Goal: Task Accomplishment & Management: Use online tool/utility

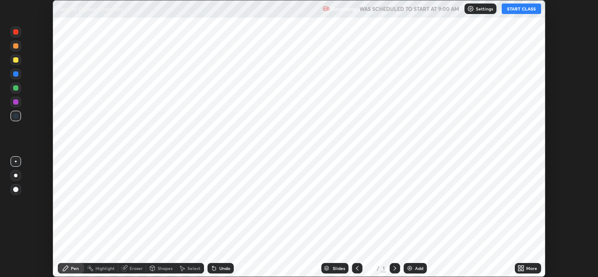
scroll to position [277, 598]
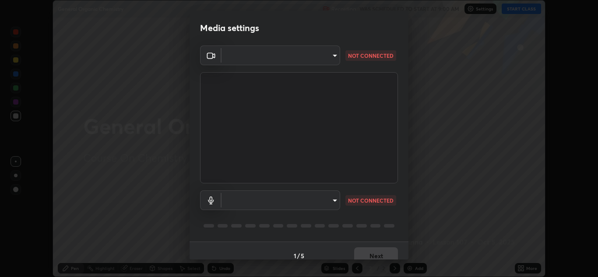
type input "00cb52ea7dbc067a4e9eba70c986ec13a5c87d59f38709f4e6374cce52915b34"
type input "default"
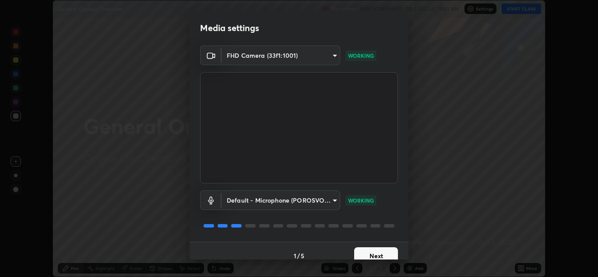
click at [375, 253] on button "Next" at bounding box center [376, 256] width 44 height 18
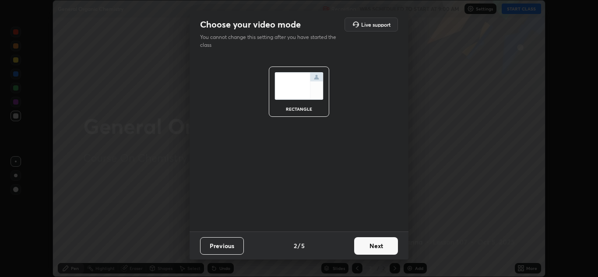
click at [379, 246] on button "Next" at bounding box center [376, 246] width 44 height 18
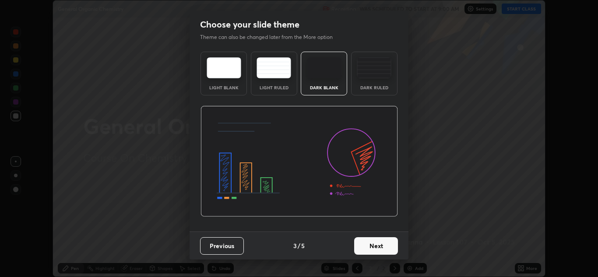
click at [384, 244] on button "Next" at bounding box center [376, 246] width 44 height 18
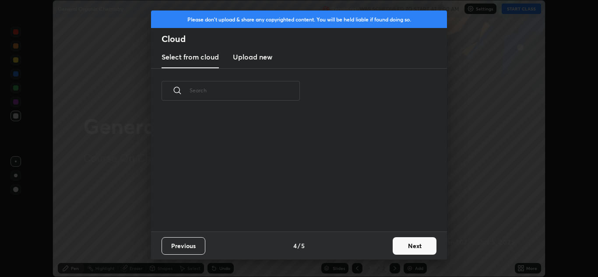
scroll to position [76, 281]
click at [405, 246] on button "Next" at bounding box center [415, 246] width 44 height 18
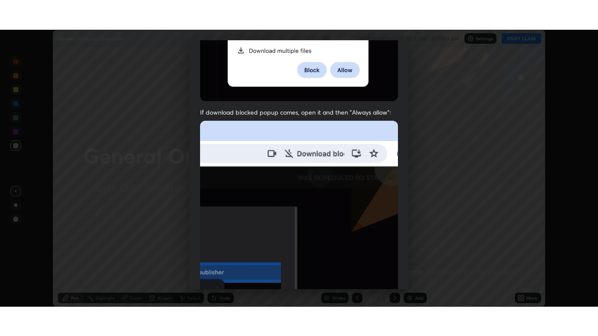
scroll to position [189, 0]
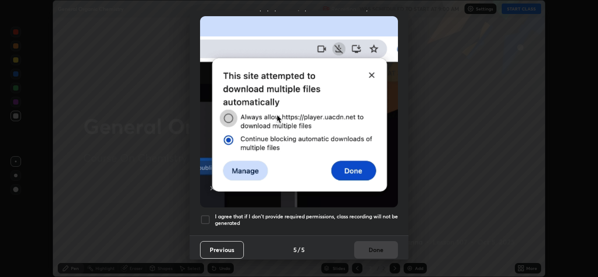
click at [201, 218] on div at bounding box center [205, 220] width 11 height 11
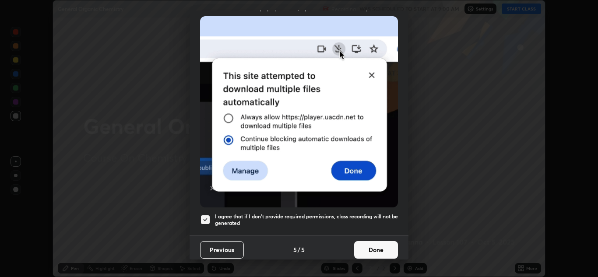
click at [378, 244] on button "Done" at bounding box center [376, 250] width 44 height 18
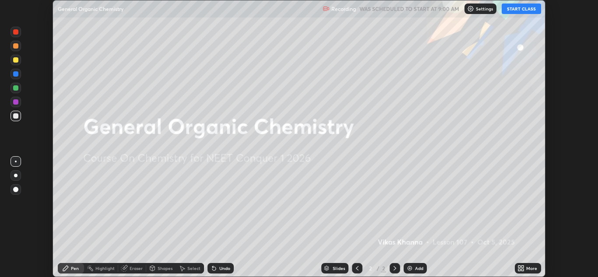
click at [524, 8] on button "START CLASS" at bounding box center [521, 9] width 39 height 11
click at [528, 267] on div "More" at bounding box center [531, 268] width 11 height 4
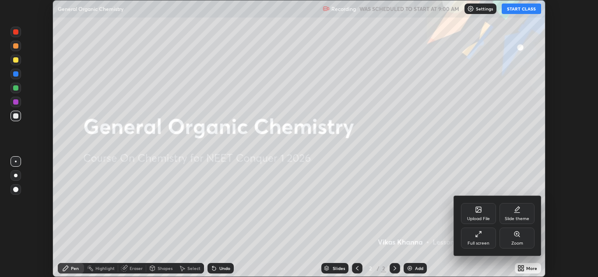
click at [477, 236] on icon at bounding box center [478, 234] width 7 height 7
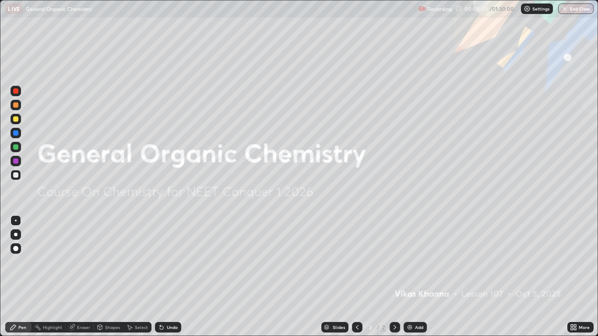
scroll to position [336, 598]
click at [18, 248] on div at bounding box center [15, 248] width 5 height 5
click at [16, 120] on div at bounding box center [15, 118] width 5 height 5
click at [413, 277] on img at bounding box center [409, 327] width 7 height 7
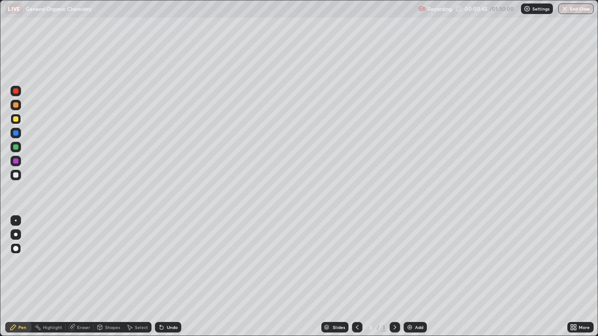
click at [169, 277] on div "Undo" at bounding box center [172, 327] width 11 height 4
click at [168, 277] on div "Undo" at bounding box center [172, 327] width 11 height 4
click at [169, 277] on div "Undo" at bounding box center [172, 327] width 11 height 4
click at [168, 277] on div "Undo" at bounding box center [172, 327] width 11 height 4
click at [167, 277] on div "Undo" at bounding box center [172, 327] width 11 height 4
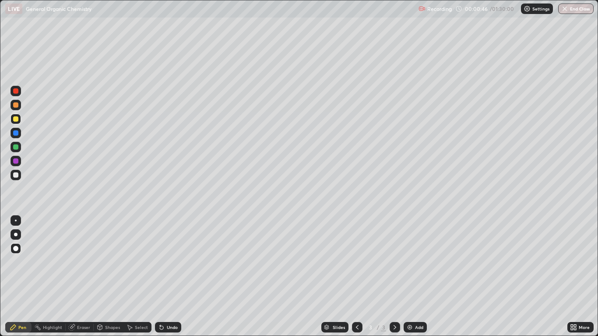
click at [169, 277] on div "Undo" at bounding box center [172, 327] width 11 height 4
click at [170, 277] on div "Undo" at bounding box center [172, 327] width 11 height 4
click at [412, 277] on img at bounding box center [409, 327] width 7 height 7
click at [356, 277] on icon at bounding box center [357, 327] width 7 height 7
click at [16, 175] on div at bounding box center [15, 175] width 5 height 5
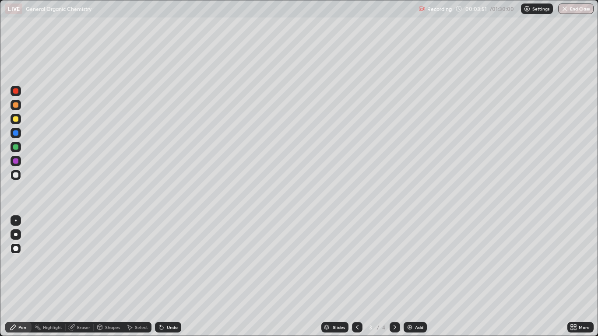
click at [113, 277] on div "Shapes" at bounding box center [112, 327] width 15 height 4
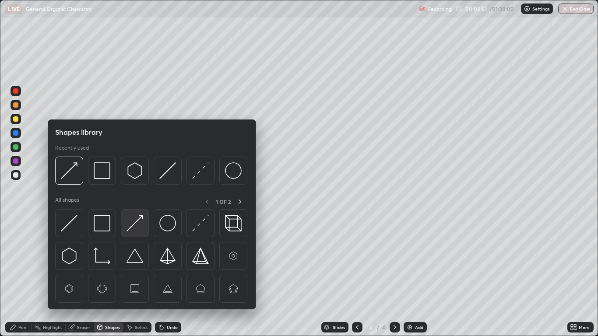
click at [132, 227] on img at bounding box center [135, 223] width 17 height 17
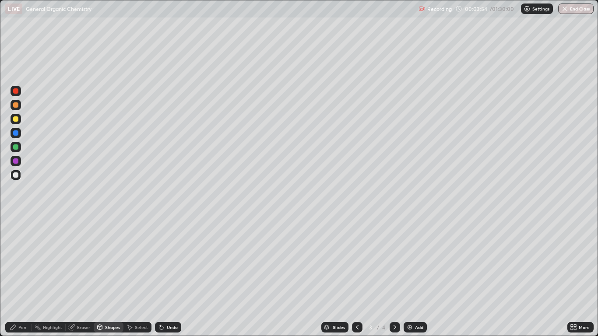
click at [20, 277] on div "Pen" at bounding box center [18, 327] width 26 height 11
click at [167, 277] on div "Undo" at bounding box center [172, 327] width 11 height 4
click at [164, 277] on icon at bounding box center [161, 327] width 7 height 7
click at [160, 277] on icon at bounding box center [162, 328] width 4 height 4
click at [160, 277] on icon at bounding box center [160, 325] width 1 height 1
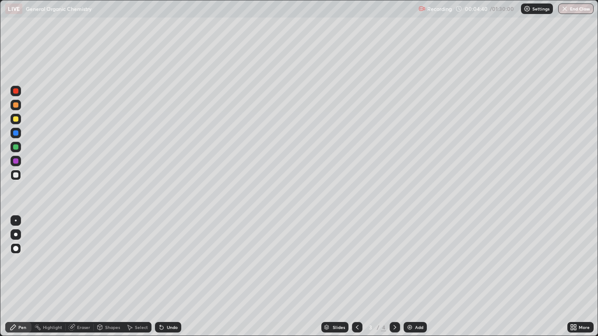
click at [162, 277] on icon at bounding box center [162, 328] width 4 height 4
click at [161, 277] on icon at bounding box center [162, 328] width 4 height 4
click at [165, 277] on div "Undo" at bounding box center [168, 327] width 26 height 11
click at [166, 277] on div "Undo" at bounding box center [168, 327] width 26 height 11
click at [164, 277] on div "Undo" at bounding box center [168, 327] width 26 height 11
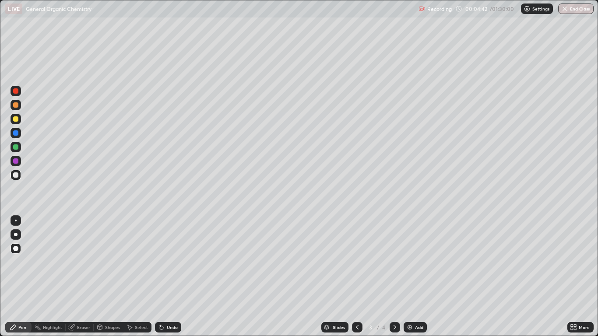
click at [162, 277] on icon at bounding box center [161, 327] width 7 height 7
click at [160, 277] on icon at bounding box center [162, 328] width 4 height 4
click at [164, 277] on div "Undo" at bounding box center [168, 327] width 26 height 11
click at [167, 277] on div "Undo" at bounding box center [172, 327] width 11 height 4
click at [415, 277] on div "Add" at bounding box center [419, 327] width 8 height 4
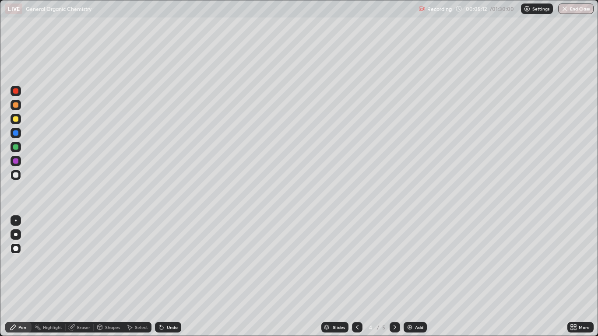
click at [163, 277] on icon at bounding box center [161, 327] width 7 height 7
click at [169, 277] on div "Undo" at bounding box center [166, 328] width 30 height 18
click at [18, 146] on div at bounding box center [15, 146] width 5 height 5
click at [14, 120] on div at bounding box center [15, 118] width 5 height 5
click at [394, 277] on icon at bounding box center [394, 327] width 7 height 7
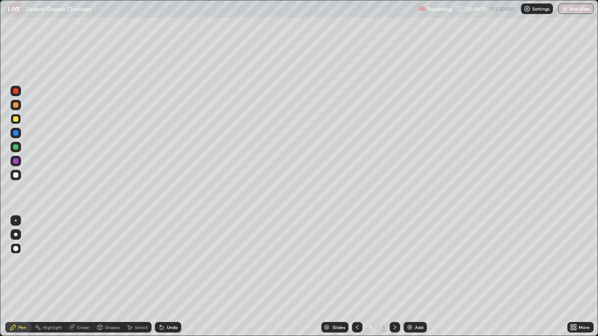
click at [15, 134] on div at bounding box center [15, 132] width 5 height 5
click at [16, 160] on div at bounding box center [15, 160] width 5 height 5
click at [356, 277] on div at bounding box center [357, 327] width 11 height 11
click at [357, 277] on icon at bounding box center [357, 327] width 7 height 7
click at [394, 277] on icon at bounding box center [394, 327] width 7 height 7
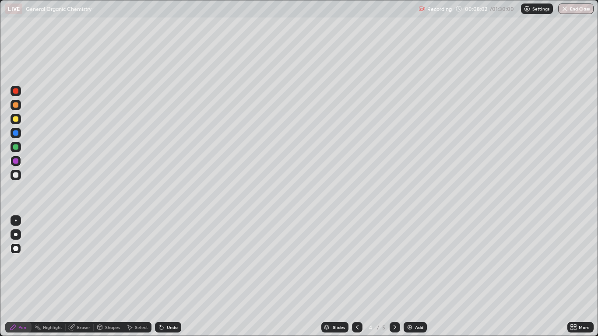
click at [354, 277] on icon at bounding box center [357, 327] width 7 height 7
click at [394, 277] on icon at bounding box center [395, 327] width 3 height 4
click at [109, 277] on div "Shapes" at bounding box center [112, 327] width 15 height 4
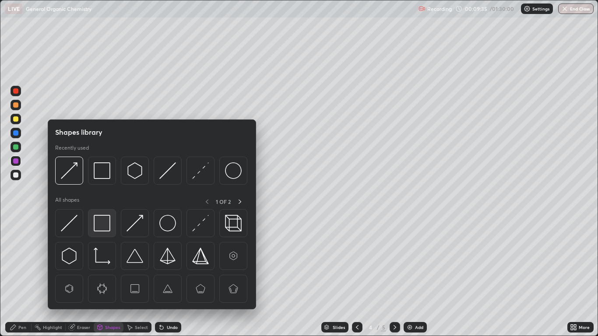
click at [103, 220] on img at bounding box center [102, 223] width 17 height 17
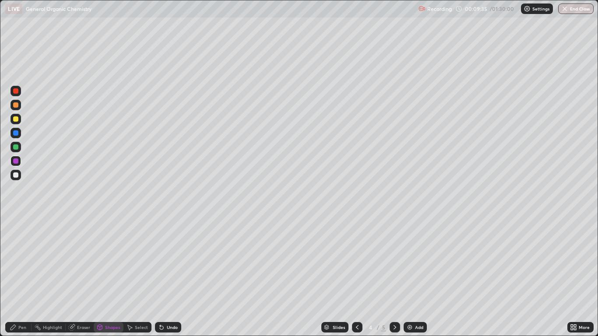
click at [16, 160] on div at bounding box center [15, 160] width 5 height 5
click at [25, 277] on div "Pen" at bounding box center [18, 327] width 26 height 11
click at [390, 277] on div at bounding box center [395, 327] width 11 height 11
click at [417, 277] on div "Add" at bounding box center [419, 327] width 8 height 4
click at [109, 277] on div "Shapes" at bounding box center [112, 327] width 15 height 4
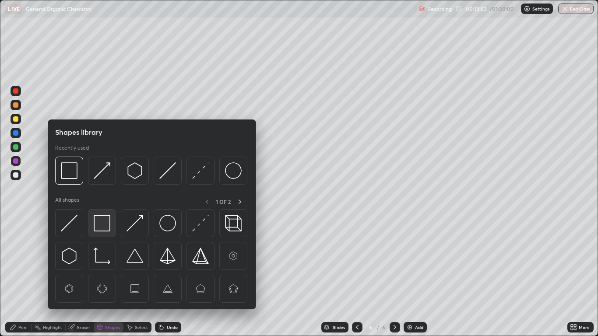
click at [104, 220] on img at bounding box center [102, 223] width 17 height 17
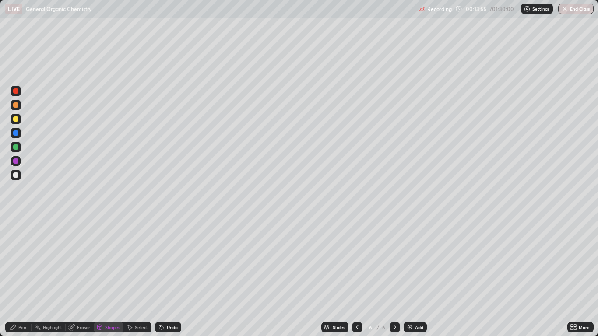
click at [25, 277] on div "Pen" at bounding box center [22, 327] width 8 height 4
click at [19, 119] on div at bounding box center [16, 119] width 11 height 11
click at [16, 159] on div at bounding box center [15, 160] width 5 height 5
click at [17, 119] on div at bounding box center [15, 118] width 5 height 5
click at [17, 161] on div at bounding box center [15, 160] width 5 height 5
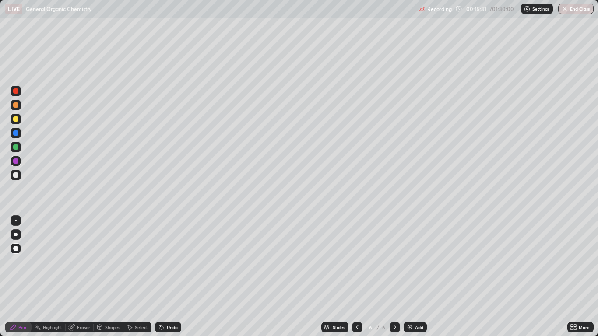
click at [16, 120] on div at bounding box center [15, 118] width 5 height 5
click at [16, 161] on div at bounding box center [15, 160] width 5 height 5
click at [19, 146] on div at bounding box center [16, 147] width 11 height 11
click at [416, 277] on div "Add" at bounding box center [419, 327] width 8 height 4
click at [14, 114] on div at bounding box center [16, 119] width 11 height 11
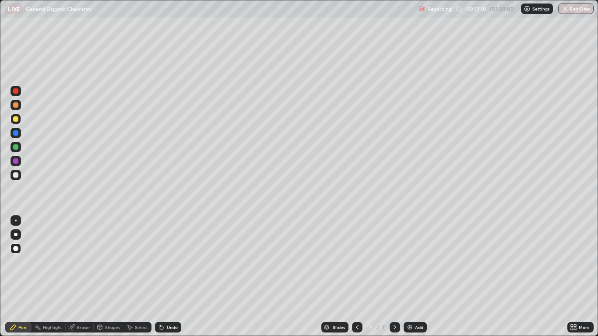
click at [18, 146] on div at bounding box center [15, 146] width 5 height 5
click at [20, 159] on div at bounding box center [16, 161] width 11 height 11
click at [169, 277] on div "Undo" at bounding box center [172, 327] width 11 height 4
click at [357, 277] on icon at bounding box center [357, 327] width 7 height 7
click at [391, 277] on icon at bounding box center [394, 327] width 7 height 7
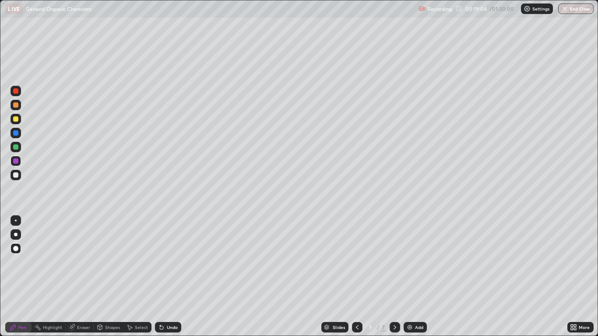
click at [358, 277] on icon at bounding box center [357, 327] width 7 height 7
click at [357, 277] on icon at bounding box center [357, 327] width 7 height 7
click at [391, 277] on icon at bounding box center [394, 327] width 7 height 7
click at [414, 277] on div "Add" at bounding box center [415, 327] width 23 height 11
click at [354, 277] on icon at bounding box center [357, 327] width 7 height 7
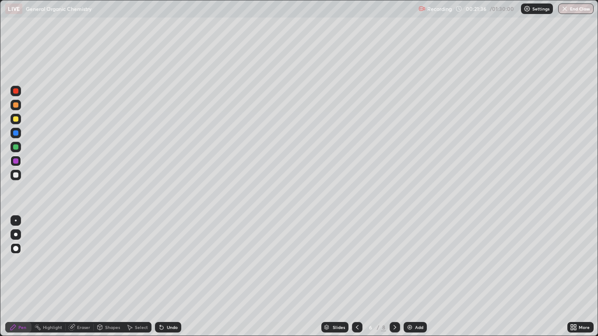
click at [394, 277] on icon at bounding box center [394, 327] width 7 height 7
click at [16, 149] on div at bounding box center [15, 146] width 5 height 5
click at [16, 118] on div at bounding box center [15, 118] width 5 height 5
click at [357, 277] on icon at bounding box center [357, 327] width 7 height 7
click at [391, 277] on icon at bounding box center [394, 327] width 7 height 7
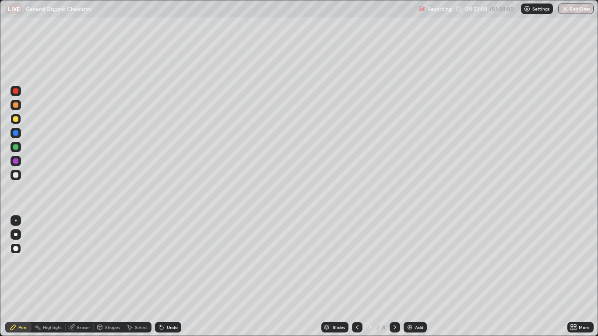
click at [356, 277] on icon at bounding box center [357, 327] width 3 height 4
click at [395, 277] on icon at bounding box center [394, 327] width 7 height 7
click at [396, 277] on div at bounding box center [395, 328] width 11 height 18
click at [418, 277] on div "Add" at bounding box center [419, 327] width 8 height 4
click at [17, 117] on div at bounding box center [15, 118] width 5 height 5
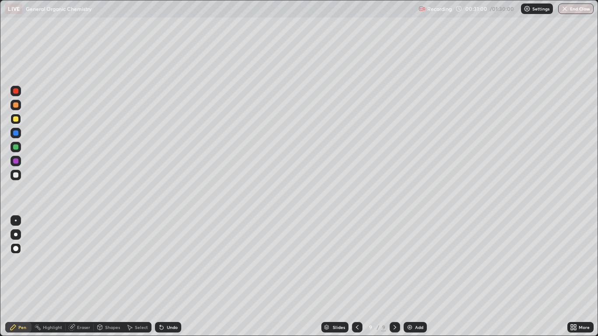
click at [416, 277] on div "Add" at bounding box center [419, 327] width 8 height 4
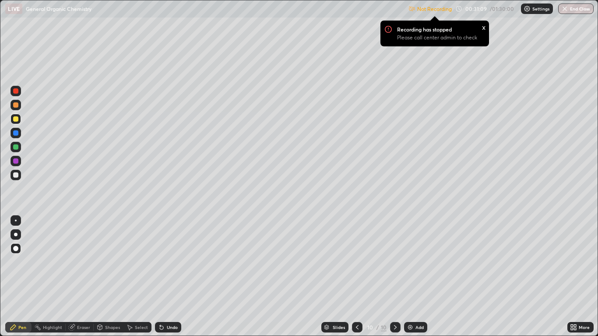
click at [20, 277] on div "Pen" at bounding box center [18, 327] width 26 height 11
click at [17, 147] on div at bounding box center [15, 146] width 5 height 5
click at [443, 11] on p "Not Recording" at bounding box center [434, 9] width 35 height 7
click at [483, 9] on div "Not Recording Recording has stopped Please call center admin to check x 00:31:2…" at bounding box center [500, 8] width 185 height 17
click at [445, 12] on p "Not Recording" at bounding box center [434, 9] width 35 height 7
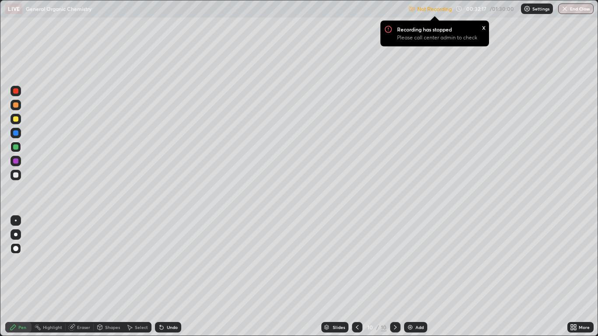
click at [539, 9] on p "Settings" at bounding box center [540, 9] width 17 height 4
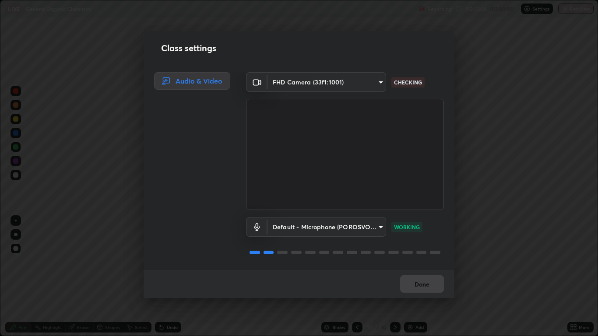
scroll to position [1, 0]
click at [429, 277] on button "Done" at bounding box center [422, 284] width 44 height 18
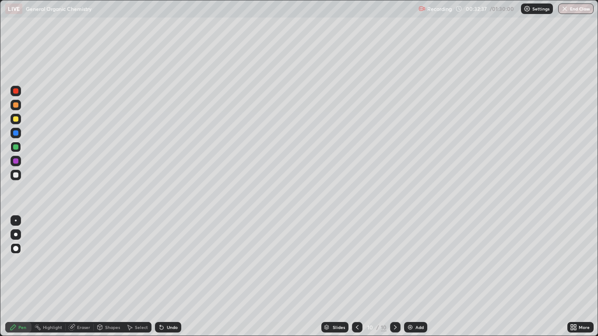
click at [18, 161] on div at bounding box center [15, 160] width 5 height 5
click at [412, 277] on img at bounding box center [410, 327] width 7 height 7
click at [16, 133] on div at bounding box center [15, 132] width 5 height 5
click at [412, 277] on img at bounding box center [409, 327] width 7 height 7
click at [16, 160] on div at bounding box center [15, 160] width 5 height 5
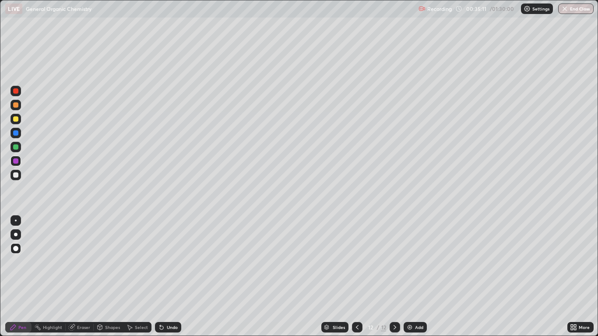
click at [78, 277] on div "Eraser" at bounding box center [83, 327] width 13 height 4
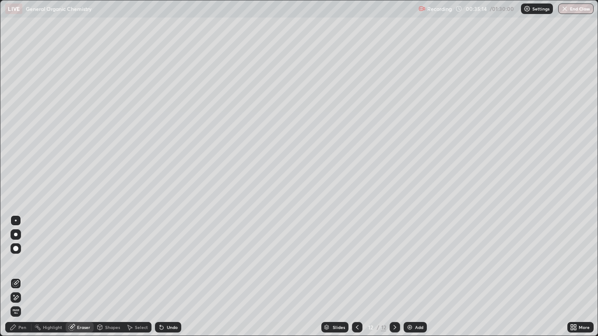
click at [22, 277] on div "Pen" at bounding box center [22, 327] width 8 height 4
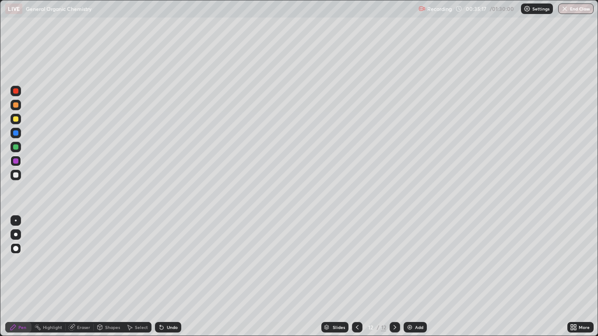
click at [354, 277] on icon at bounding box center [357, 327] width 7 height 7
click at [362, 277] on div at bounding box center [357, 327] width 11 height 11
click at [357, 277] on icon at bounding box center [357, 327] width 7 height 7
click at [356, 277] on div at bounding box center [357, 327] width 11 height 11
click at [395, 277] on div at bounding box center [395, 327] width 11 height 11
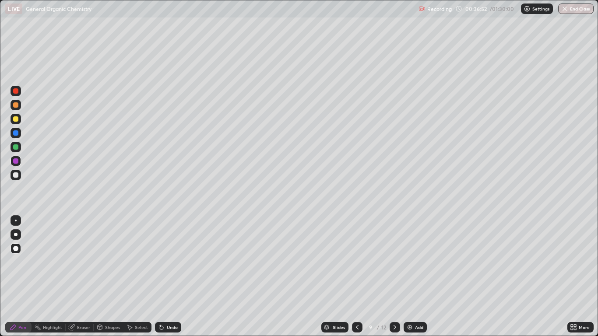
click at [394, 277] on icon at bounding box center [394, 327] width 7 height 7
click at [395, 277] on icon at bounding box center [394, 327] width 7 height 7
click at [394, 277] on icon at bounding box center [394, 327] width 7 height 7
click at [418, 277] on div "Add" at bounding box center [419, 327] width 8 height 4
click at [111, 277] on div "Shapes" at bounding box center [112, 327] width 15 height 4
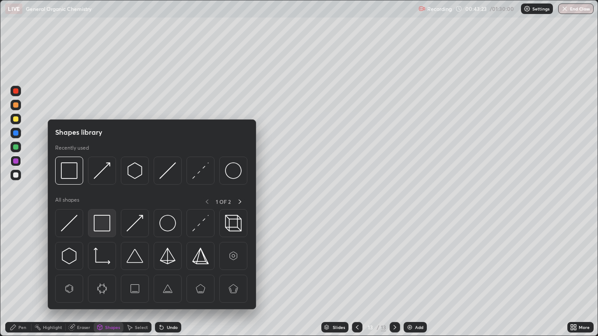
click at [103, 221] on img at bounding box center [102, 223] width 17 height 17
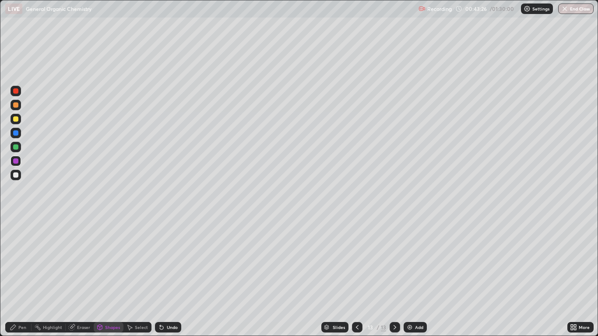
click at [22, 277] on div "Pen" at bounding box center [22, 327] width 8 height 4
click at [16, 119] on div at bounding box center [15, 118] width 5 height 5
click at [108, 277] on div "Shapes" at bounding box center [112, 327] width 15 height 4
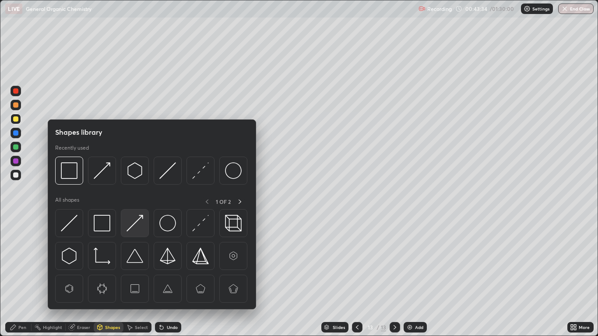
click at [136, 224] on img at bounding box center [135, 223] width 17 height 17
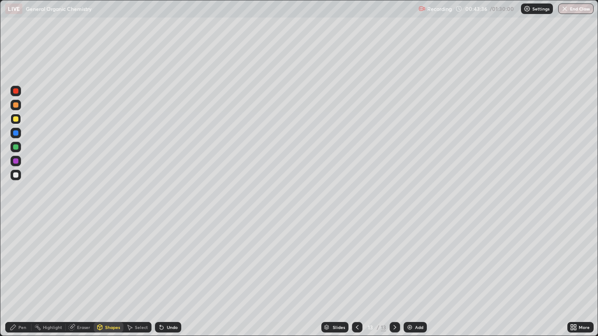
click at [16, 277] on div "Pen" at bounding box center [18, 327] width 26 height 11
click at [419, 277] on div "Add" at bounding box center [419, 327] width 8 height 4
click at [357, 277] on icon at bounding box center [357, 327] width 7 height 7
click at [394, 277] on icon at bounding box center [394, 327] width 7 height 7
click at [414, 277] on div "Add" at bounding box center [415, 327] width 23 height 11
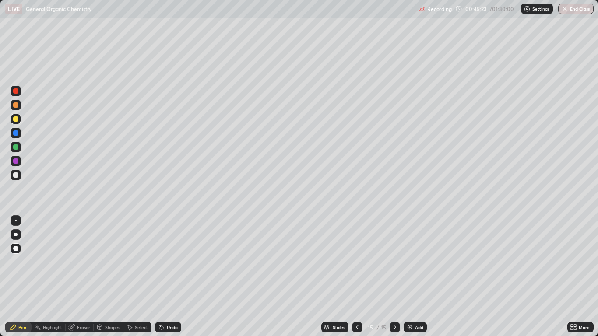
click at [106, 277] on div "Shapes" at bounding box center [109, 327] width 30 height 11
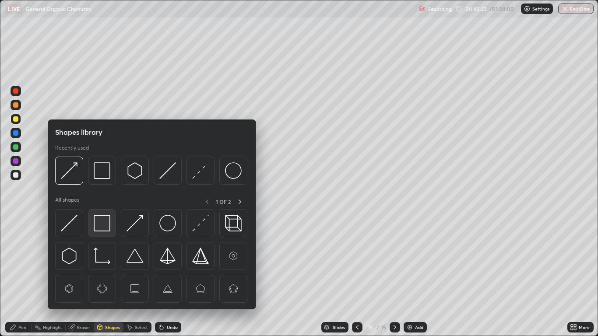
click at [104, 227] on img at bounding box center [102, 223] width 17 height 17
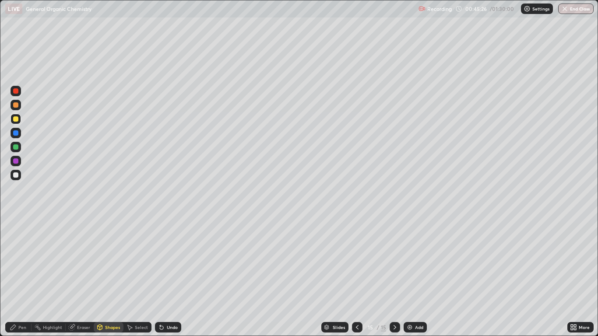
click at [20, 277] on div "Pen" at bounding box center [22, 327] width 8 height 4
click at [16, 132] on div at bounding box center [15, 132] width 5 height 5
click at [113, 277] on div "Shapes" at bounding box center [109, 327] width 30 height 11
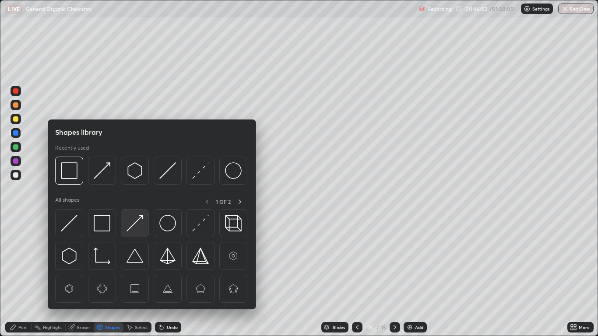
click at [139, 222] on img at bounding box center [135, 223] width 17 height 17
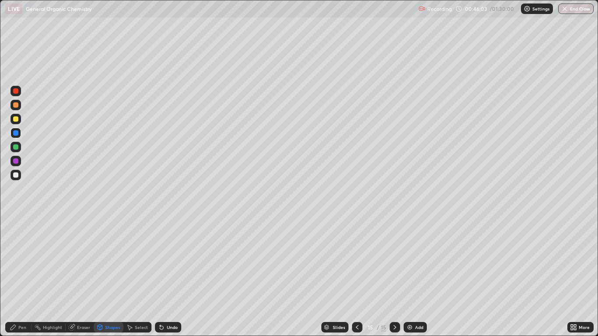
click at [16, 148] on div at bounding box center [15, 146] width 5 height 5
click at [107, 277] on div "Shapes" at bounding box center [109, 327] width 30 height 11
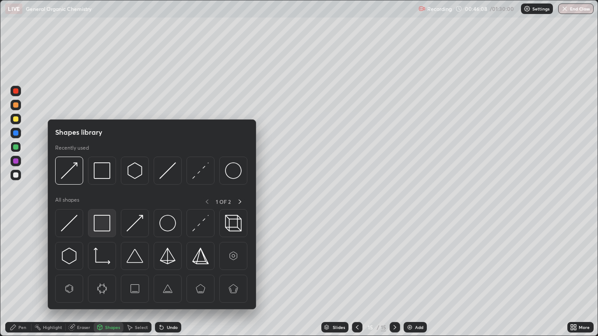
click at [105, 225] on img at bounding box center [102, 223] width 17 height 17
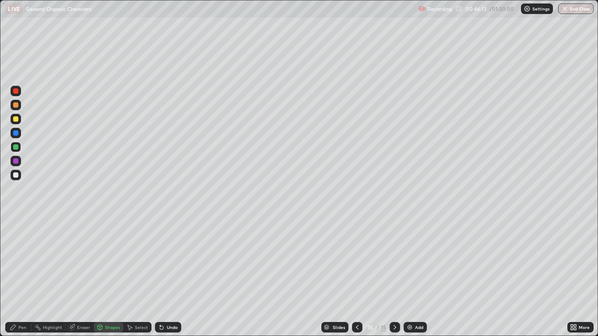
click at [18, 277] on div "Pen" at bounding box center [18, 327] width 26 height 11
click at [16, 162] on div at bounding box center [15, 160] width 5 height 5
click at [354, 277] on icon at bounding box center [357, 327] width 7 height 7
click at [357, 277] on icon at bounding box center [357, 327] width 7 height 7
click at [394, 277] on icon at bounding box center [394, 327] width 7 height 7
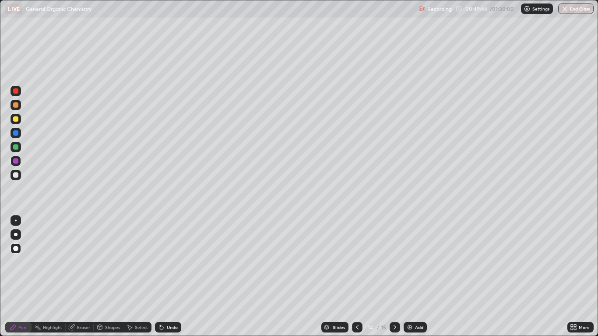
click at [394, 277] on icon at bounding box center [394, 327] width 7 height 7
click at [414, 277] on div "Add" at bounding box center [415, 327] width 23 height 11
click at [18, 118] on div at bounding box center [15, 118] width 5 height 5
click at [106, 277] on div "Shapes" at bounding box center [112, 327] width 15 height 4
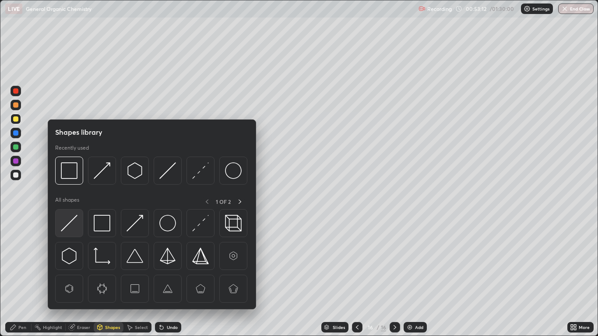
click at [75, 221] on img at bounding box center [69, 223] width 17 height 17
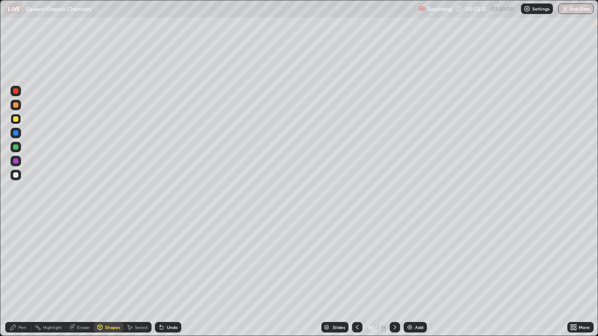
click at [20, 277] on div "Pen" at bounding box center [22, 327] width 8 height 4
click at [166, 277] on div "Undo" at bounding box center [168, 327] width 26 height 11
click at [110, 277] on div "Shapes" at bounding box center [112, 327] width 15 height 4
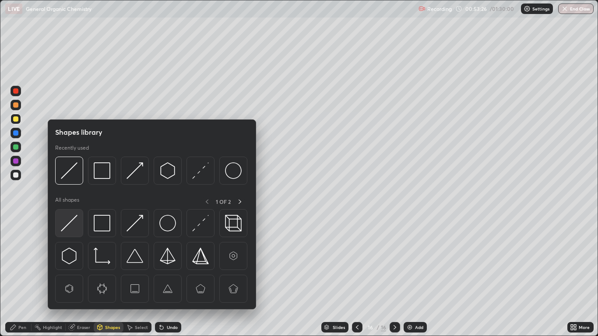
click at [74, 225] on img at bounding box center [69, 223] width 17 height 17
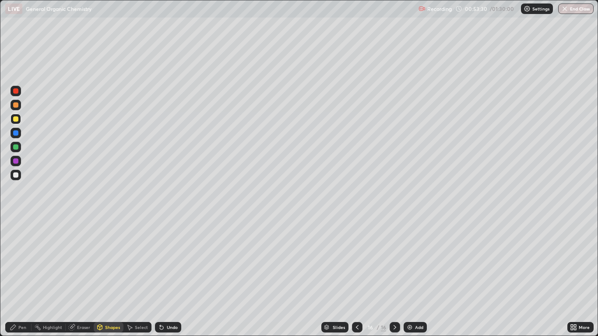
click at [416, 277] on div "Add" at bounding box center [419, 327] width 8 height 4
click at [22, 277] on div "Pen" at bounding box center [18, 327] width 26 height 11
click at [18, 117] on div at bounding box center [15, 118] width 5 height 5
click at [109, 277] on div "Shapes" at bounding box center [112, 327] width 15 height 4
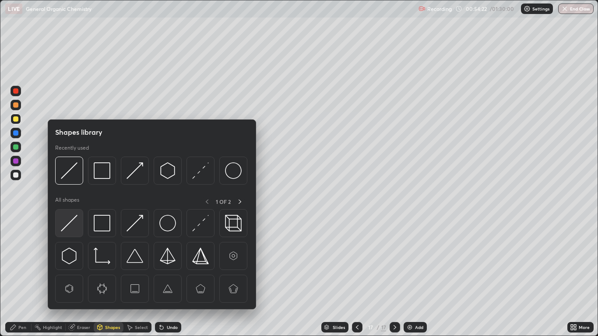
click at [69, 229] on img at bounding box center [69, 223] width 17 height 17
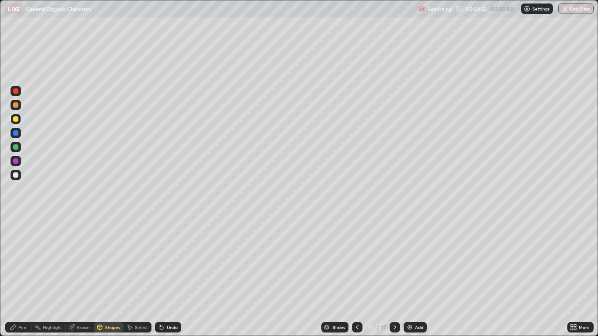
click at [18, 162] on div at bounding box center [15, 160] width 5 height 5
click at [107, 277] on div "Shapes" at bounding box center [112, 327] width 15 height 4
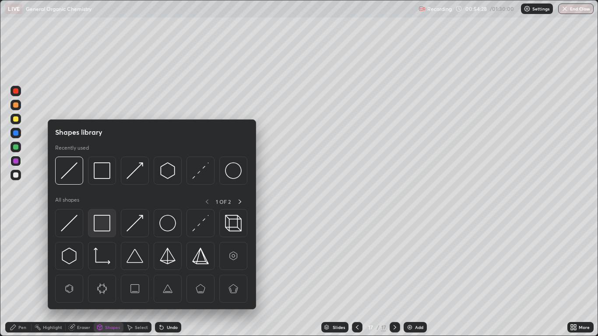
click at [104, 224] on img at bounding box center [102, 223] width 17 height 17
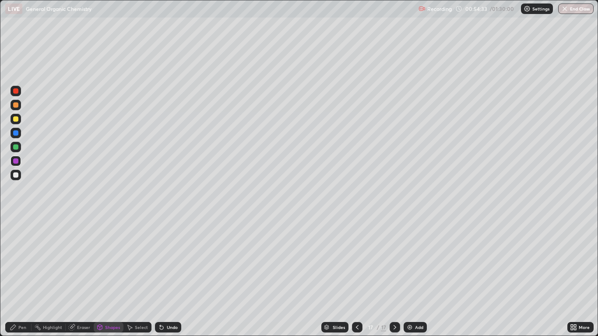
click at [22, 277] on div "Pen" at bounding box center [18, 327] width 26 height 11
click at [17, 121] on div at bounding box center [15, 118] width 5 height 5
click at [410, 277] on img at bounding box center [409, 327] width 7 height 7
click at [19, 133] on div at bounding box center [16, 133] width 11 height 11
click at [112, 277] on div "Shapes" at bounding box center [112, 327] width 15 height 4
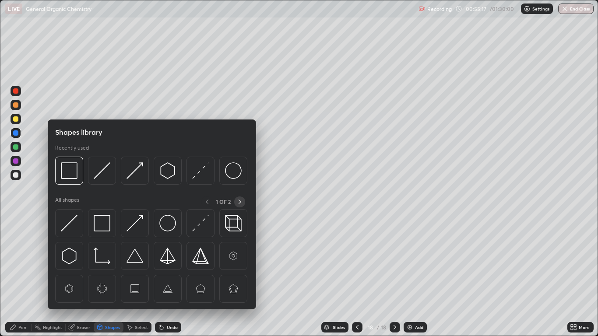
click at [236, 201] on icon at bounding box center [239, 201] width 7 height 7
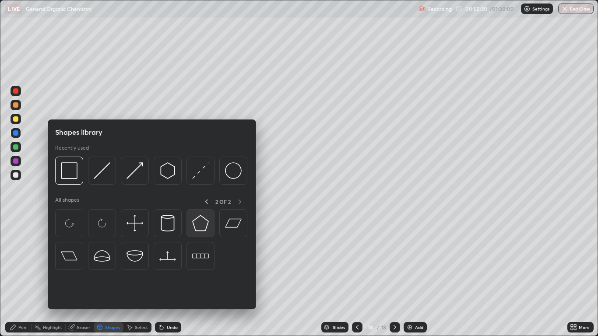
click at [201, 222] on img at bounding box center [200, 223] width 17 height 17
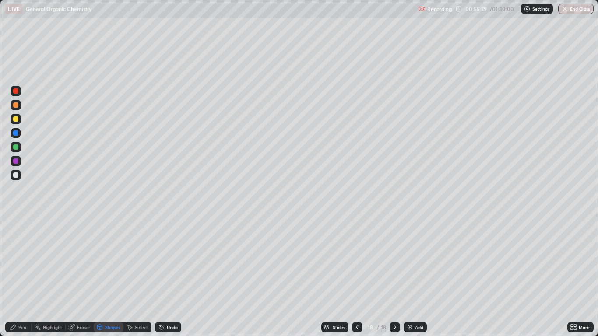
click at [111, 277] on div "Shapes" at bounding box center [109, 327] width 30 height 11
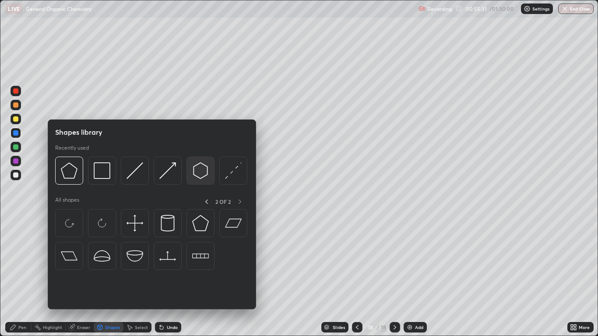
click at [204, 168] on img at bounding box center [200, 170] width 17 height 17
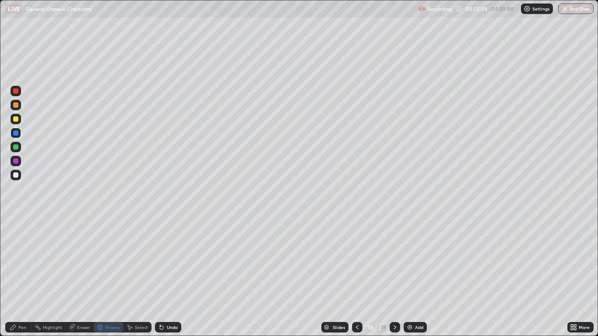
click at [20, 277] on div "Pen" at bounding box center [18, 327] width 26 height 11
click at [16, 119] on div at bounding box center [15, 118] width 5 height 5
click at [81, 277] on div "Eraser" at bounding box center [83, 327] width 13 height 4
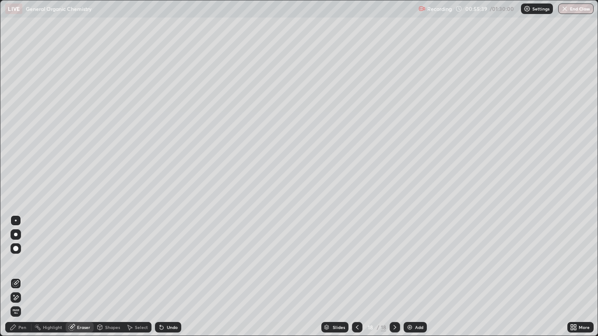
click at [17, 277] on icon at bounding box center [13, 327] width 7 height 7
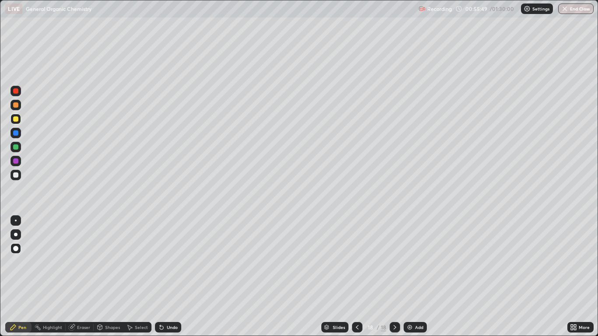
click at [80, 277] on div "Eraser" at bounding box center [83, 327] width 13 height 4
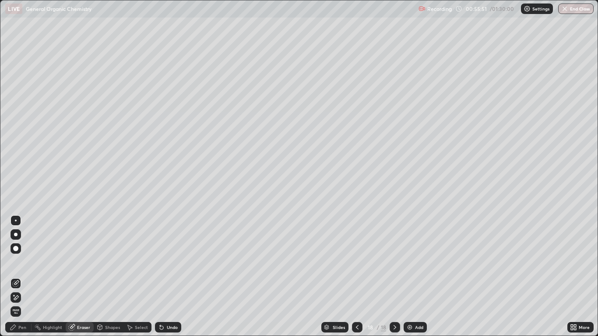
click at [18, 277] on div "Pen" at bounding box center [18, 327] width 26 height 11
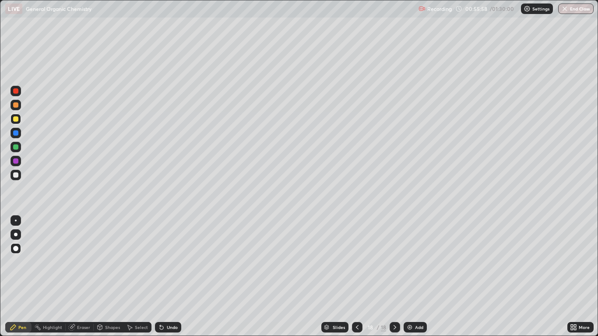
click at [107, 277] on div "Shapes" at bounding box center [112, 327] width 15 height 4
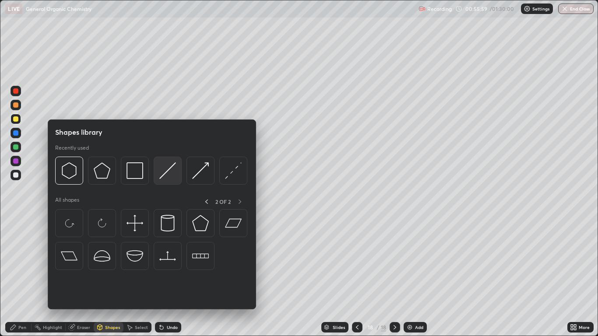
click at [165, 175] on img at bounding box center [167, 170] width 17 height 17
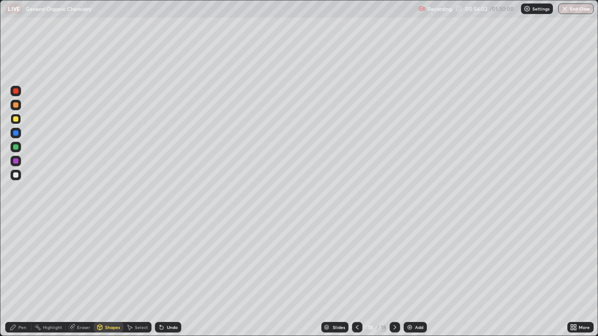
click at [21, 277] on div "Pen" at bounding box center [18, 327] width 26 height 11
click at [16, 161] on div at bounding box center [15, 160] width 5 height 5
click at [16, 148] on div at bounding box center [15, 146] width 5 height 5
click at [109, 277] on div "Shapes" at bounding box center [112, 327] width 15 height 4
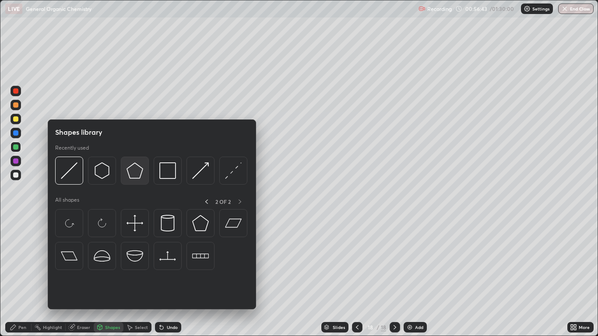
click at [136, 173] on img at bounding box center [135, 170] width 17 height 17
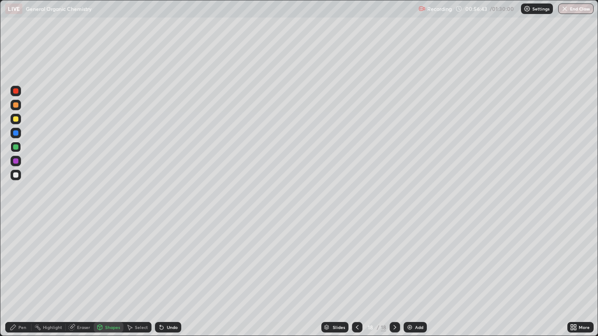
click at [18, 120] on div at bounding box center [15, 118] width 5 height 5
click at [17, 277] on icon at bounding box center [13, 327] width 7 height 7
click at [81, 277] on div "Eraser" at bounding box center [83, 327] width 13 height 4
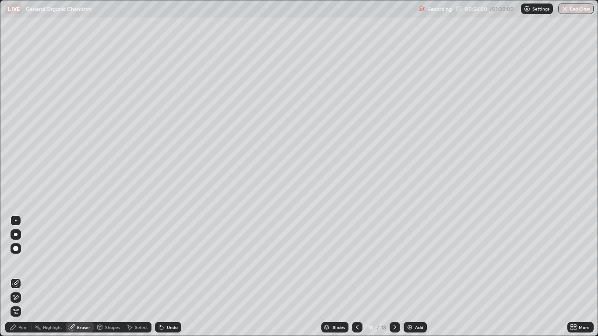
click at [20, 277] on div "Pen" at bounding box center [22, 327] width 8 height 4
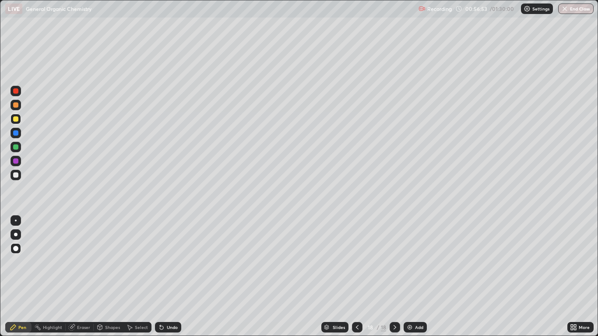
click at [17, 130] on div at bounding box center [15, 132] width 5 height 5
click at [108, 277] on div "Shapes" at bounding box center [112, 327] width 15 height 4
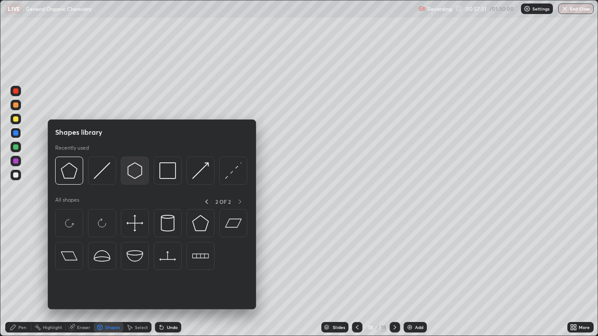
click at [136, 172] on img at bounding box center [135, 170] width 17 height 17
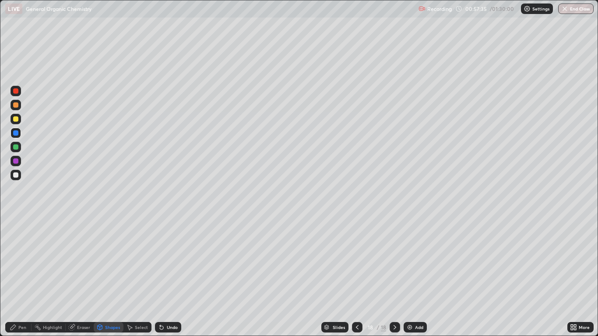
click at [80, 277] on div "Eraser" at bounding box center [83, 327] width 13 height 4
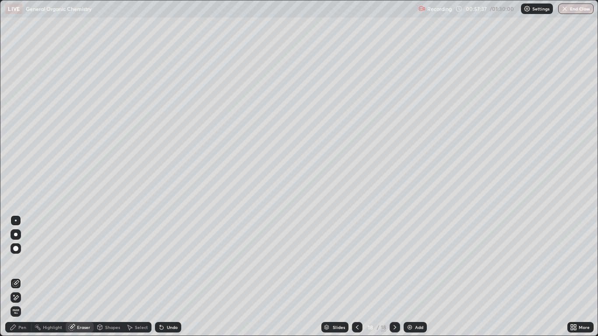
click at [16, 277] on div "Pen" at bounding box center [18, 327] width 26 height 11
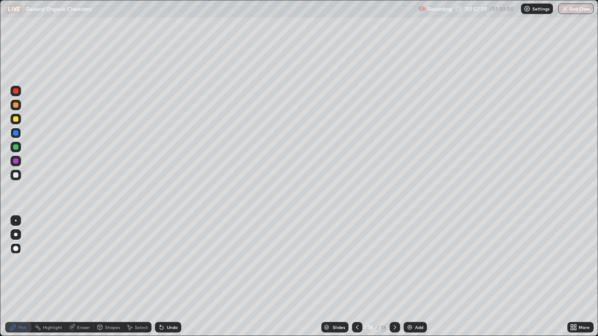
click at [16, 119] on div at bounding box center [15, 118] width 5 height 5
click at [358, 277] on icon at bounding box center [357, 327] width 7 height 7
click at [358, 277] on icon at bounding box center [357, 327] width 3 height 4
click at [395, 277] on icon at bounding box center [394, 327] width 7 height 7
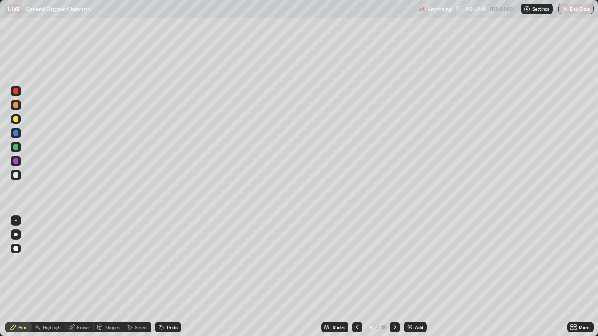
click at [396, 277] on icon at bounding box center [394, 327] width 7 height 7
click at [357, 277] on icon at bounding box center [357, 327] width 7 height 7
click at [394, 277] on icon at bounding box center [394, 327] width 7 height 7
click at [395, 277] on icon at bounding box center [394, 327] width 7 height 7
click at [414, 277] on div "Add" at bounding box center [415, 327] width 23 height 11
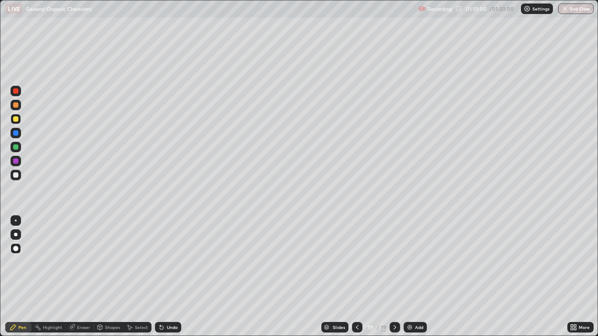
click at [29, 277] on div "Pen" at bounding box center [18, 327] width 26 height 11
click at [114, 277] on div "Shapes" at bounding box center [112, 327] width 15 height 4
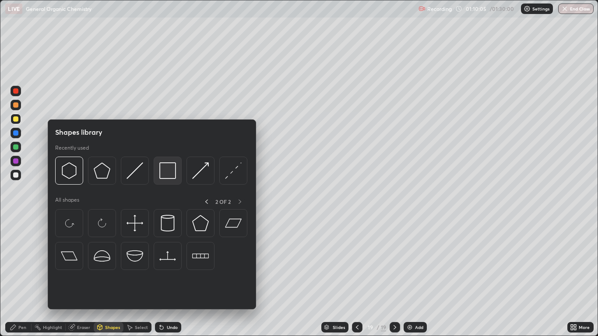
click at [169, 170] on img at bounding box center [167, 170] width 17 height 17
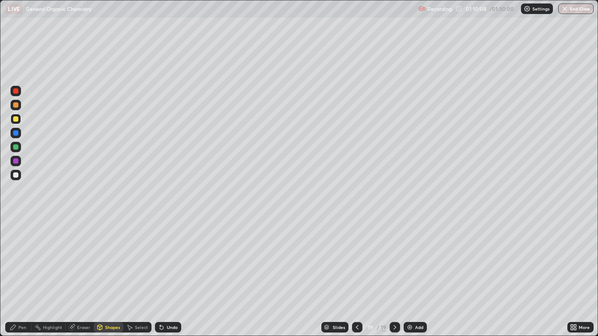
click at [17, 277] on icon at bounding box center [13, 327] width 7 height 7
click at [14, 133] on div at bounding box center [15, 132] width 5 height 5
click at [171, 277] on div "Undo" at bounding box center [168, 327] width 26 height 11
click at [171, 277] on div "Undo" at bounding box center [172, 327] width 11 height 4
click at [413, 277] on img at bounding box center [409, 327] width 7 height 7
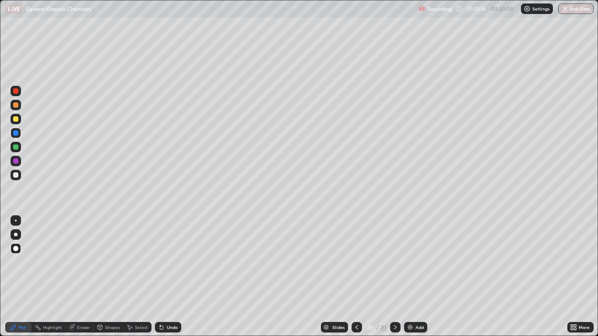
click at [16, 119] on div at bounding box center [15, 118] width 5 height 5
click at [412, 277] on img at bounding box center [410, 327] width 7 height 7
click at [18, 147] on div at bounding box center [15, 146] width 5 height 5
click at [15, 148] on div at bounding box center [15, 146] width 5 height 5
click at [18, 133] on div at bounding box center [15, 132] width 5 height 5
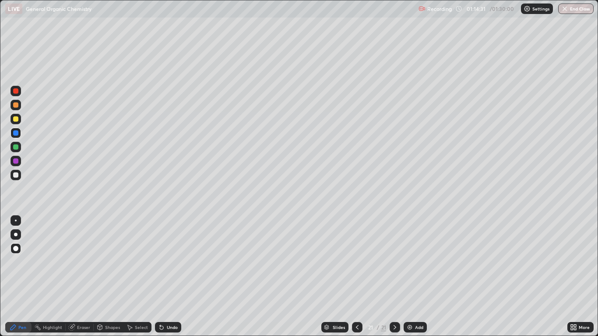
click at [16, 116] on div at bounding box center [16, 119] width 11 height 11
click at [354, 277] on div at bounding box center [357, 328] width 11 height 18
click at [353, 277] on div at bounding box center [357, 327] width 11 height 11
click at [394, 277] on icon at bounding box center [394, 327] width 7 height 7
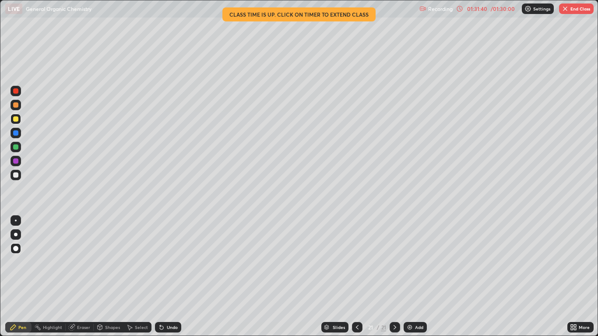
click at [492, 9] on div "/ 01:30:00" at bounding box center [502, 8] width 27 height 5
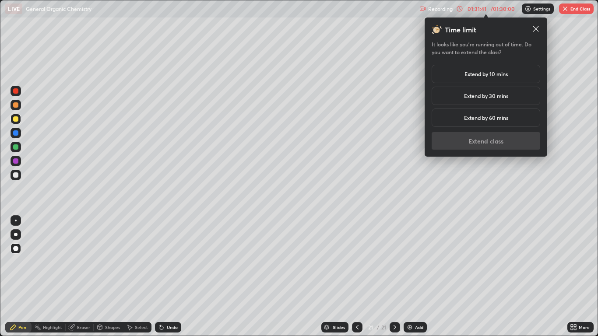
click at [492, 73] on h5 "Extend by 10 mins" at bounding box center [486, 74] width 43 height 8
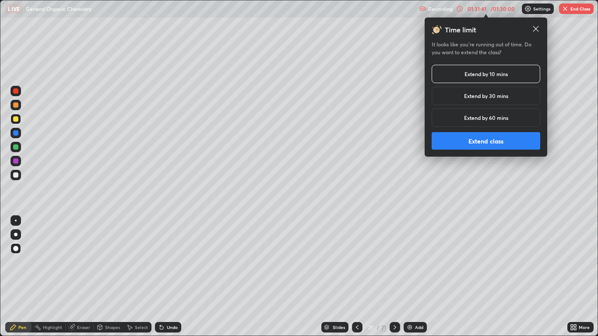
click at [498, 144] on button "Extend class" at bounding box center [486, 141] width 109 height 18
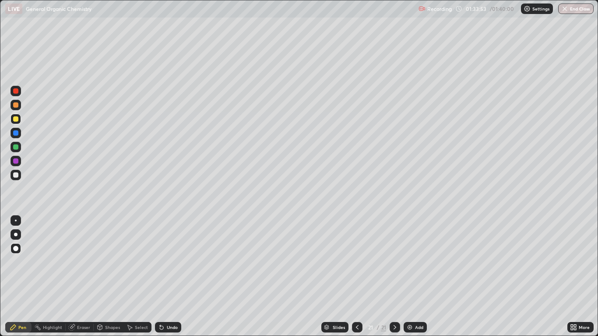
click at [394, 277] on icon at bounding box center [394, 327] width 7 height 7
click at [417, 277] on div "Add" at bounding box center [419, 327] width 8 height 4
click at [112, 277] on div "Shapes" at bounding box center [112, 327] width 15 height 4
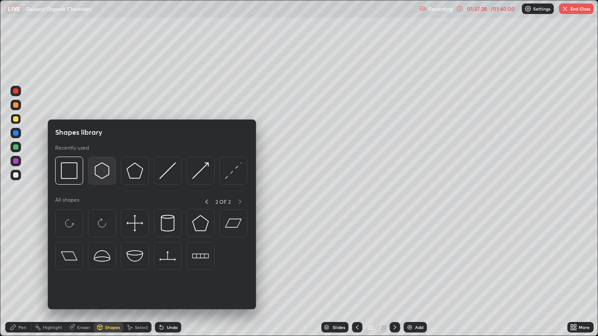
click at [103, 172] on img at bounding box center [102, 170] width 17 height 17
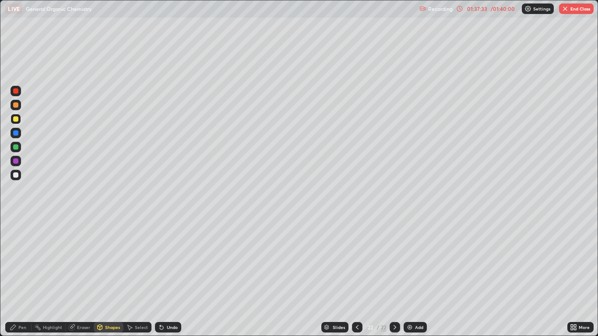
click at [21, 277] on div "Pen" at bounding box center [22, 327] width 8 height 4
click at [17, 132] on div at bounding box center [15, 132] width 5 height 5
click at [14, 120] on div at bounding box center [15, 118] width 5 height 5
click at [111, 277] on div "Shapes" at bounding box center [112, 327] width 15 height 4
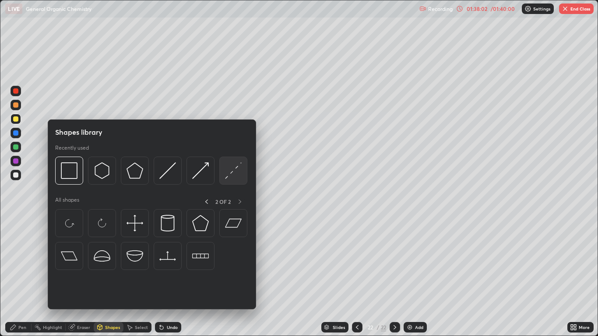
click at [231, 170] on img at bounding box center [233, 170] width 17 height 17
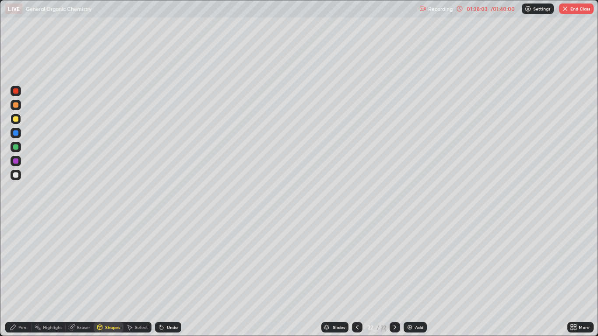
click at [16, 106] on div at bounding box center [15, 104] width 5 height 5
click at [169, 277] on div "Undo" at bounding box center [172, 327] width 11 height 4
click at [80, 277] on div "Eraser" at bounding box center [83, 327] width 13 height 4
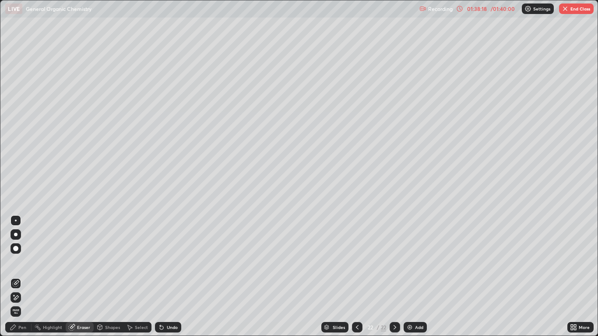
click at [163, 277] on icon at bounding box center [161, 327] width 7 height 7
click at [168, 277] on div "Undo" at bounding box center [172, 327] width 11 height 4
click at [21, 277] on div "Pen" at bounding box center [22, 327] width 8 height 4
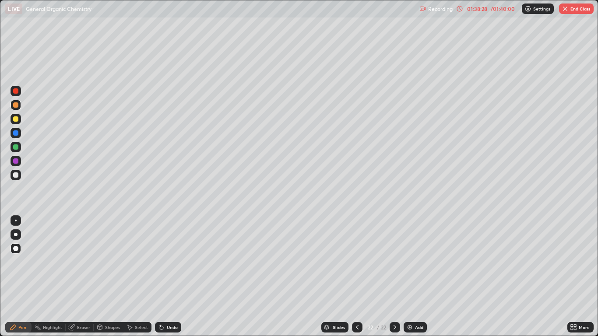
click at [17, 119] on div at bounding box center [15, 118] width 5 height 5
click at [18, 133] on div at bounding box center [15, 132] width 5 height 5
click at [171, 277] on div "Undo" at bounding box center [172, 327] width 11 height 4
click at [110, 277] on div "Shapes" at bounding box center [112, 327] width 15 height 4
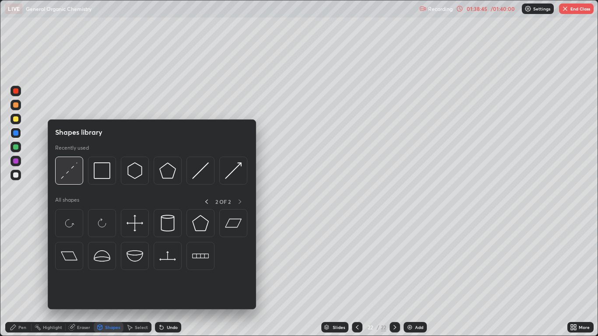
click at [70, 168] on img at bounding box center [69, 170] width 17 height 17
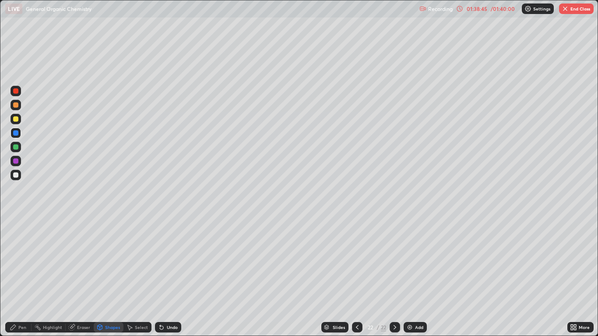
click at [19, 105] on div at bounding box center [16, 105] width 11 height 11
click at [17, 135] on div at bounding box center [15, 132] width 5 height 5
click at [167, 277] on div "Undo" at bounding box center [172, 327] width 11 height 4
click at [28, 277] on div "Pen" at bounding box center [18, 327] width 26 height 11
click at [13, 118] on div at bounding box center [15, 118] width 5 height 5
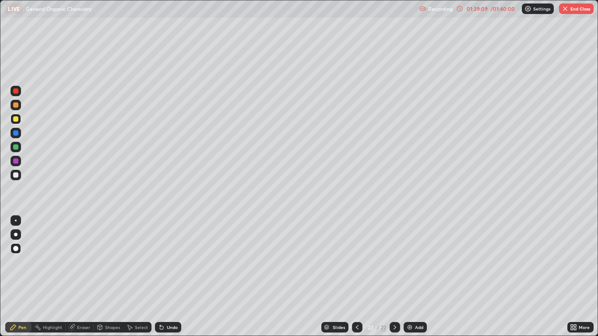
click at [16, 105] on div at bounding box center [15, 104] width 5 height 5
click at [116, 277] on div "Shapes" at bounding box center [112, 327] width 15 height 4
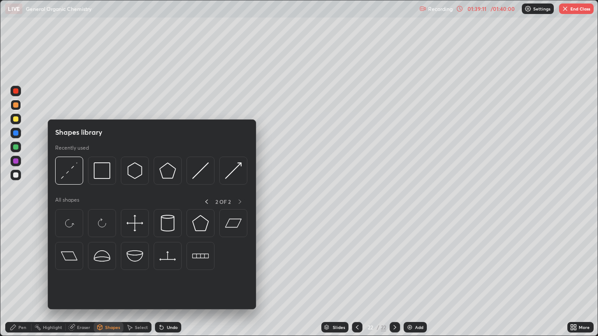
click at [78, 171] on div at bounding box center [69, 171] width 28 height 28
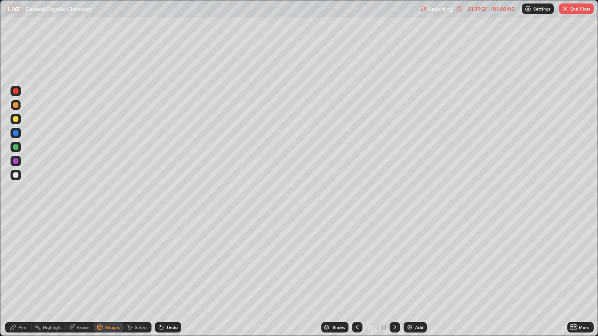
click at [19, 277] on div "Pen" at bounding box center [22, 327] width 8 height 4
click at [105, 277] on div "Shapes" at bounding box center [112, 327] width 15 height 4
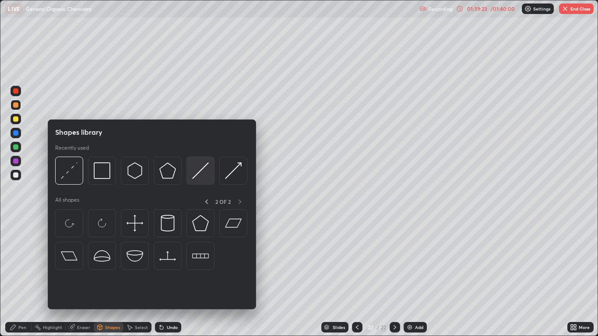
click at [196, 171] on img at bounding box center [200, 170] width 17 height 17
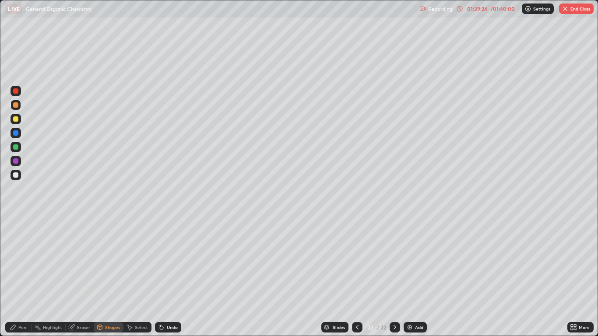
click at [105, 277] on div "Shapes" at bounding box center [109, 327] width 30 height 11
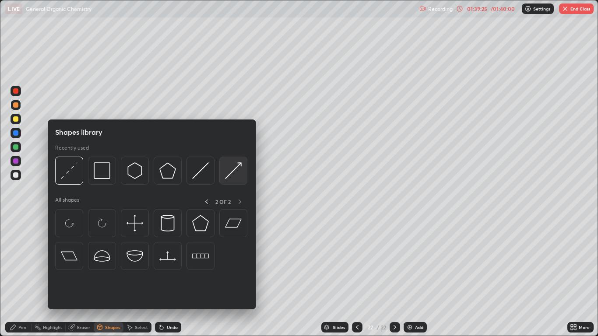
click at [224, 172] on div at bounding box center [233, 171] width 28 height 28
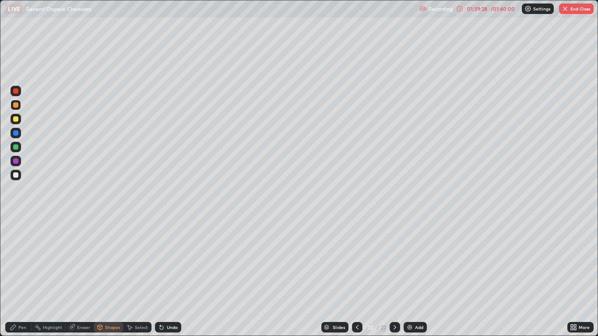
click at [18, 277] on div "Pen" at bounding box center [18, 327] width 26 height 11
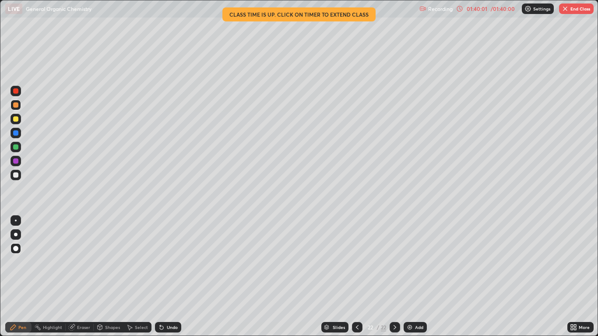
click at [493, 9] on div "/ 01:40:00" at bounding box center [502, 8] width 27 height 5
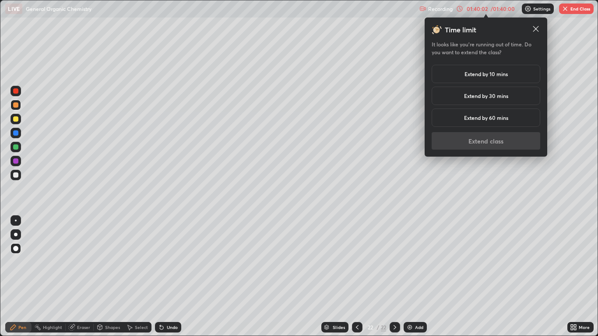
click at [497, 75] on h5 "Extend by 10 mins" at bounding box center [486, 74] width 43 height 8
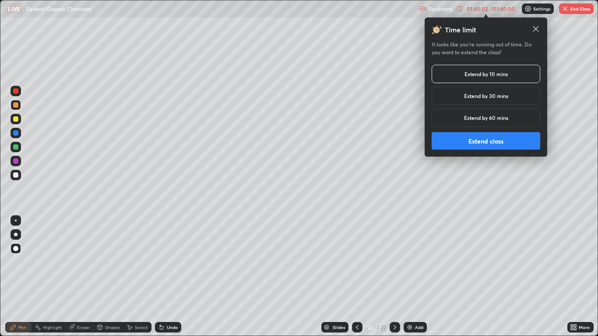
click at [500, 142] on button "Extend class" at bounding box center [486, 141] width 109 height 18
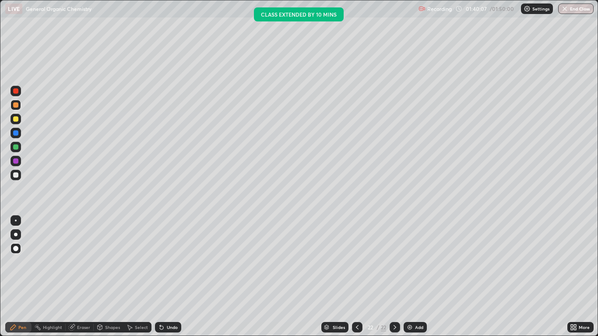
click at [415, 277] on div "Add" at bounding box center [419, 327] width 8 height 4
click at [110, 277] on div "Shapes" at bounding box center [112, 327] width 15 height 4
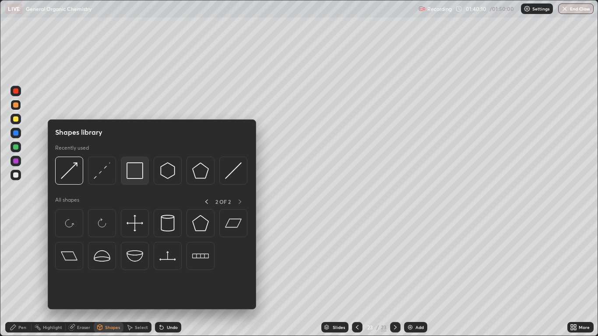
click at [136, 169] on img at bounding box center [135, 170] width 17 height 17
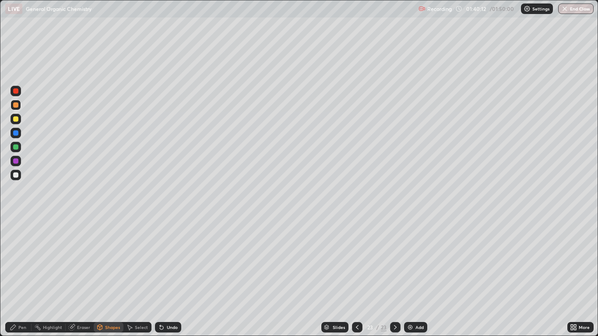
click at [16, 277] on icon at bounding box center [13, 327] width 7 height 7
click at [14, 117] on div at bounding box center [15, 118] width 5 height 5
click at [18, 130] on div at bounding box center [16, 133] width 11 height 11
click at [410, 277] on div "Add" at bounding box center [415, 327] width 23 height 11
click at [110, 277] on div "Shapes" at bounding box center [112, 327] width 15 height 4
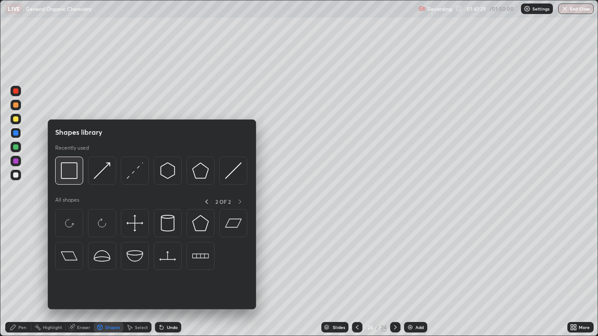
click at [72, 172] on img at bounding box center [69, 170] width 17 height 17
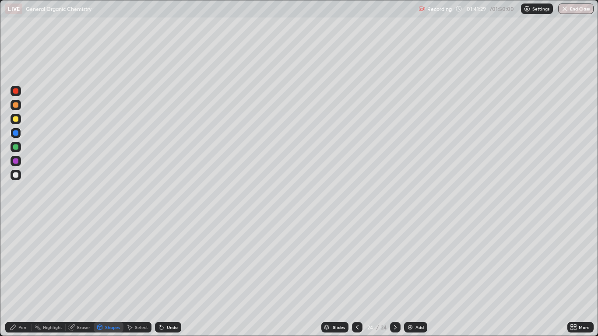
click at [18, 118] on div at bounding box center [15, 118] width 5 height 5
click at [114, 277] on div "Shapes" at bounding box center [112, 327] width 15 height 4
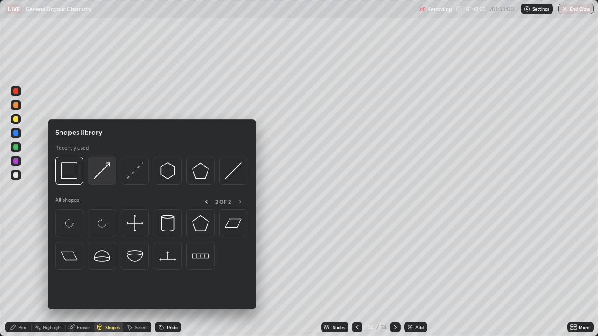
click at [107, 171] on img at bounding box center [102, 170] width 17 height 17
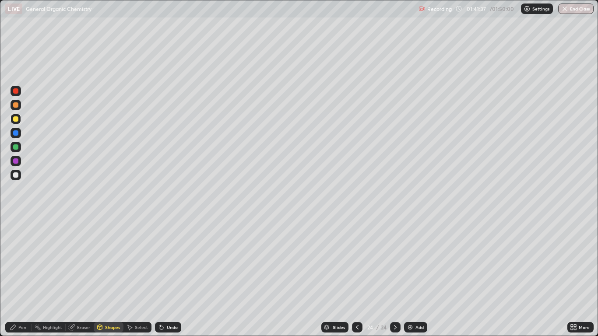
click at [106, 277] on div "Shapes" at bounding box center [112, 327] width 15 height 4
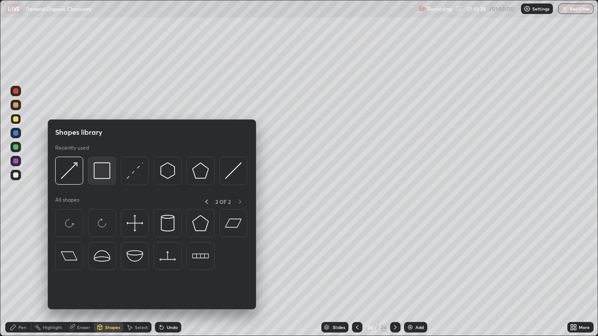
click at [102, 169] on img at bounding box center [102, 170] width 17 height 17
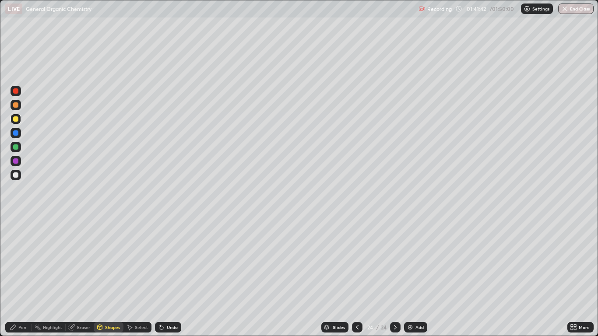
click at [23, 277] on div "Pen" at bounding box center [18, 327] width 26 height 11
click at [17, 134] on div at bounding box center [15, 132] width 5 height 5
click at [16, 172] on div at bounding box center [16, 175] width 11 height 11
click at [416, 277] on div "Add" at bounding box center [419, 327] width 8 height 4
click at [18, 130] on div at bounding box center [16, 133] width 11 height 11
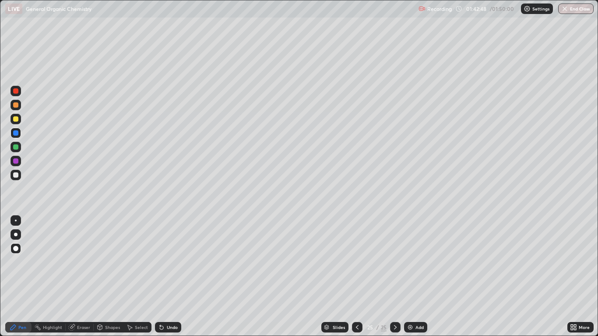
click at [106, 277] on div "Shapes" at bounding box center [112, 327] width 15 height 4
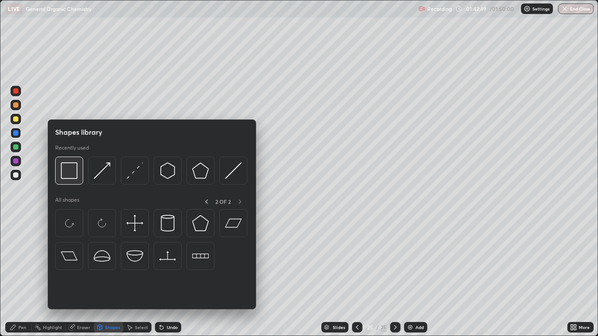
click at [69, 173] on img at bounding box center [69, 170] width 17 height 17
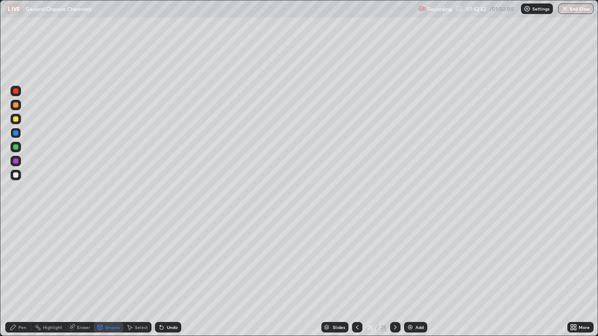
click at [19, 277] on div "Pen" at bounding box center [22, 327] width 8 height 4
click at [18, 119] on div at bounding box center [15, 118] width 5 height 5
click at [162, 277] on icon at bounding box center [161, 327] width 7 height 7
click at [164, 277] on icon at bounding box center [161, 327] width 7 height 7
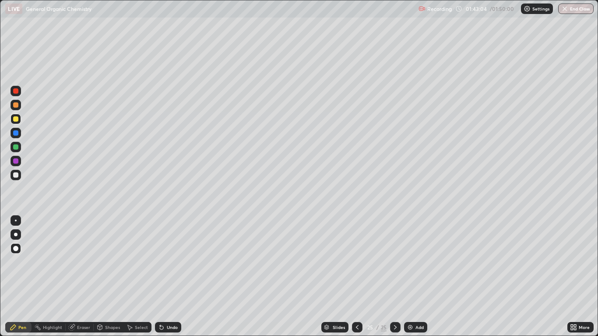
click at [165, 277] on div "Undo" at bounding box center [166, 328] width 30 height 18
click at [164, 277] on div "Undo" at bounding box center [166, 328] width 30 height 18
click at [162, 277] on div "Undo" at bounding box center [168, 327] width 26 height 11
click at [167, 277] on div "Undo" at bounding box center [172, 327] width 11 height 4
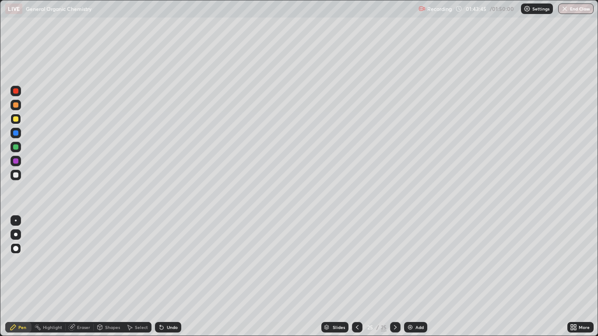
click at [160, 277] on icon at bounding box center [161, 327] width 7 height 7
click at [415, 277] on div "Add" at bounding box center [419, 327] width 8 height 4
click at [16, 132] on div at bounding box center [15, 132] width 5 height 5
click at [113, 277] on div "Shapes" at bounding box center [112, 327] width 15 height 4
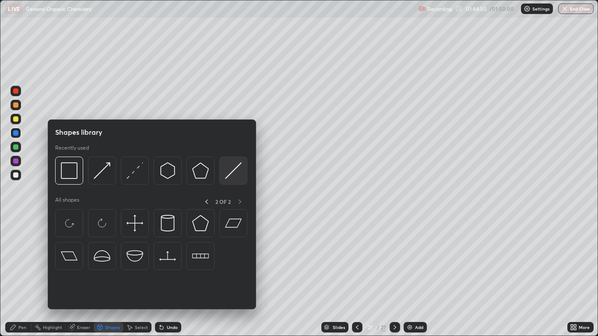
click at [230, 173] on img at bounding box center [233, 170] width 17 height 17
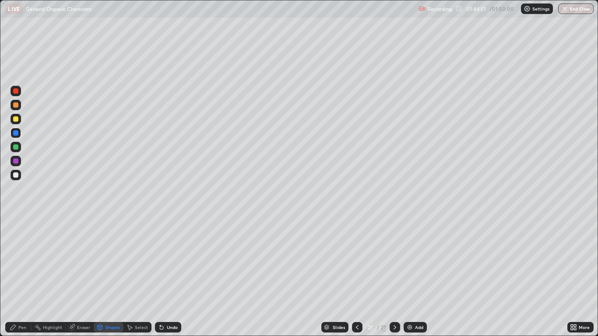
click at [19, 120] on div at bounding box center [16, 119] width 11 height 11
click at [112, 277] on div "Shapes" at bounding box center [112, 327] width 15 height 4
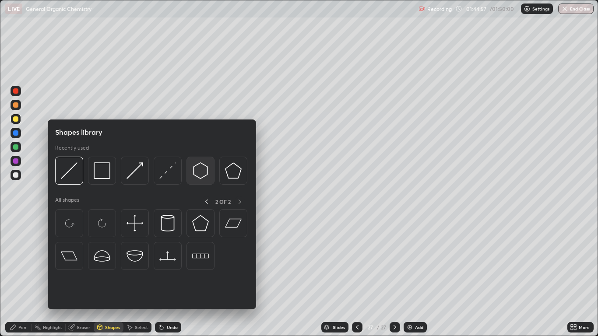
click at [199, 172] on img at bounding box center [200, 170] width 17 height 17
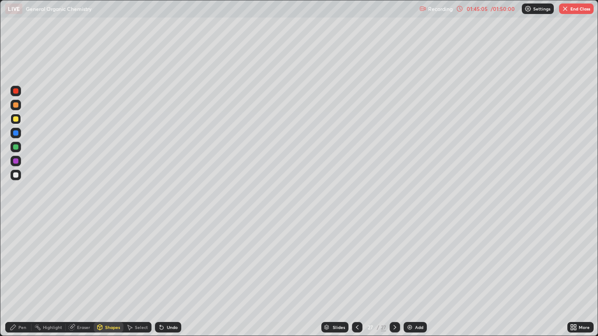
click at [21, 277] on div "Pen" at bounding box center [18, 327] width 26 height 11
click at [19, 162] on div at bounding box center [16, 161] width 11 height 11
click at [17, 119] on div at bounding box center [15, 118] width 5 height 5
click at [16, 158] on div at bounding box center [16, 161] width 11 height 11
click at [13, 176] on div at bounding box center [16, 175] width 11 height 11
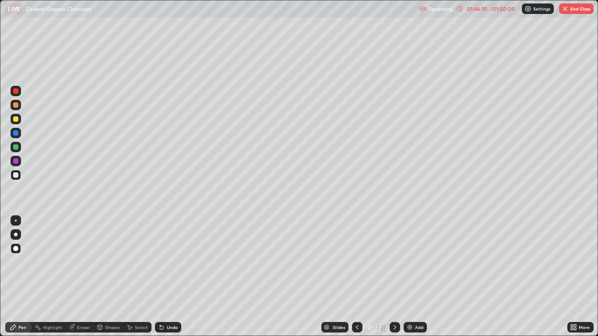
click at [415, 277] on div "Add" at bounding box center [419, 327] width 8 height 4
click at [107, 277] on div "Shapes" at bounding box center [109, 327] width 30 height 11
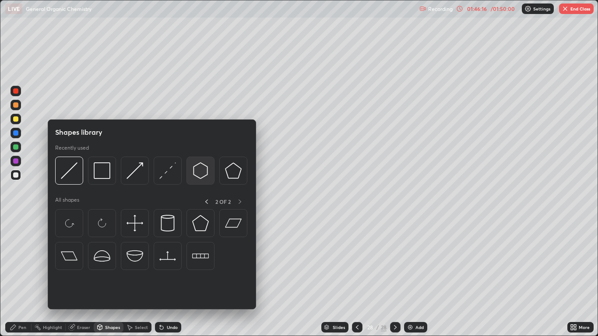
click at [197, 170] on img at bounding box center [200, 170] width 17 height 17
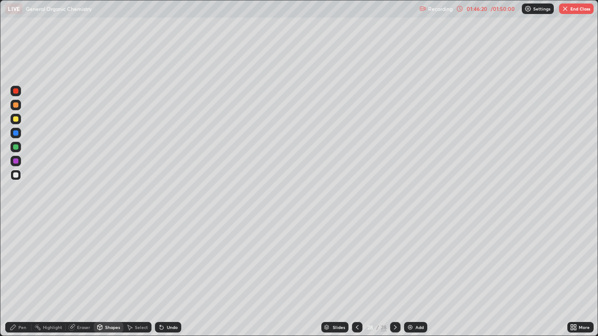
click at [22, 277] on div "Pen" at bounding box center [18, 327] width 26 height 11
click at [17, 120] on div at bounding box center [15, 118] width 5 height 5
click at [354, 277] on div at bounding box center [357, 327] width 11 height 11
click at [16, 148] on div at bounding box center [15, 146] width 5 height 5
click at [395, 277] on icon at bounding box center [395, 327] width 3 height 4
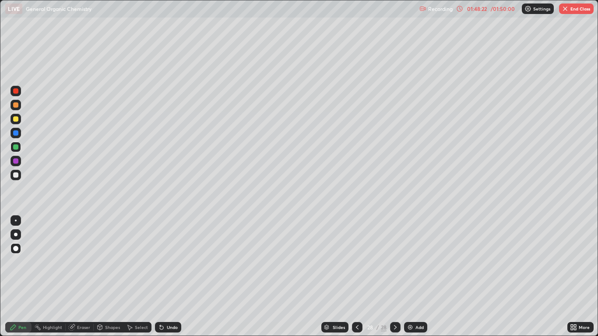
click at [356, 277] on icon at bounding box center [357, 327] width 3 height 4
click at [394, 277] on icon at bounding box center [395, 327] width 7 height 7
click at [356, 277] on div at bounding box center [357, 328] width 11 height 18
click at [394, 277] on icon at bounding box center [395, 327] width 7 height 7
click at [414, 277] on div "Add" at bounding box center [415, 327] width 23 height 11
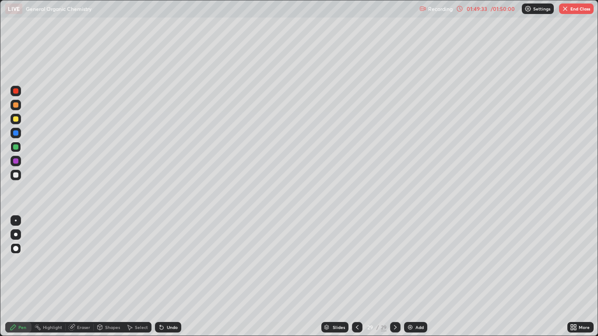
click at [111, 277] on div "Shapes" at bounding box center [112, 327] width 15 height 4
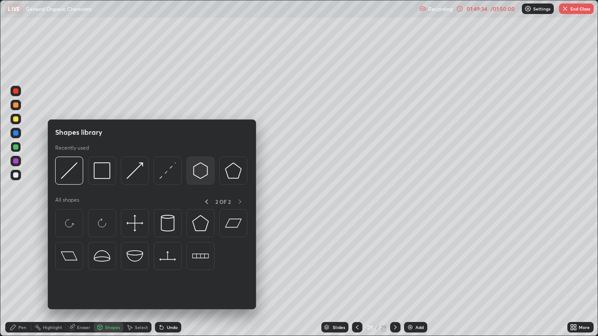
click at [201, 171] on img at bounding box center [200, 170] width 17 height 17
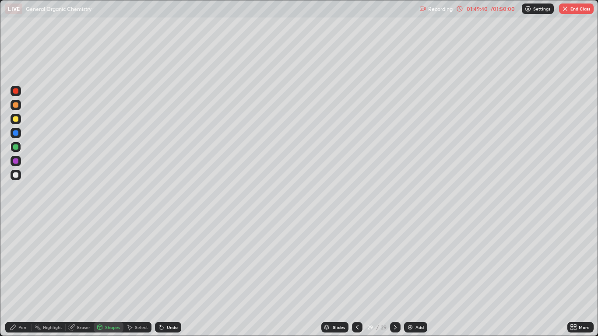
click at [19, 277] on div "Pen" at bounding box center [22, 327] width 8 height 4
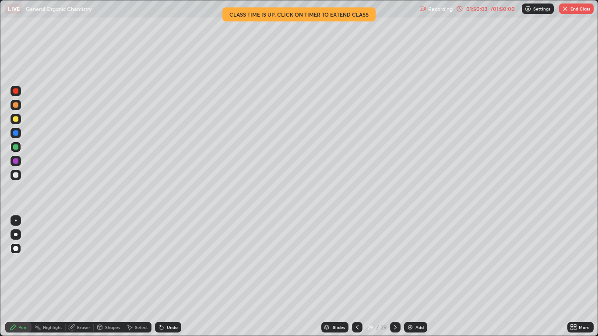
click at [14, 118] on div at bounding box center [15, 118] width 5 height 5
click at [107, 277] on div "Shapes" at bounding box center [112, 327] width 15 height 4
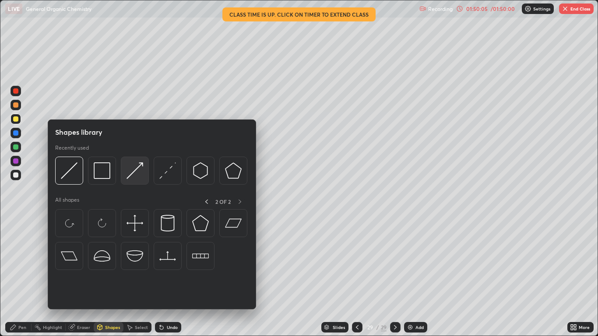
click at [137, 171] on img at bounding box center [135, 170] width 17 height 17
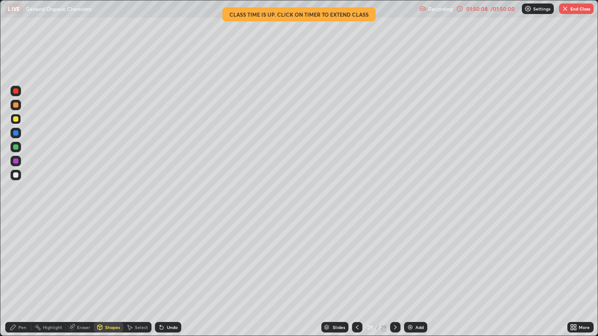
click at [19, 277] on div "Pen" at bounding box center [18, 327] width 26 height 11
click at [483, 10] on div "01:50:20" at bounding box center [477, 8] width 25 height 5
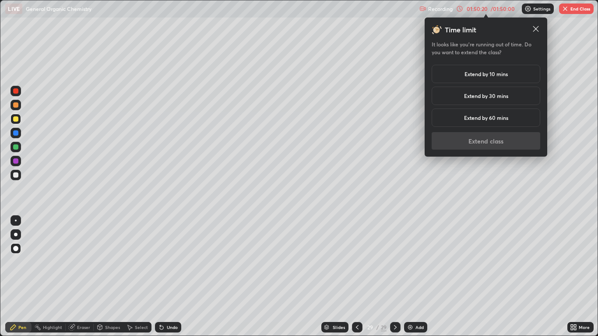
click at [485, 74] on h5 "Extend by 10 mins" at bounding box center [486, 74] width 43 height 8
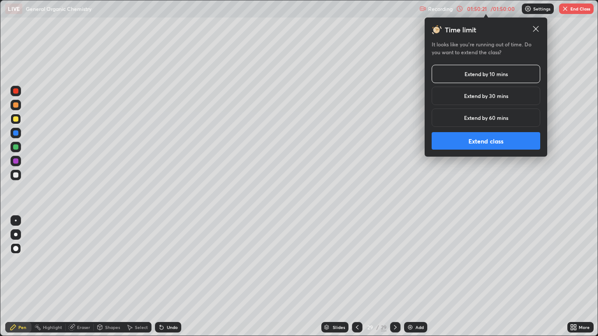
click at [485, 142] on button "Extend class" at bounding box center [486, 141] width 109 height 18
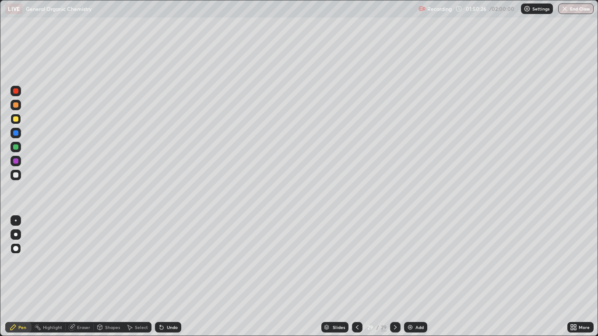
click at [412, 277] on img at bounding box center [410, 327] width 7 height 7
click at [108, 277] on div "Shapes" at bounding box center [112, 327] width 15 height 4
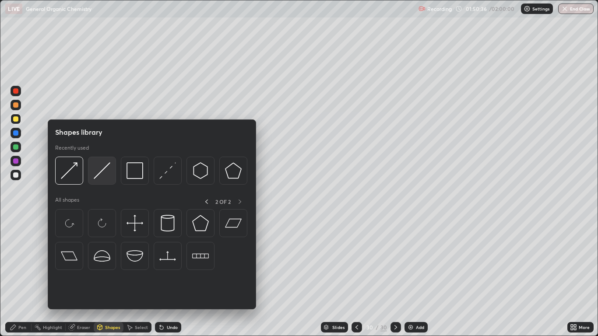
click at [98, 173] on img at bounding box center [102, 170] width 17 height 17
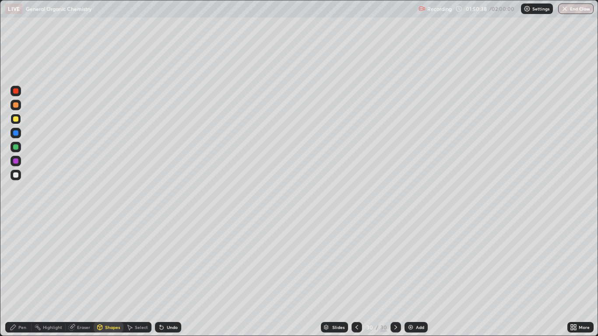
click at [110, 277] on div "Shapes" at bounding box center [109, 327] width 30 height 11
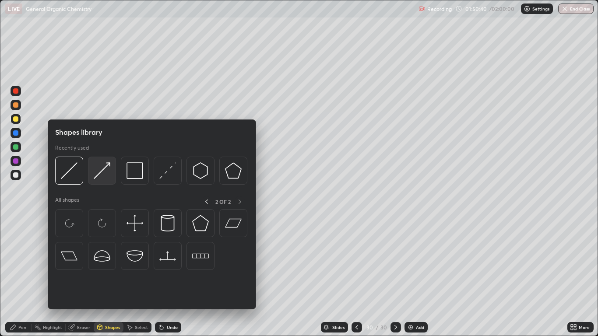
click at [102, 171] on img at bounding box center [102, 170] width 17 height 17
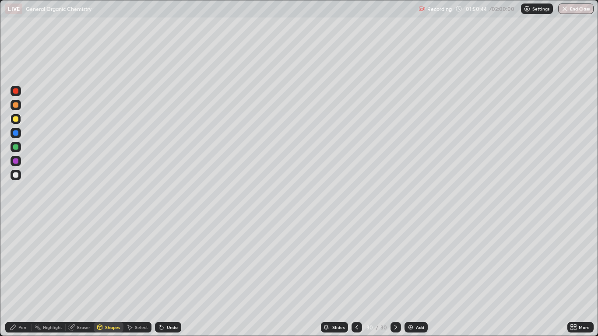
click at [18, 277] on div "Pen" at bounding box center [18, 327] width 26 height 11
click at [15, 134] on div at bounding box center [15, 132] width 5 height 5
click at [107, 277] on div "Shapes" at bounding box center [112, 327] width 15 height 4
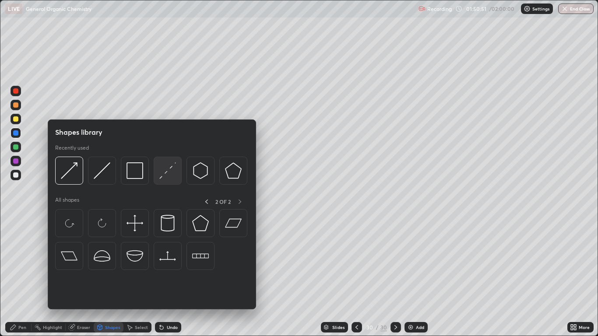
click at [167, 172] on img at bounding box center [167, 170] width 17 height 17
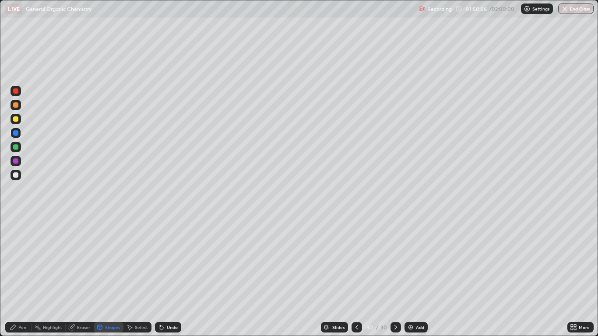
click at [19, 277] on div "Pen" at bounding box center [18, 327] width 26 height 11
click at [15, 121] on div at bounding box center [15, 118] width 5 height 5
click at [104, 277] on div "Shapes" at bounding box center [109, 327] width 30 height 11
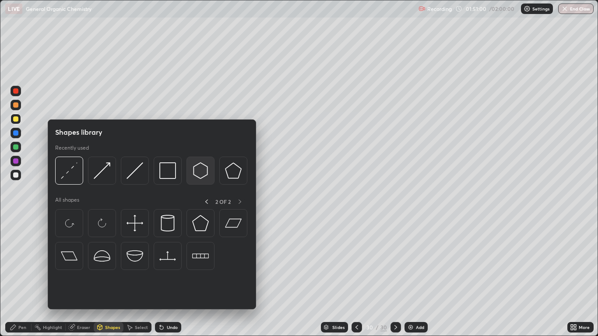
click at [200, 171] on img at bounding box center [200, 170] width 17 height 17
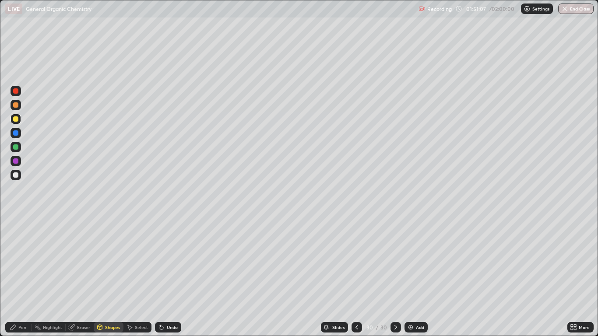
click at [18, 277] on div "Pen" at bounding box center [18, 327] width 26 height 11
click at [15, 146] on div at bounding box center [15, 146] width 5 height 5
click at [109, 277] on div "Shapes" at bounding box center [112, 327] width 15 height 4
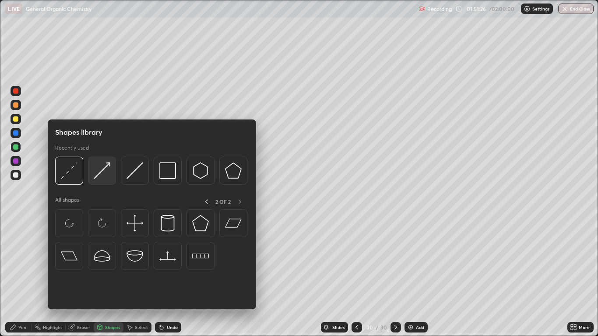
click at [106, 169] on img at bounding box center [102, 170] width 17 height 17
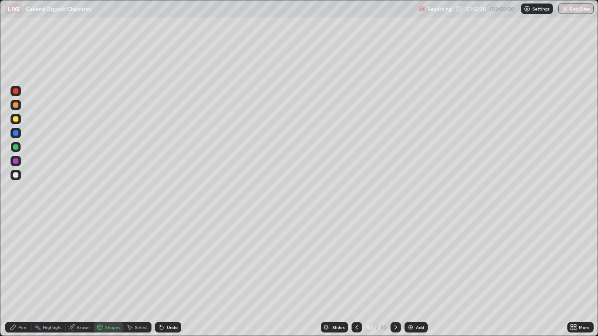
click at [15, 277] on icon at bounding box center [13, 327] width 7 height 7
click at [418, 277] on div "Add" at bounding box center [420, 327] width 8 height 4
click at [355, 277] on icon at bounding box center [357, 327] width 7 height 7
click at [356, 277] on icon at bounding box center [357, 327] width 7 height 7
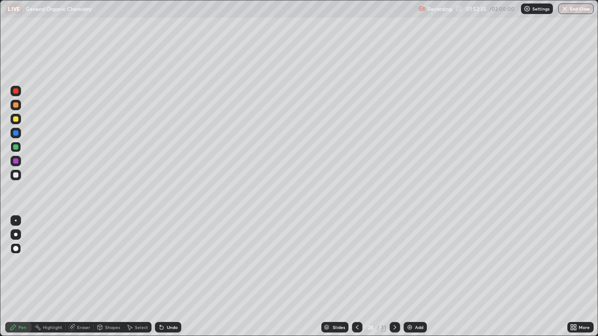
click at [356, 277] on icon at bounding box center [357, 327] width 7 height 7
click at [357, 277] on icon at bounding box center [357, 327] width 3 height 4
click at [357, 277] on icon at bounding box center [357, 327] width 7 height 7
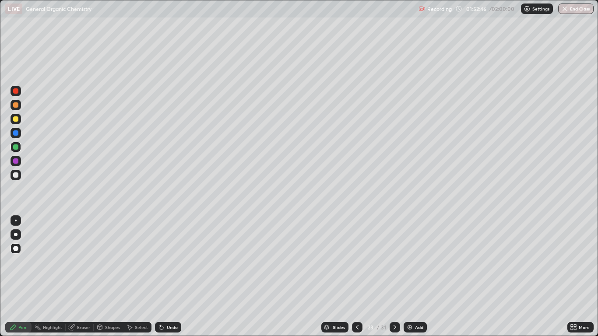
click at [390, 277] on div at bounding box center [395, 327] width 11 height 11
click at [393, 277] on div at bounding box center [395, 327] width 11 height 11
click at [394, 277] on icon at bounding box center [394, 327] width 7 height 7
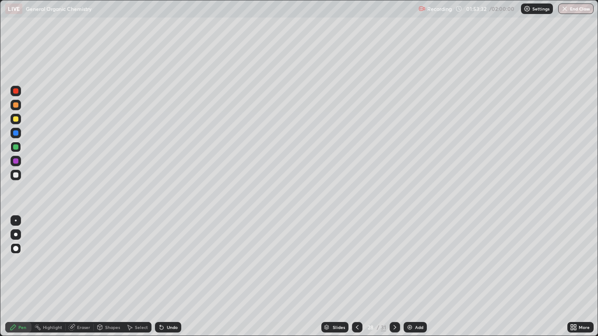
click at [394, 277] on icon at bounding box center [394, 327] width 7 height 7
click at [393, 277] on icon at bounding box center [394, 327] width 7 height 7
click at [395, 277] on icon at bounding box center [394, 327] width 7 height 7
click at [333, 277] on div "Slides" at bounding box center [334, 327] width 27 height 11
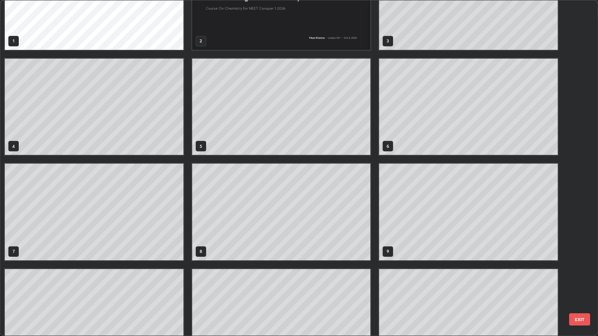
scroll to position [0, 0]
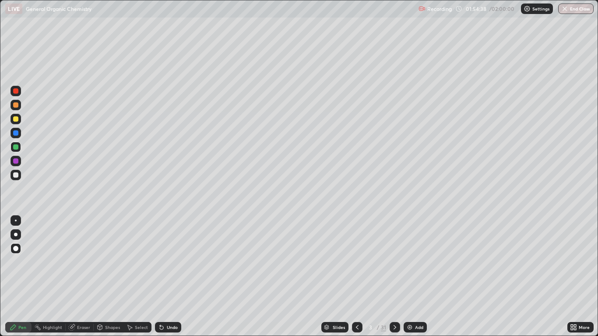
click at [393, 277] on icon at bounding box center [394, 327] width 7 height 7
click at [396, 277] on icon at bounding box center [394, 327] width 7 height 7
click at [394, 277] on icon at bounding box center [394, 327] width 7 height 7
click at [405, 277] on div "Add" at bounding box center [415, 327] width 23 height 11
click at [394, 277] on icon at bounding box center [395, 327] width 7 height 7
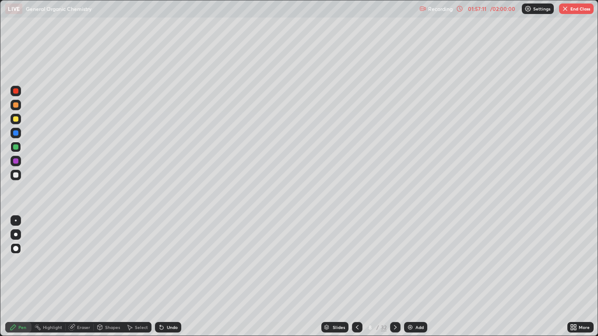
click at [394, 277] on icon at bounding box center [395, 327] width 7 height 7
click at [395, 277] on icon at bounding box center [395, 327] width 7 height 7
click at [394, 277] on icon at bounding box center [395, 327] width 3 height 4
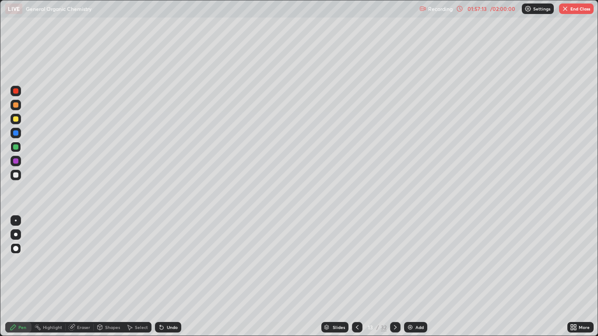
click at [394, 277] on icon at bounding box center [395, 327] width 7 height 7
click at [396, 277] on icon at bounding box center [395, 327] width 7 height 7
click at [397, 277] on icon at bounding box center [395, 327] width 7 height 7
click at [395, 277] on icon at bounding box center [395, 327] width 7 height 7
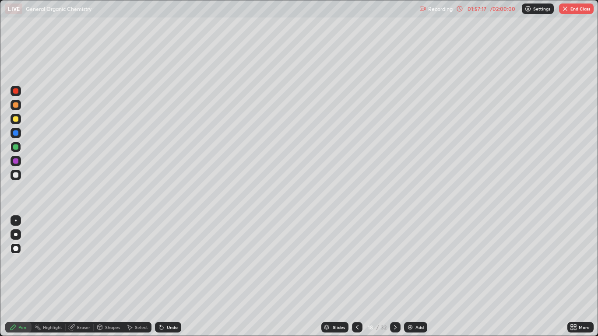
click at [395, 277] on icon at bounding box center [395, 327] width 7 height 7
click at [397, 277] on div at bounding box center [395, 327] width 11 height 11
click at [398, 277] on div at bounding box center [395, 327] width 11 height 11
click at [395, 277] on icon at bounding box center [395, 327] width 7 height 7
click at [396, 277] on div at bounding box center [395, 327] width 11 height 11
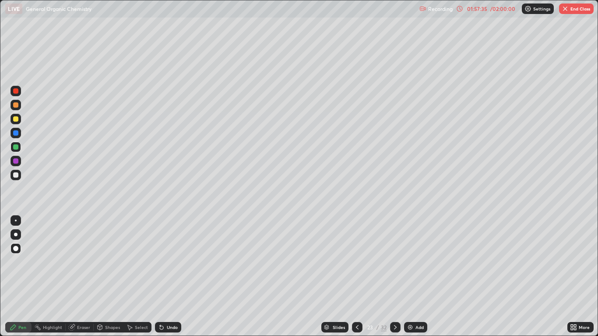
click at [396, 277] on icon at bounding box center [395, 327] width 7 height 7
click at [394, 277] on icon at bounding box center [395, 327] width 7 height 7
click at [392, 277] on div at bounding box center [395, 327] width 11 height 11
click at [392, 277] on icon at bounding box center [395, 327] width 7 height 7
click at [357, 277] on icon at bounding box center [357, 327] width 7 height 7
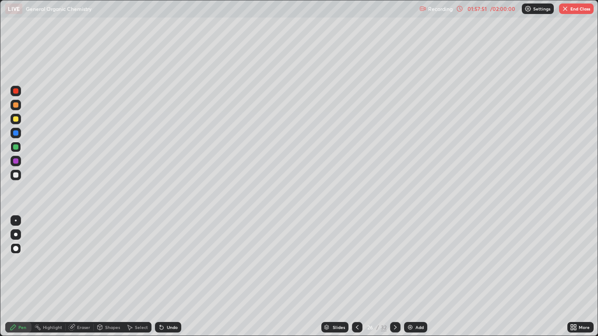
click at [393, 277] on div at bounding box center [395, 327] width 11 height 11
click at [394, 277] on div at bounding box center [395, 328] width 11 height 18
click at [394, 277] on icon at bounding box center [395, 327] width 7 height 7
click at [390, 277] on div at bounding box center [395, 327] width 11 height 11
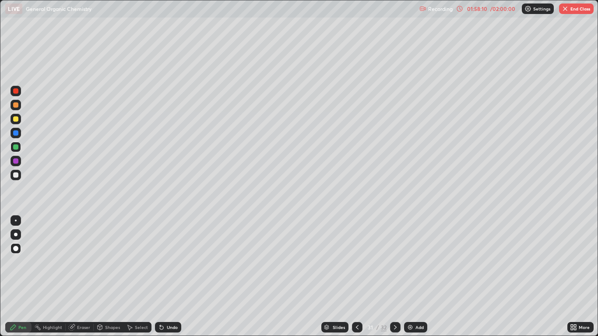
click at [393, 277] on div at bounding box center [395, 327] width 11 height 11
click at [577, 7] on button "End Class" at bounding box center [576, 9] width 35 height 11
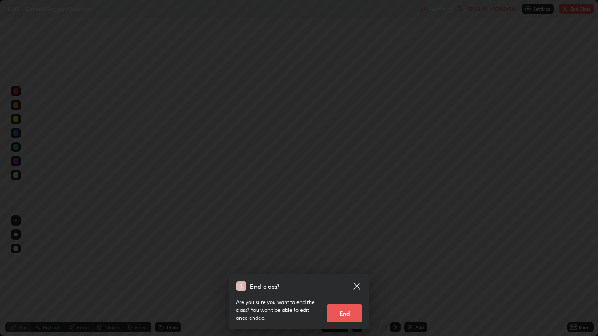
click at [345, 277] on button "End" at bounding box center [344, 314] width 35 height 18
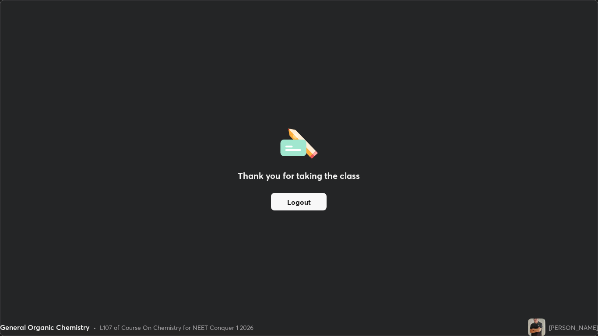
click at [279, 243] on div "Thank you for taking the class Logout" at bounding box center [298, 167] width 597 height 335
click at [288, 203] on button "Logout" at bounding box center [299, 202] width 56 height 18
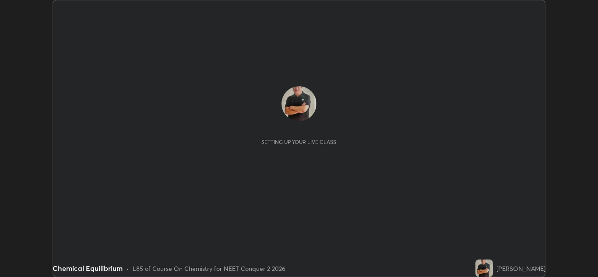
scroll to position [277, 598]
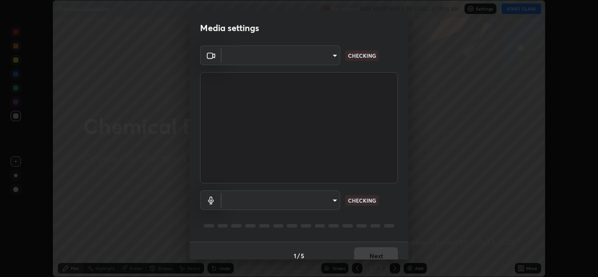
type input "00cb52ea7dbc067a4e9eba70c986ec13a5c87d59f38709f4e6374cce52915b34"
click at [264, 231] on div at bounding box center [299, 226] width 198 height 11
click at [247, 236] on div "Default - Microphone (POROSVOC) (1d6b:a4a7) default CHECKING" at bounding box center [299, 212] width 198 height 58
click at [239, 195] on body "Erase all Chemical Equilibrium Recording WAS SCHEDULED TO START AT 11:15 AM Set…" at bounding box center [299, 138] width 598 height 277
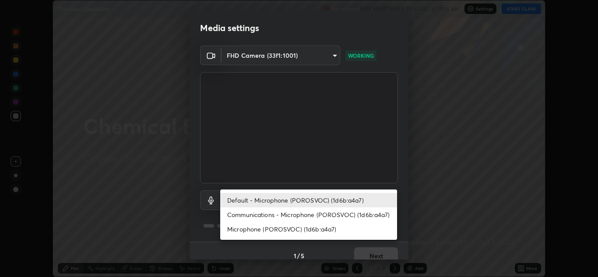
click at [243, 229] on li "Microphone (POROSVOC) (1d6b:a4a7)" at bounding box center [308, 229] width 177 height 14
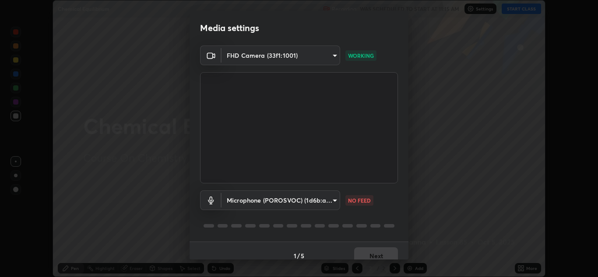
type input "9c1b285d99fe20f225937e4548c843fe66e293f4791396b353509b50ebaacb4e"
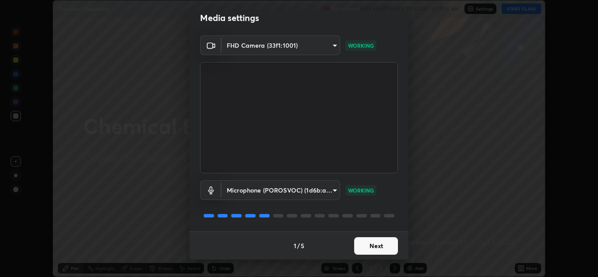
click at [369, 242] on button "Next" at bounding box center [376, 246] width 44 height 18
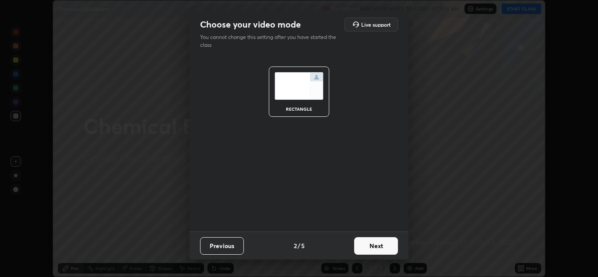
click at [371, 241] on button "Next" at bounding box center [376, 246] width 44 height 18
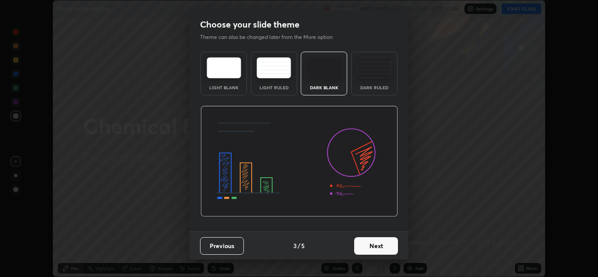
click at [375, 246] on button "Next" at bounding box center [376, 246] width 44 height 18
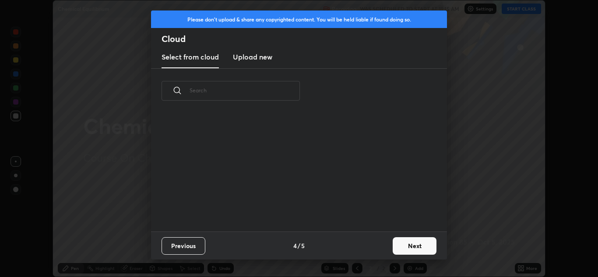
scroll to position [118, 281]
click at [367, 220] on div "grid" at bounding box center [293, 171] width 285 height 121
click at [410, 249] on button "Next" at bounding box center [415, 246] width 44 height 18
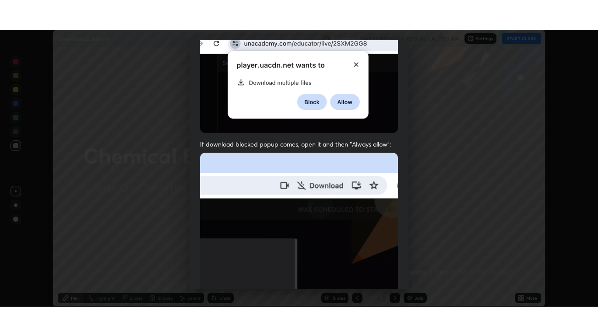
scroll to position [189, 0]
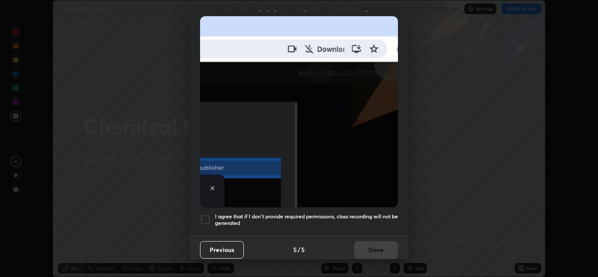
click at [205, 215] on div at bounding box center [205, 220] width 11 height 11
click at [374, 243] on button "Done" at bounding box center [376, 250] width 44 height 18
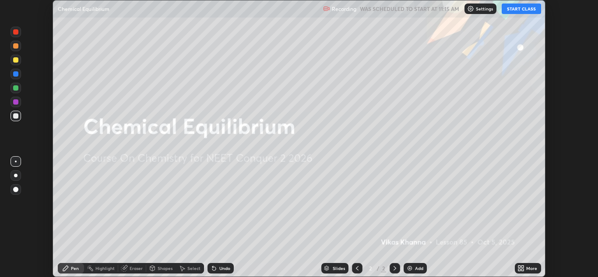
click at [522, 266] on icon at bounding box center [522, 267] width 2 height 2
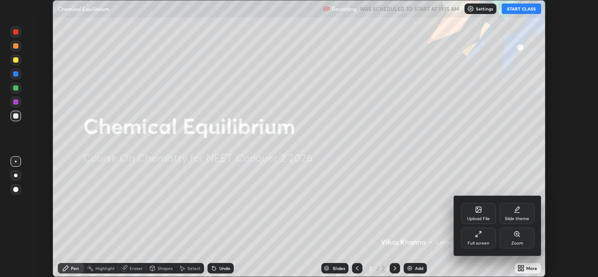
click at [474, 233] on div "Full screen" at bounding box center [478, 238] width 35 height 21
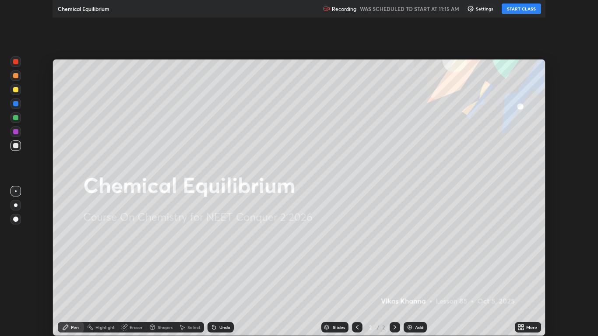
scroll to position [336, 598]
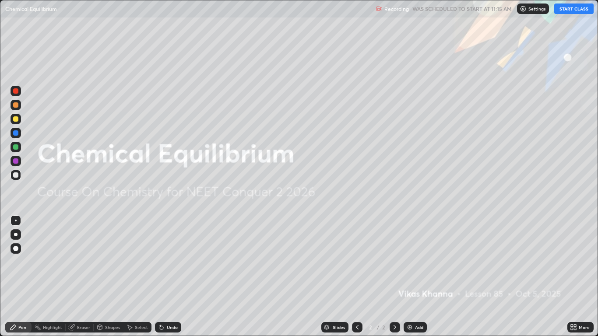
click at [573, 11] on button "START CLASS" at bounding box center [573, 9] width 39 height 11
click at [19, 123] on div at bounding box center [16, 119] width 11 height 11
click at [106, 277] on div "Shapes" at bounding box center [112, 327] width 15 height 4
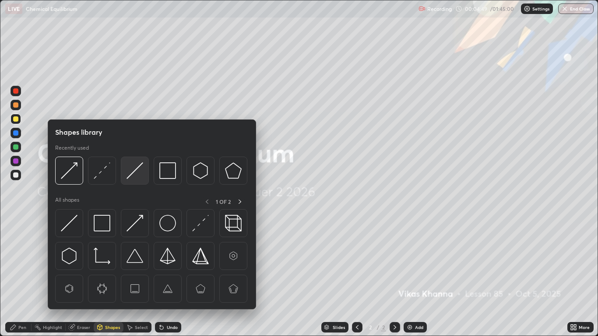
click at [134, 173] on img at bounding box center [135, 170] width 17 height 17
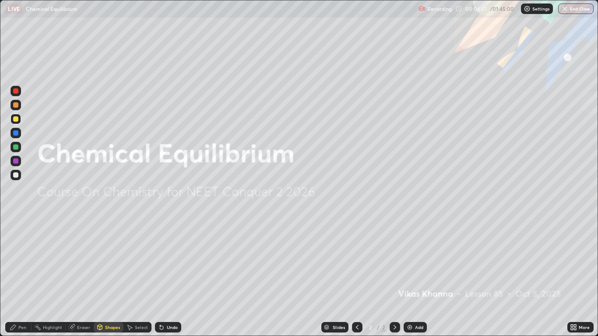
click at [25, 277] on div "Pen" at bounding box center [22, 327] width 8 height 4
click at [416, 277] on div "Add" at bounding box center [419, 327] width 8 height 4
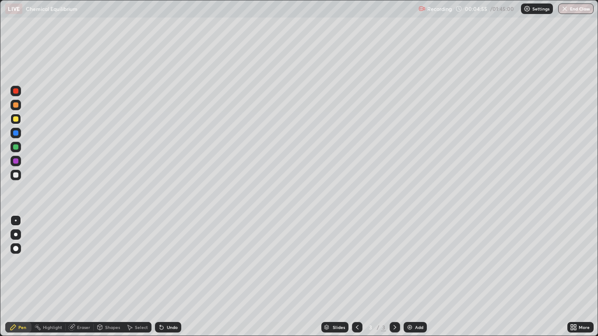
click at [109, 277] on div "Shapes" at bounding box center [112, 327] width 15 height 4
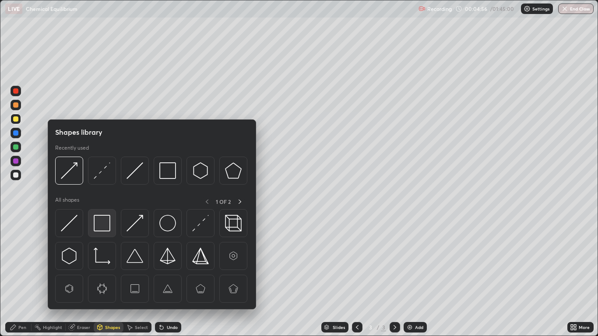
click at [106, 219] on img at bounding box center [102, 223] width 17 height 17
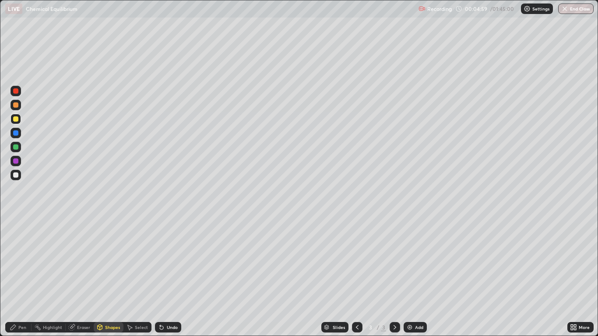
click at [19, 277] on div "Pen" at bounding box center [22, 327] width 8 height 4
click at [16, 248] on div at bounding box center [15, 248] width 5 height 5
click at [16, 147] on div at bounding box center [15, 146] width 5 height 5
click at [110, 277] on div "Shapes" at bounding box center [112, 327] width 15 height 4
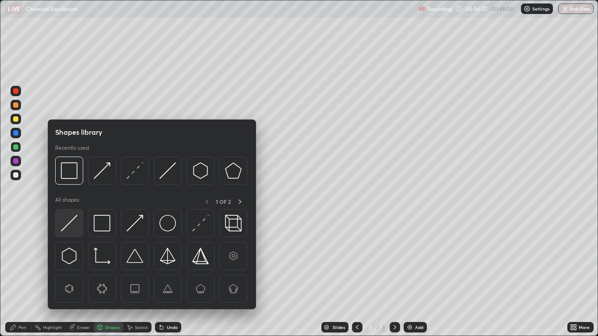
click at [71, 220] on img at bounding box center [69, 223] width 17 height 17
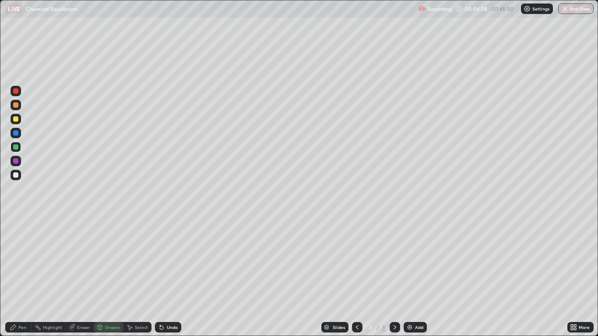
click at [15, 163] on div at bounding box center [15, 160] width 5 height 5
click at [18, 277] on div "Pen" at bounding box center [18, 327] width 26 height 11
click at [415, 277] on div "Add" at bounding box center [419, 327] width 8 height 4
click at [20, 277] on div "Pen" at bounding box center [22, 327] width 8 height 4
click at [108, 277] on div "Shapes" at bounding box center [112, 327] width 15 height 4
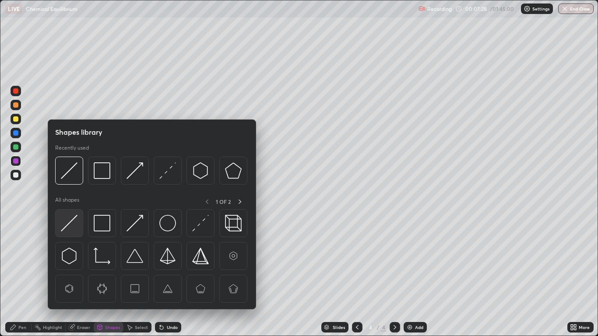
click at [70, 223] on img at bounding box center [69, 223] width 17 height 17
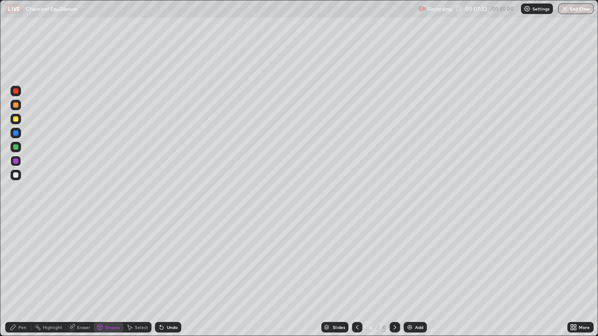
click at [23, 277] on div "Pen" at bounding box center [22, 327] width 8 height 4
click at [162, 277] on icon at bounding box center [162, 328] width 4 height 4
click at [168, 277] on div "Undo" at bounding box center [172, 327] width 11 height 4
click at [418, 277] on div "Add" at bounding box center [419, 327] width 8 height 4
click at [104, 277] on div "Shapes" at bounding box center [109, 327] width 30 height 11
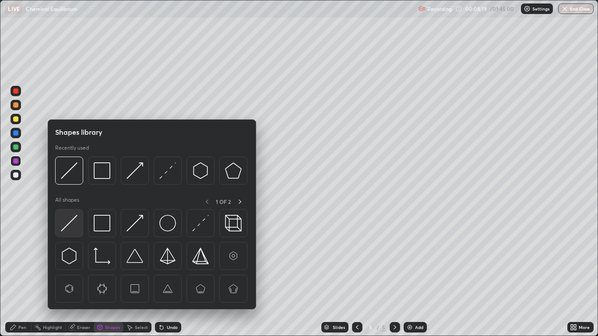
click at [72, 227] on img at bounding box center [69, 223] width 17 height 17
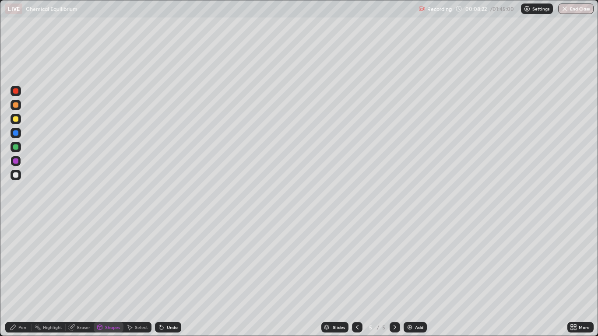
click at [108, 277] on div "Shapes" at bounding box center [112, 327] width 15 height 4
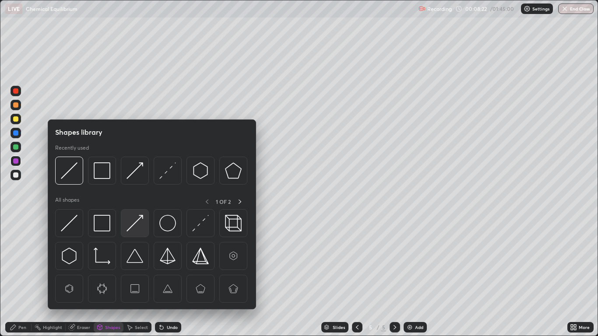
click at [134, 223] on img at bounding box center [135, 223] width 17 height 17
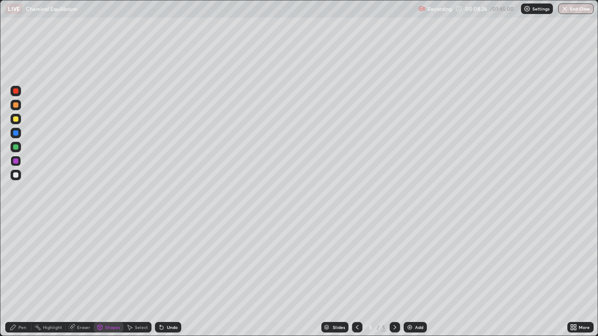
click at [109, 277] on div "Shapes" at bounding box center [112, 327] width 15 height 4
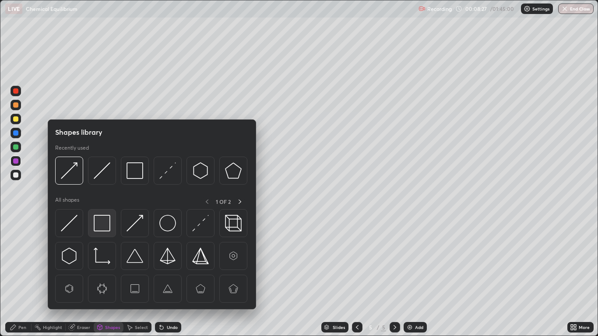
click at [102, 223] on img at bounding box center [102, 223] width 17 height 17
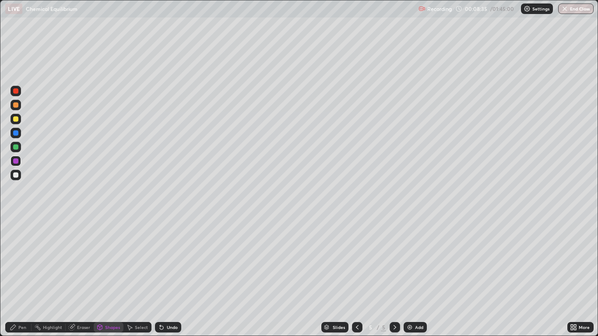
click at [18, 277] on div "Pen" at bounding box center [18, 327] width 26 height 11
click at [17, 121] on div at bounding box center [15, 118] width 5 height 5
click at [356, 277] on icon at bounding box center [357, 327] width 7 height 7
click at [358, 277] on icon at bounding box center [357, 327] width 7 height 7
click at [357, 277] on icon at bounding box center [357, 327] width 7 height 7
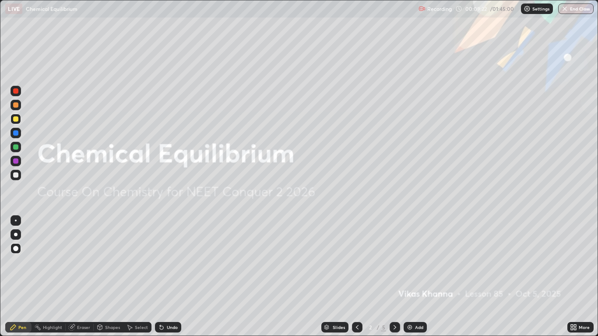
click at [395, 277] on icon at bounding box center [395, 327] width 3 height 4
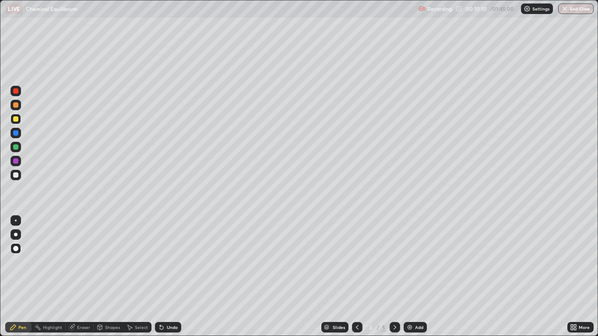
click at [394, 277] on icon at bounding box center [395, 327] width 3 height 4
click at [393, 277] on icon at bounding box center [394, 327] width 7 height 7
click at [395, 277] on icon at bounding box center [394, 327] width 7 height 7
click at [395, 277] on icon at bounding box center [395, 327] width 3 height 4
click at [414, 277] on div "Add" at bounding box center [415, 327] width 23 height 11
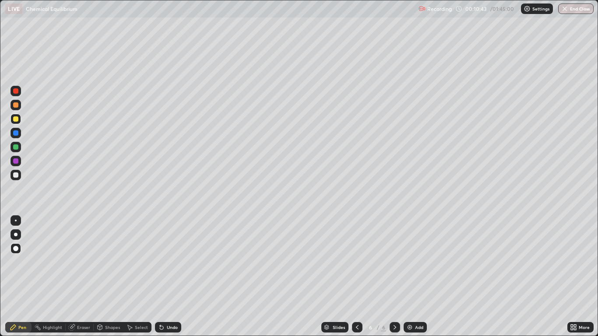
click at [357, 277] on icon at bounding box center [357, 327] width 7 height 7
click at [359, 277] on icon at bounding box center [357, 327] width 7 height 7
click at [358, 277] on icon at bounding box center [357, 327] width 7 height 7
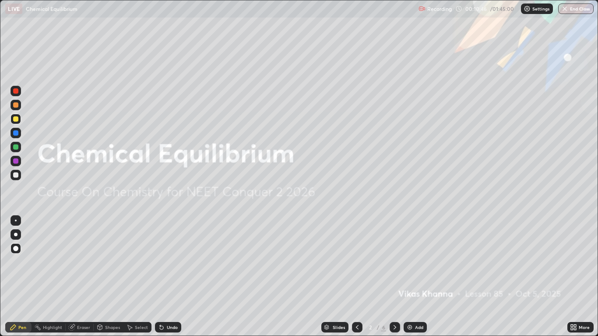
click at [396, 277] on icon at bounding box center [394, 327] width 7 height 7
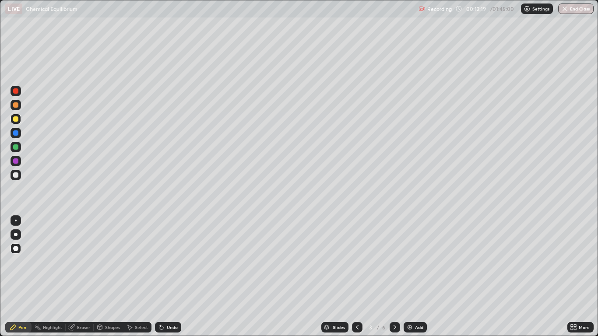
click at [394, 277] on icon at bounding box center [395, 327] width 3 height 4
click at [390, 277] on div at bounding box center [395, 327] width 11 height 11
click at [359, 277] on icon at bounding box center [357, 327] width 7 height 7
click at [417, 277] on div "Add" at bounding box center [415, 327] width 23 height 11
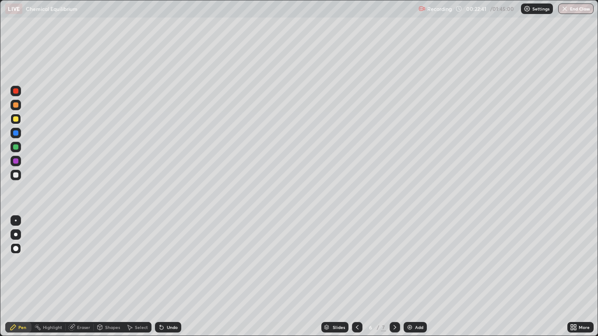
click at [107, 277] on div "Shapes" at bounding box center [112, 327] width 15 height 4
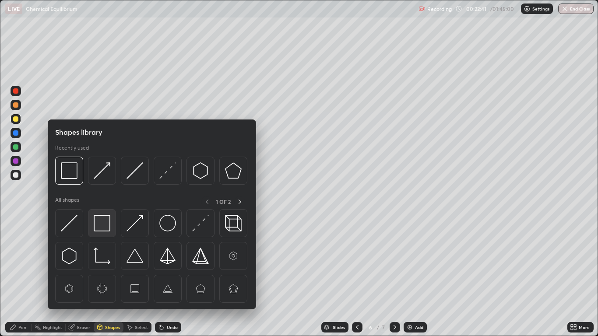
click at [104, 221] on img at bounding box center [102, 223] width 17 height 17
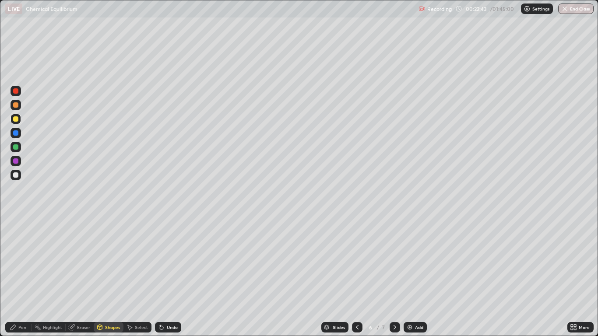
click at [20, 277] on div "Pen" at bounding box center [22, 327] width 8 height 4
click at [16, 133] on div at bounding box center [15, 132] width 5 height 5
click at [113, 277] on div "Shapes" at bounding box center [112, 327] width 15 height 4
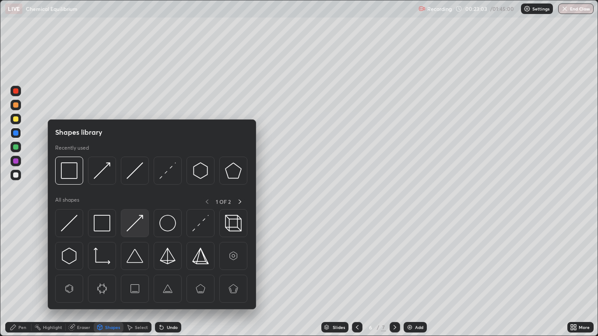
click at [138, 221] on img at bounding box center [135, 223] width 17 height 17
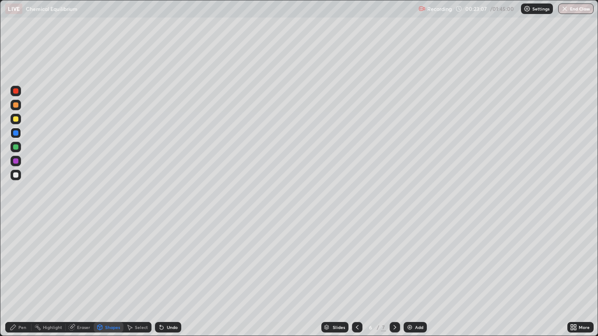
click at [25, 277] on div "Pen" at bounding box center [22, 327] width 8 height 4
click at [14, 118] on div at bounding box center [15, 118] width 5 height 5
click at [18, 161] on div at bounding box center [15, 160] width 5 height 5
click at [413, 277] on div "Add" at bounding box center [415, 327] width 23 height 11
click at [109, 277] on div "Shapes" at bounding box center [112, 327] width 15 height 4
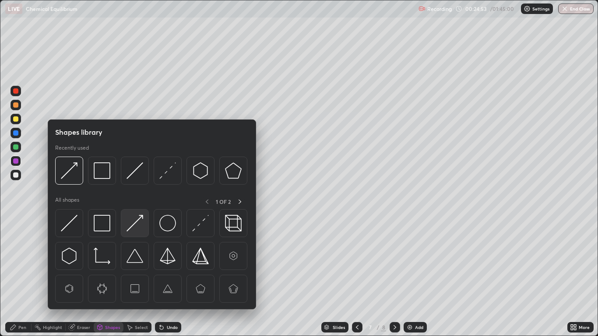
click at [137, 224] on img at bounding box center [135, 223] width 17 height 17
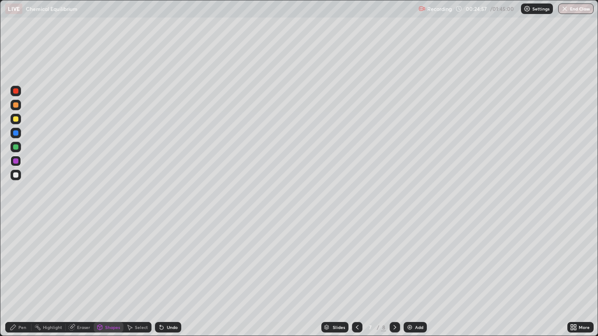
click at [23, 277] on div "Pen" at bounding box center [18, 327] width 26 height 11
click at [165, 277] on div "Undo" at bounding box center [168, 327] width 26 height 11
click at [15, 147] on div at bounding box center [15, 146] width 5 height 5
click at [106, 277] on div "Shapes" at bounding box center [109, 327] width 30 height 11
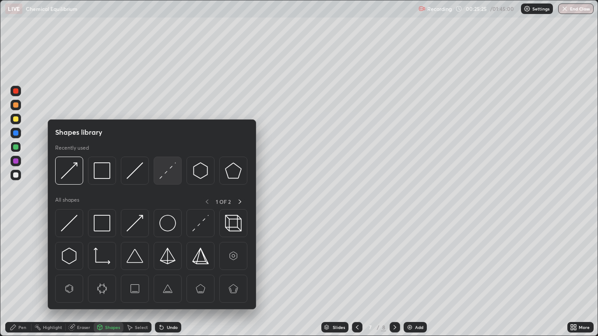
click at [169, 176] on img at bounding box center [167, 170] width 17 height 17
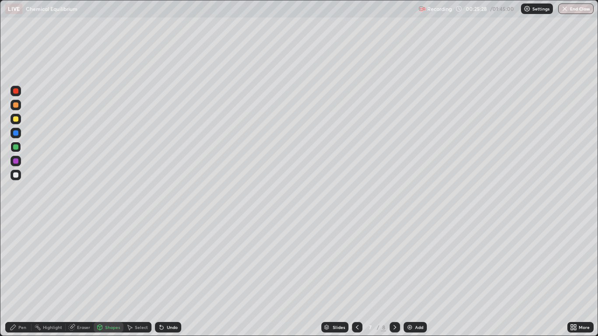
click at [17, 277] on div "Pen" at bounding box center [18, 327] width 26 height 11
click at [17, 121] on div at bounding box center [15, 118] width 5 height 5
click at [15, 145] on div at bounding box center [15, 146] width 5 height 5
click at [14, 161] on div at bounding box center [15, 160] width 5 height 5
click at [109, 277] on div "Shapes" at bounding box center [112, 327] width 15 height 4
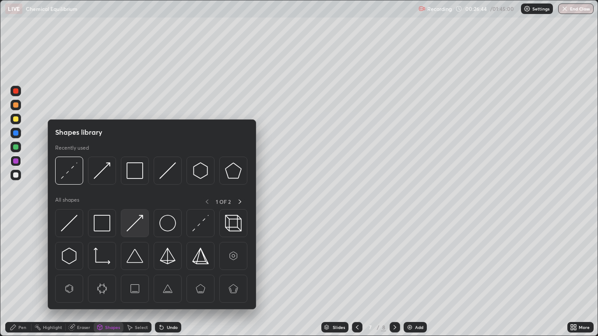
click at [132, 225] on img at bounding box center [135, 223] width 17 height 17
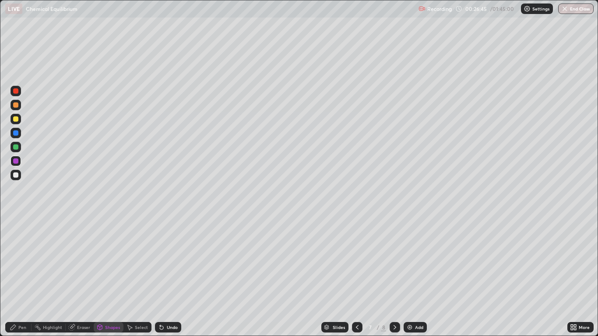
click at [16, 180] on div at bounding box center [16, 175] width 11 height 11
click at [18, 277] on div "Pen" at bounding box center [18, 327] width 26 height 11
click at [17, 147] on div at bounding box center [15, 146] width 5 height 5
click at [18, 106] on div at bounding box center [15, 104] width 5 height 5
click at [111, 277] on div "Shapes" at bounding box center [112, 327] width 15 height 4
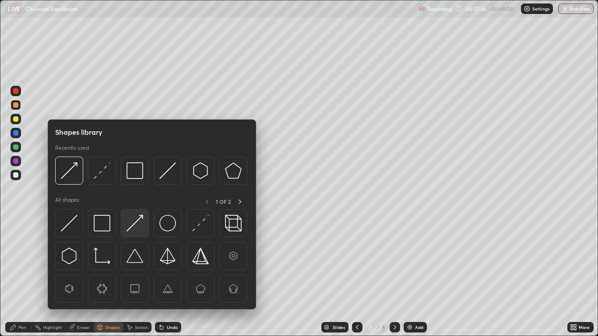
click at [134, 224] on img at bounding box center [135, 223] width 17 height 17
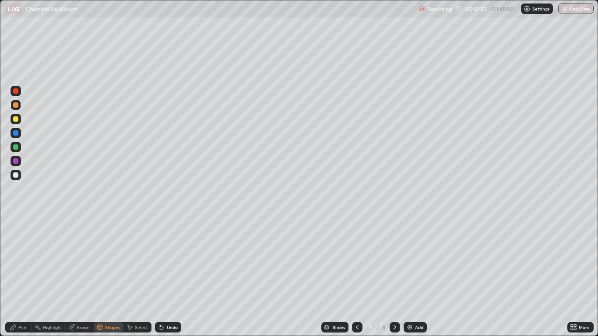
click at [20, 277] on div "Pen" at bounding box center [22, 327] width 8 height 4
click at [418, 277] on div "Add" at bounding box center [419, 327] width 8 height 4
click at [109, 277] on div "Shapes" at bounding box center [112, 327] width 15 height 4
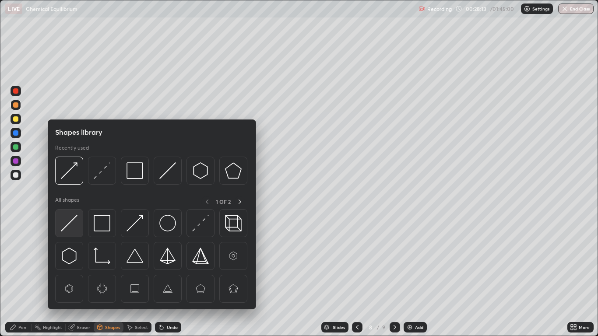
click at [74, 219] on img at bounding box center [69, 223] width 17 height 17
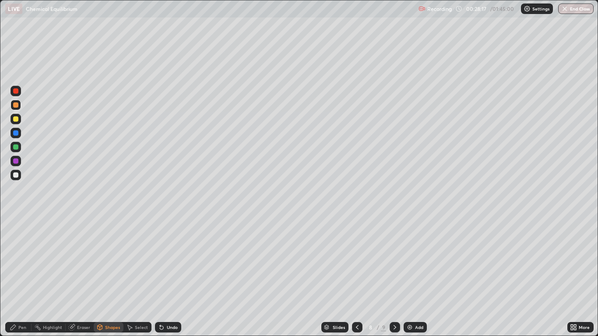
click at [107, 277] on div "Shapes" at bounding box center [112, 327] width 15 height 4
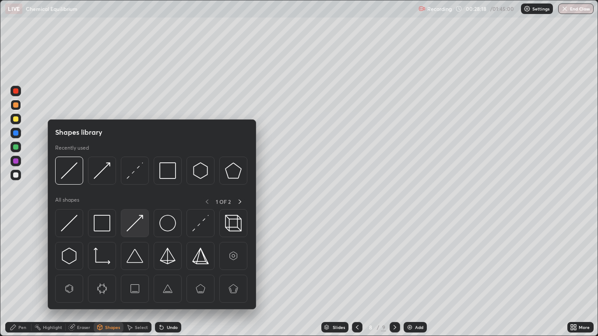
click at [144, 218] on div at bounding box center [135, 223] width 28 height 28
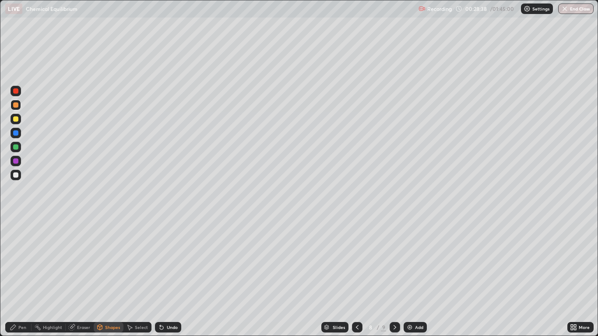
click at [19, 277] on div "Pen" at bounding box center [18, 327] width 26 height 11
click at [15, 145] on div at bounding box center [15, 146] width 5 height 5
click at [114, 277] on div "Shapes" at bounding box center [112, 327] width 15 height 4
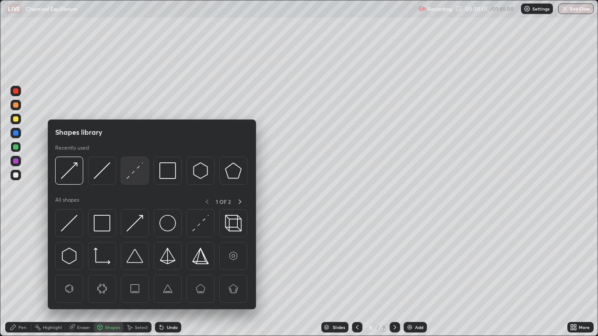
click at [138, 171] on img at bounding box center [135, 170] width 17 height 17
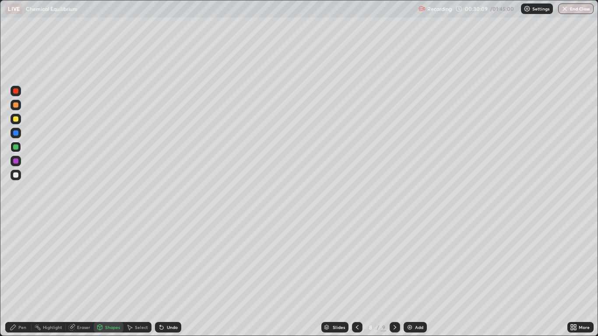
click at [17, 277] on div "Pen" at bounding box center [18, 327] width 26 height 11
click at [16, 120] on div at bounding box center [15, 118] width 5 height 5
click at [16, 163] on div at bounding box center [15, 160] width 5 height 5
click at [111, 277] on div "Shapes" at bounding box center [112, 327] width 15 height 4
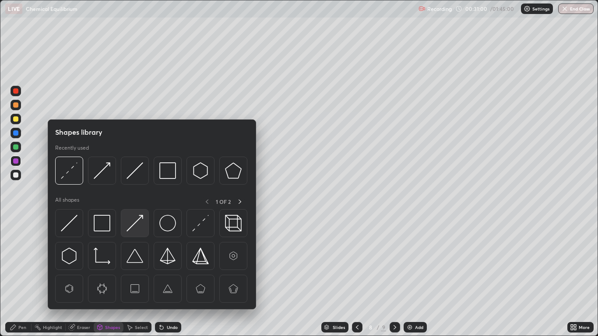
click at [137, 225] on img at bounding box center [135, 223] width 17 height 17
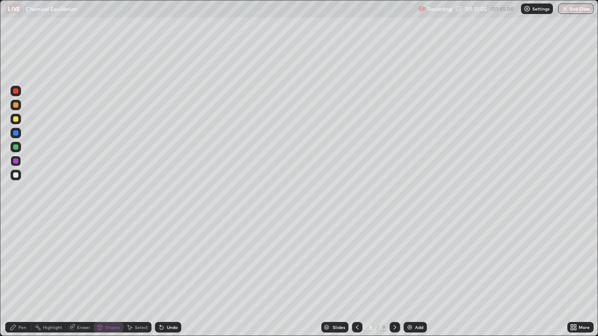
click at [12, 277] on icon at bounding box center [13, 327] width 5 height 5
click at [407, 277] on div "Add" at bounding box center [415, 327] width 23 height 11
click at [356, 277] on icon at bounding box center [357, 327] width 7 height 7
click at [392, 277] on icon at bounding box center [395, 327] width 7 height 7
click at [15, 277] on icon at bounding box center [13, 327] width 7 height 7
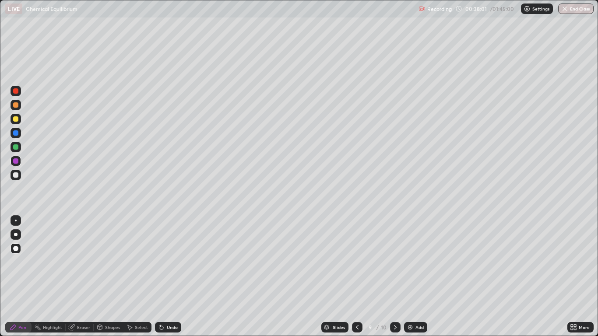
click at [110, 277] on div "Shapes" at bounding box center [109, 327] width 30 height 11
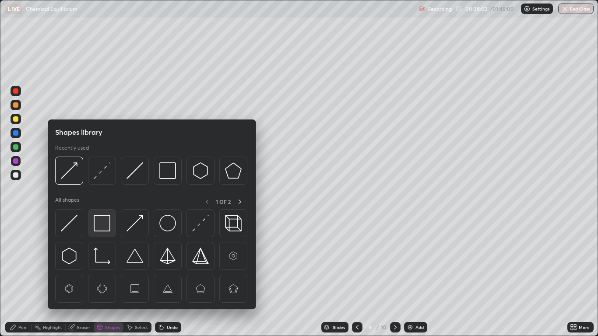
click at [105, 219] on img at bounding box center [102, 223] width 17 height 17
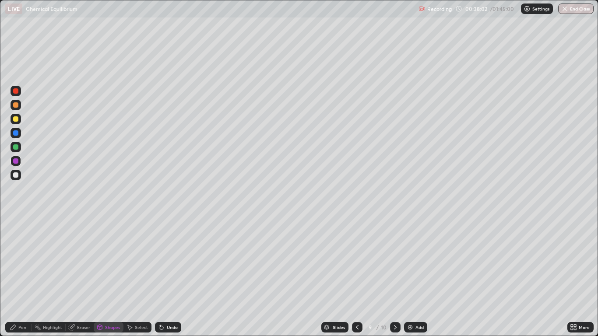
click at [17, 177] on div at bounding box center [15, 175] width 5 height 5
click at [165, 277] on div "Undo" at bounding box center [168, 327] width 26 height 11
click at [20, 277] on div "Pen" at bounding box center [22, 327] width 8 height 4
click at [357, 277] on icon at bounding box center [357, 327] width 7 height 7
click at [105, 277] on div "Shapes" at bounding box center [112, 327] width 15 height 4
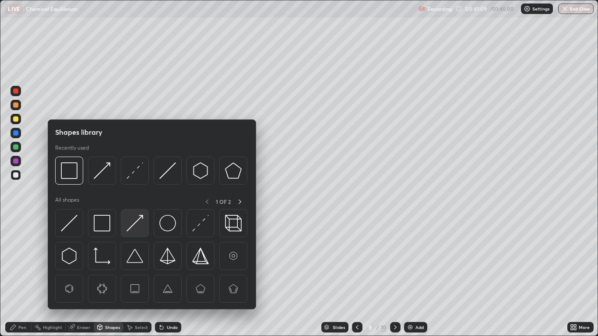
click at [136, 223] on img at bounding box center [135, 223] width 17 height 17
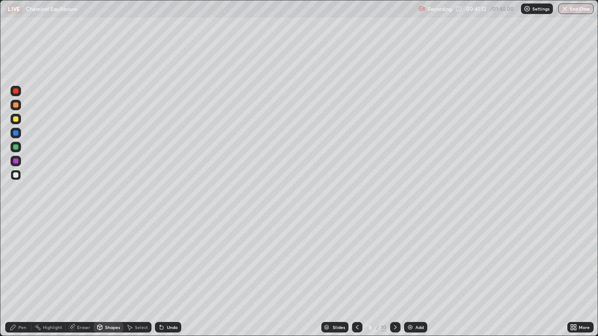
click at [19, 277] on div "Pen" at bounding box center [22, 327] width 8 height 4
click at [394, 277] on icon at bounding box center [395, 327] width 7 height 7
click at [16, 148] on div at bounding box center [15, 146] width 5 height 5
click at [415, 277] on div "Add" at bounding box center [419, 327] width 8 height 4
click at [108, 277] on div "Shapes" at bounding box center [112, 327] width 15 height 4
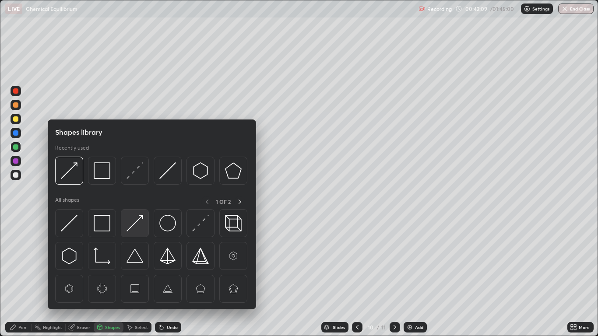
click at [134, 223] on img at bounding box center [135, 223] width 17 height 17
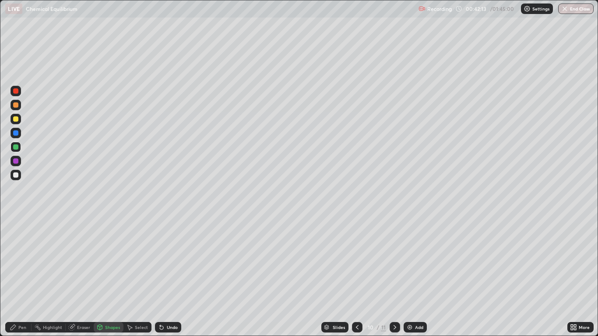
click at [18, 277] on div "Pen" at bounding box center [22, 327] width 8 height 4
click at [167, 277] on div "Undo" at bounding box center [172, 327] width 11 height 4
click at [110, 277] on div "Shapes" at bounding box center [112, 327] width 15 height 4
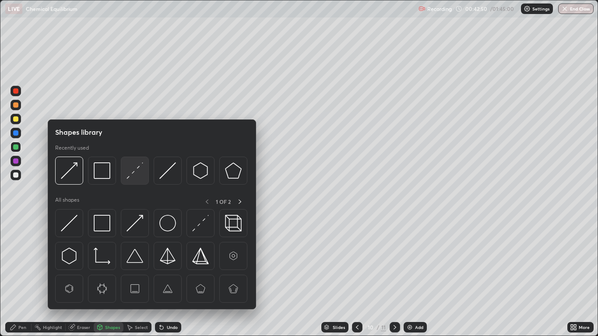
click at [137, 172] on img at bounding box center [135, 170] width 17 height 17
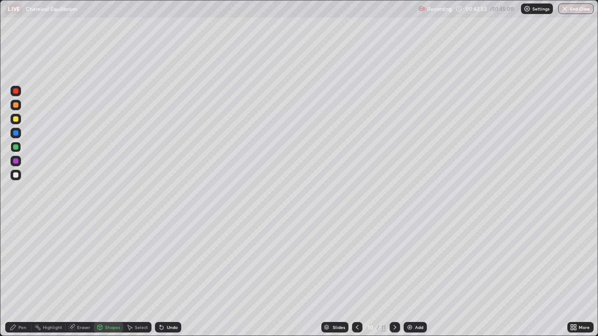
click at [26, 277] on div "Pen" at bounding box center [18, 327] width 26 height 11
click at [15, 175] on div at bounding box center [15, 175] width 5 height 5
click at [109, 277] on div "Shapes" at bounding box center [112, 327] width 15 height 4
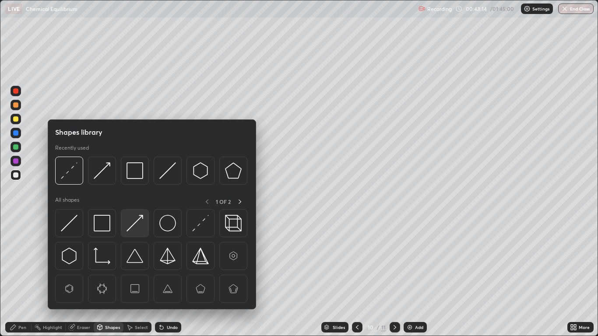
click at [132, 227] on img at bounding box center [135, 223] width 17 height 17
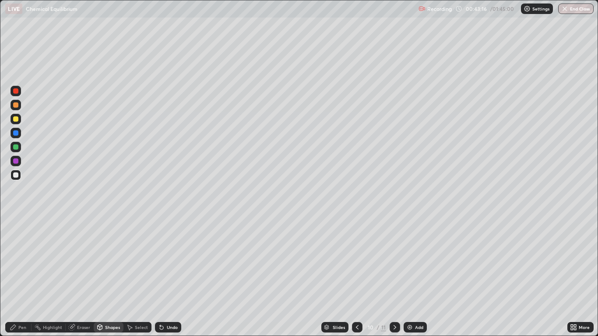
click at [22, 277] on div "Pen" at bounding box center [22, 327] width 8 height 4
click at [106, 277] on div "Shapes" at bounding box center [112, 327] width 15 height 4
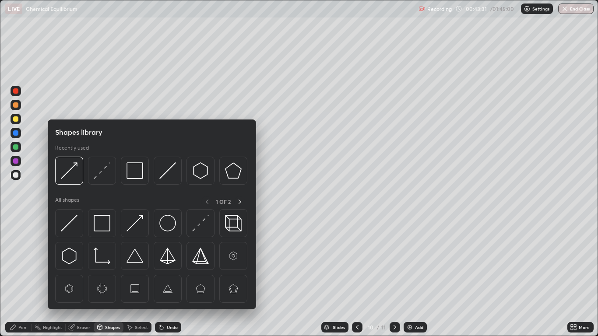
click at [16, 148] on div at bounding box center [15, 146] width 5 height 5
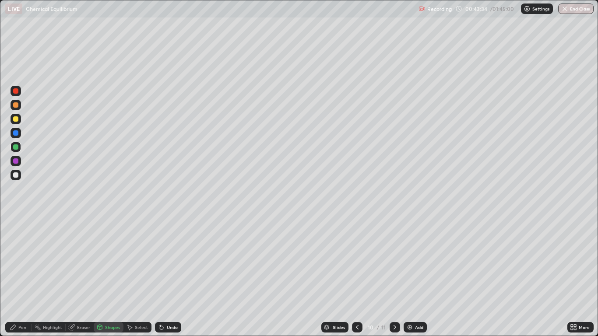
click at [16, 277] on icon at bounding box center [13, 327] width 7 height 7
click at [17, 159] on div at bounding box center [15, 160] width 5 height 5
click at [113, 277] on div "Shapes" at bounding box center [112, 327] width 15 height 4
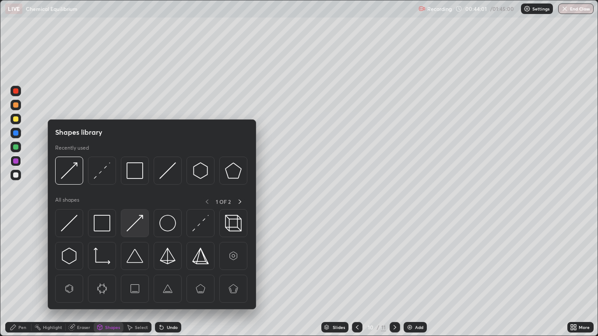
click at [133, 225] on img at bounding box center [135, 223] width 17 height 17
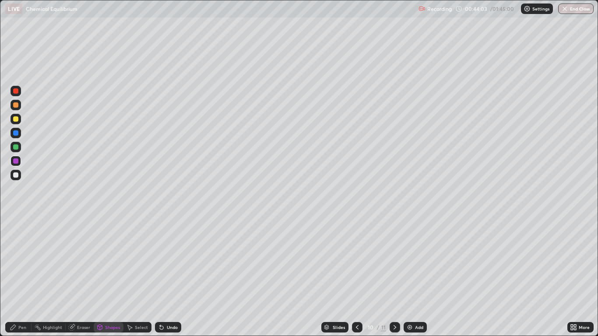
click at [20, 277] on div "Pen" at bounding box center [22, 327] width 8 height 4
click at [14, 147] on div at bounding box center [15, 146] width 5 height 5
click at [19, 123] on div at bounding box center [16, 119] width 11 height 11
click at [107, 277] on div "Shapes" at bounding box center [112, 327] width 15 height 4
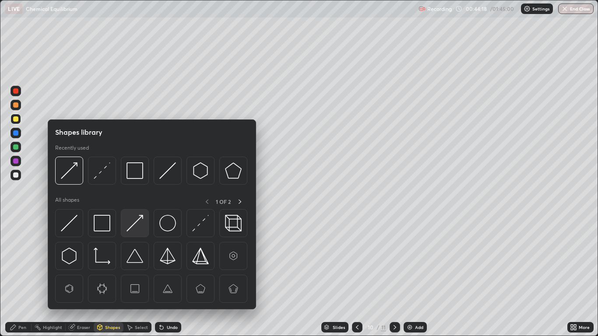
click at [138, 230] on img at bounding box center [135, 223] width 17 height 17
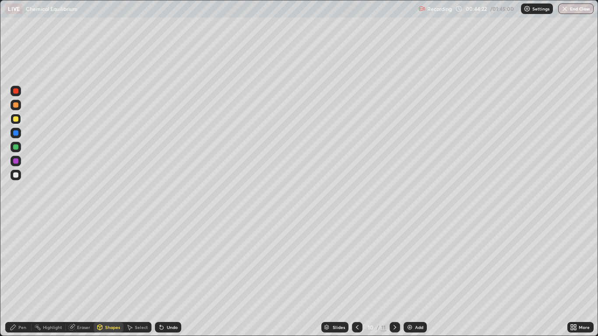
click at [14, 277] on icon at bounding box center [13, 327] width 7 height 7
click at [106, 277] on div "Shapes" at bounding box center [112, 327] width 15 height 4
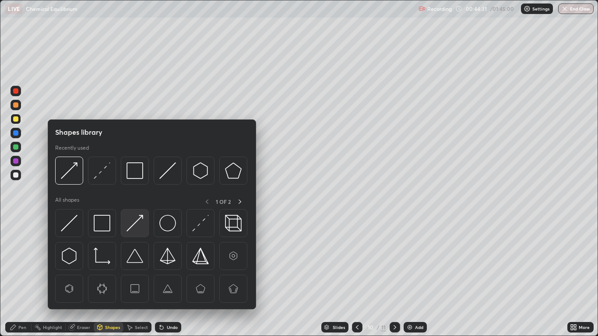
click at [130, 225] on img at bounding box center [135, 223] width 17 height 17
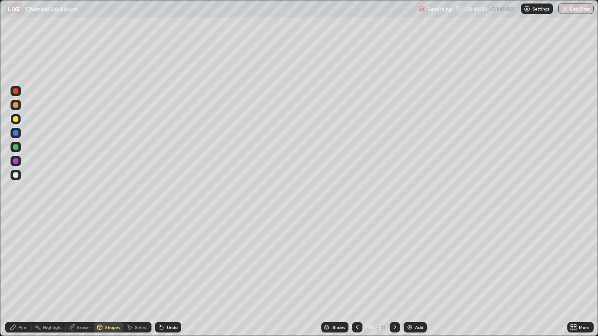
click at [23, 277] on div "Pen" at bounding box center [22, 327] width 8 height 4
click at [416, 277] on div "Add" at bounding box center [419, 327] width 8 height 4
click at [107, 277] on div "Shapes" at bounding box center [112, 327] width 15 height 4
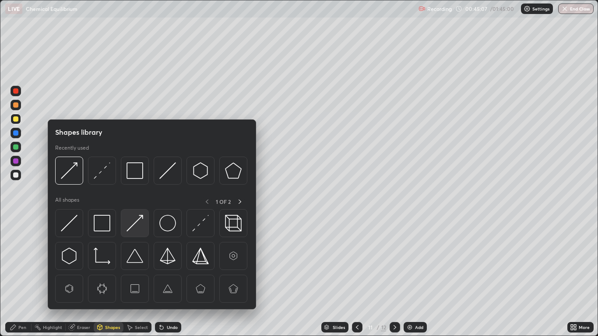
click at [138, 224] on img at bounding box center [135, 223] width 17 height 17
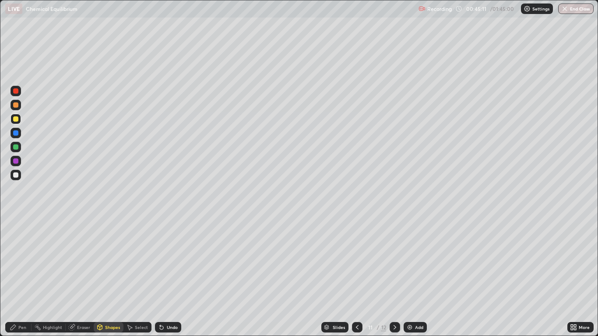
click at [20, 277] on div "Pen" at bounding box center [22, 327] width 8 height 4
click at [109, 277] on div "Shapes" at bounding box center [112, 327] width 15 height 4
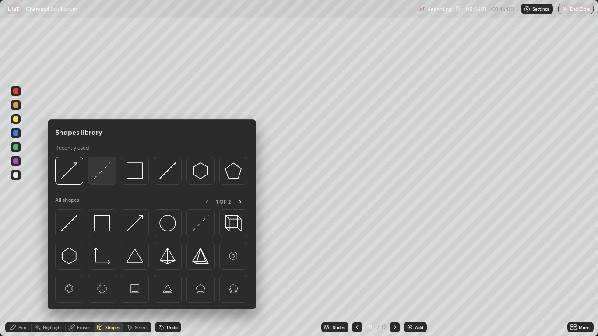
click at [100, 175] on img at bounding box center [102, 170] width 17 height 17
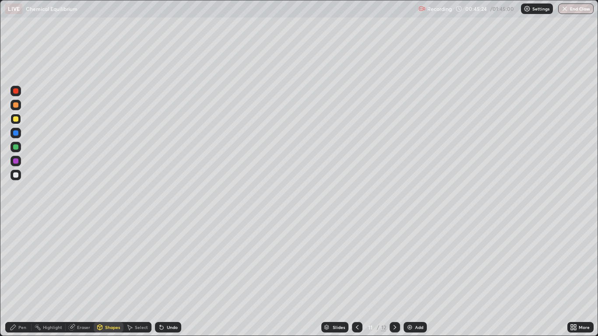
click at [20, 277] on div "Pen" at bounding box center [22, 327] width 8 height 4
click at [16, 158] on div at bounding box center [15, 160] width 5 height 5
click at [17, 120] on div at bounding box center [15, 118] width 5 height 5
click at [15, 134] on div at bounding box center [15, 132] width 5 height 5
click at [102, 277] on icon at bounding box center [99, 327] width 7 height 7
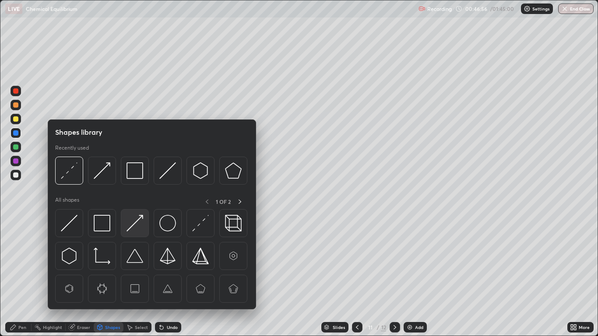
click at [134, 222] on img at bounding box center [135, 223] width 17 height 17
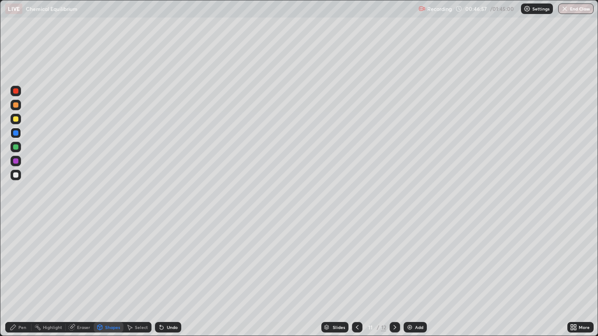
click at [17, 147] on div at bounding box center [15, 146] width 5 height 5
click at [14, 277] on icon at bounding box center [13, 327] width 7 height 7
click at [356, 277] on icon at bounding box center [357, 327] width 3 height 4
click at [394, 277] on icon at bounding box center [394, 327] width 7 height 7
click at [20, 176] on div at bounding box center [16, 175] width 11 height 11
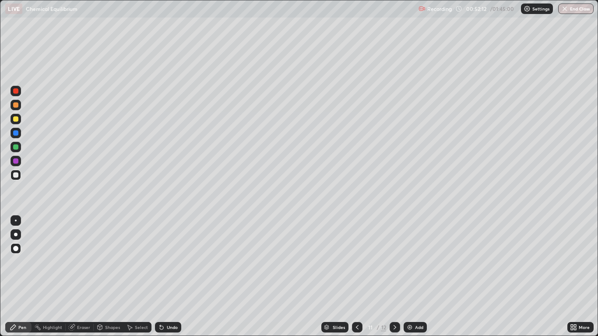
click at [115, 277] on div "Shapes" at bounding box center [109, 327] width 30 height 11
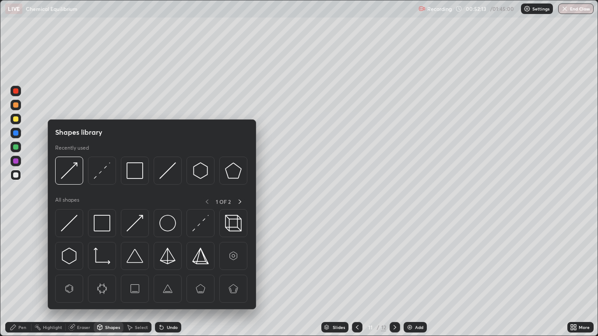
click at [137, 222] on img at bounding box center [135, 223] width 17 height 17
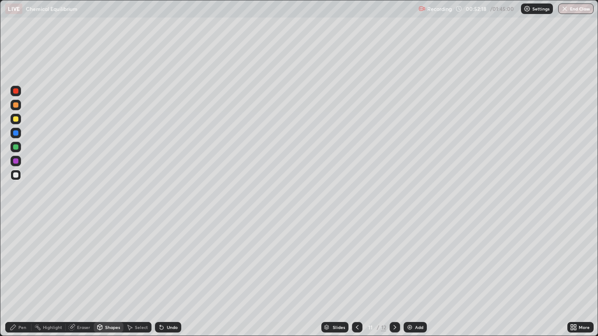
click at [21, 277] on div "Pen" at bounding box center [18, 327] width 26 height 11
click at [357, 277] on div at bounding box center [357, 327] width 11 height 11
click at [394, 277] on div at bounding box center [395, 327] width 11 height 11
click at [356, 277] on div at bounding box center [357, 327] width 11 height 11
click at [356, 277] on icon at bounding box center [357, 327] width 7 height 7
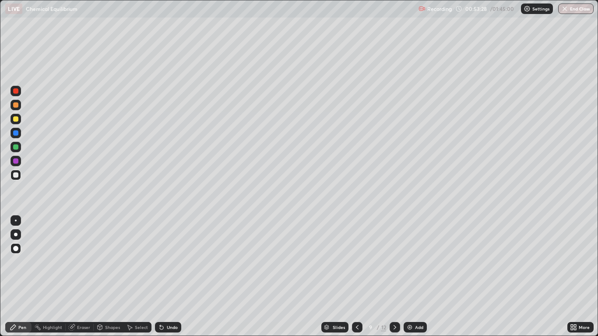
click at [356, 277] on div at bounding box center [357, 327] width 11 height 11
click at [356, 277] on icon at bounding box center [357, 327] width 7 height 7
click at [356, 277] on icon at bounding box center [357, 327] width 3 height 4
click at [394, 277] on icon at bounding box center [394, 327] width 7 height 7
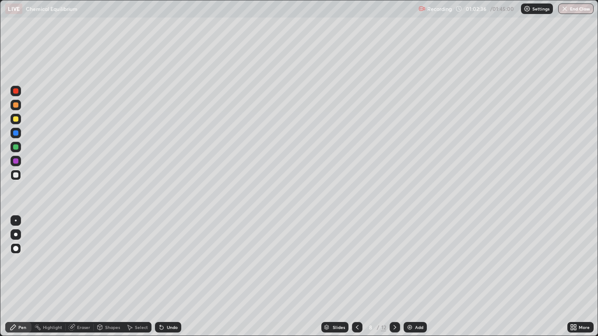
click at [394, 277] on icon at bounding box center [394, 327] width 7 height 7
click at [357, 277] on icon at bounding box center [357, 327] width 7 height 7
click at [394, 277] on icon at bounding box center [394, 327] width 7 height 7
click at [393, 277] on icon at bounding box center [394, 327] width 7 height 7
click at [394, 277] on icon at bounding box center [394, 327] width 7 height 7
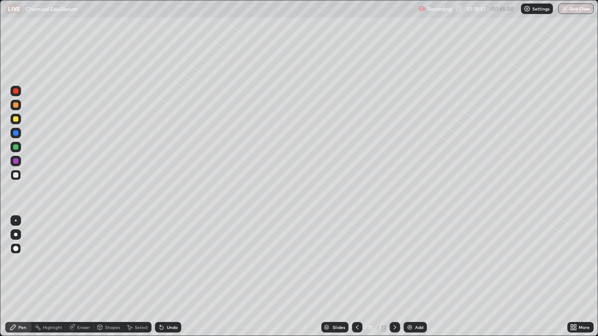
click at [394, 277] on icon at bounding box center [394, 327] width 7 height 7
click at [356, 277] on div at bounding box center [357, 327] width 11 height 11
click at [415, 277] on div "Add" at bounding box center [415, 327] width 23 height 11
click at [115, 277] on div "Shapes" at bounding box center [112, 327] width 15 height 4
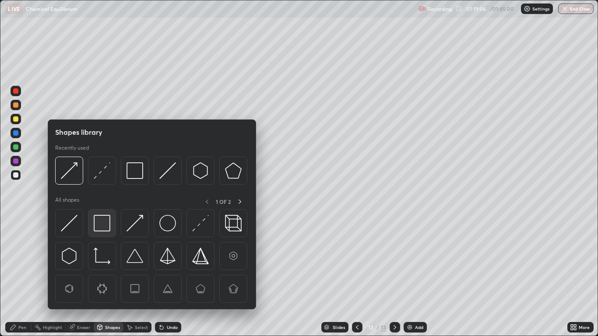
click at [105, 225] on img at bounding box center [102, 223] width 17 height 17
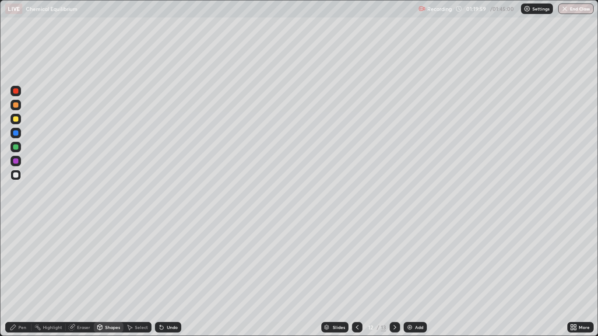
click at [20, 277] on div "Pen" at bounding box center [22, 327] width 8 height 4
click at [14, 148] on div at bounding box center [15, 146] width 5 height 5
click at [17, 123] on div at bounding box center [16, 119] width 11 height 11
click at [110, 277] on div "Shapes" at bounding box center [109, 327] width 30 height 11
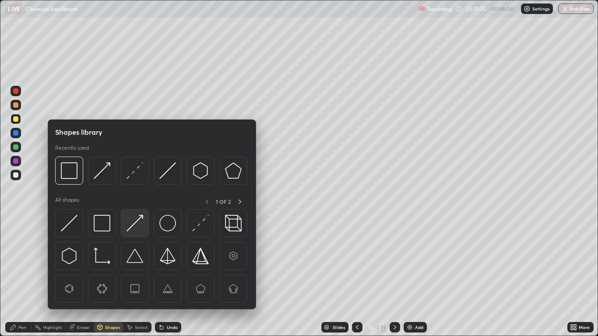
click at [137, 221] on img at bounding box center [135, 223] width 17 height 17
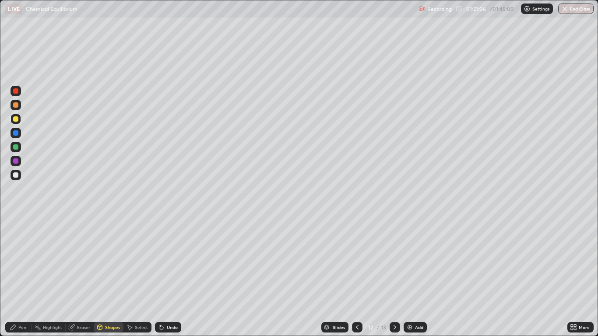
click at [16, 277] on icon at bounding box center [13, 327] width 7 height 7
click at [101, 277] on icon at bounding box center [100, 327] width 5 height 5
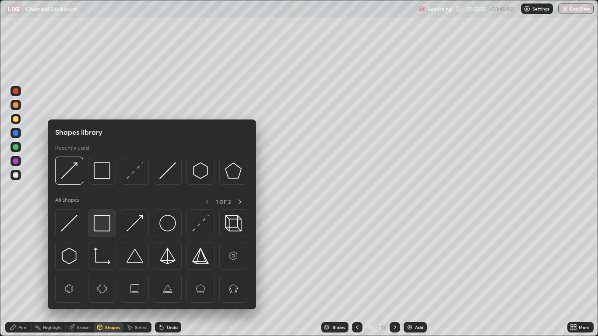
click at [103, 222] on img at bounding box center [102, 223] width 17 height 17
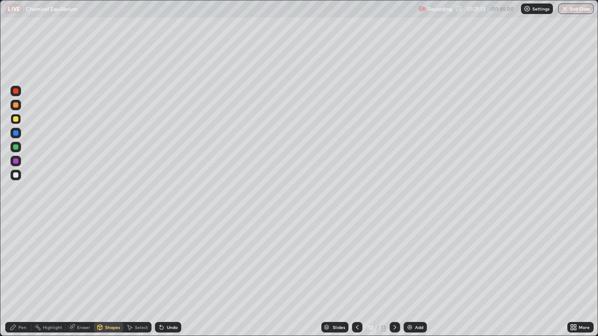
click at [16, 134] on div at bounding box center [15, 132] width 5 height 5
click at [18, 277] on div "Pen" at bounding box center [18, 327] width 26 height 11
click at [413, 277] on img at bounding box center [409, 327] width 7 height 7
click at [168, 277] on div "Undo" at bounding box center [168, 327] width 26 height 11
click at [13, 116] on div at bounding box center [16, 119] width 11 height 11
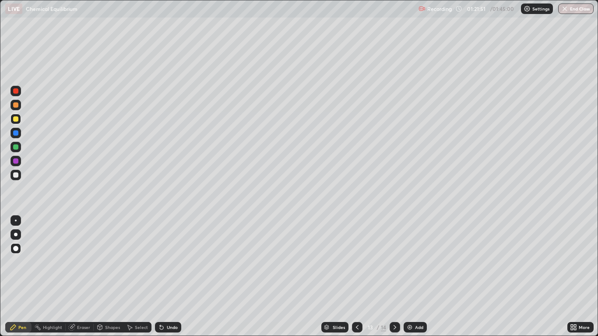
click at [104, 277] on div "Shapes" at bounding box center [109, 327] width 30 height 11
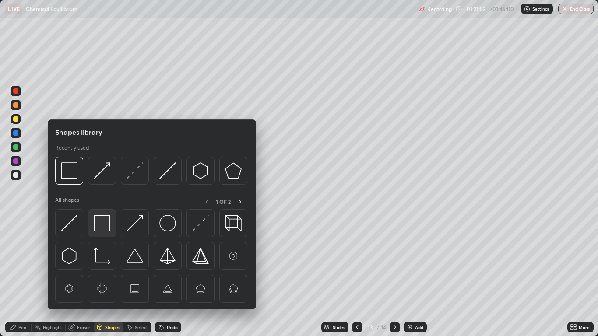
click at [101, 227] on img at bounding box center [102, 223] width 17 height 17
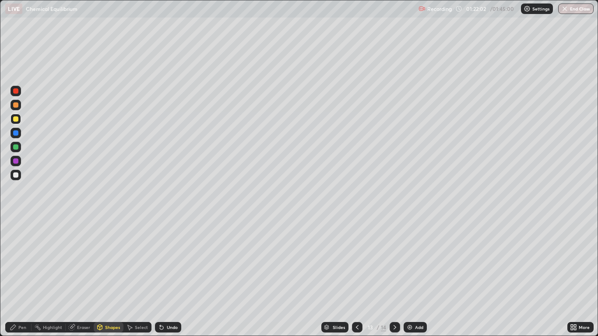
click at [417, 277] on div "Add" at bounding box center [419, 327] width 8 height 4
click at [107, 277] on div "Shapes" at bounding box center [112, 327] width 15 height 4
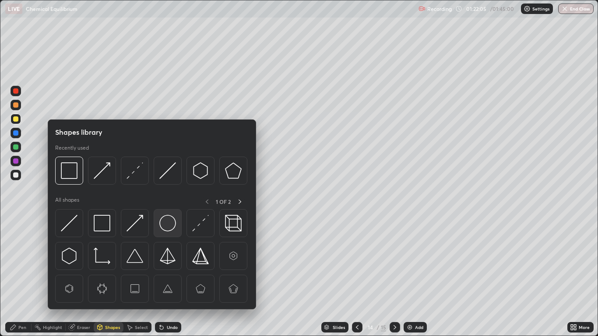
click at [169, 222] on img at bounding box center [167, 223] width 17 height 17
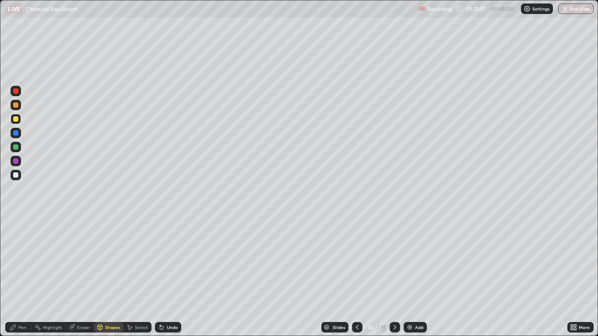
click at [18, 277] on div "Pen" at bounding box center [18, 327] width 26 height 11
click at [19, 144] on div at bounding box center [16, 147] width 11 height 11
click at [411, 277] on img at bounding box center [409, 327] width 7 height 7
click at [106, 277] on div "Shapes" at bounding box center [112, 327] width 15 height 4
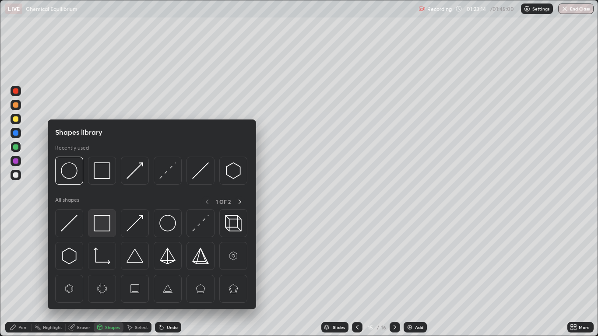
click at [105, 222] on img at bounding box center [102, 223] width 17 height 17
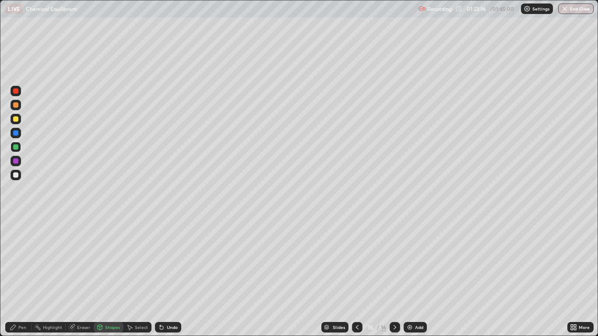
click at [19, 277] on div "Pen" at bounding box center [22, 327] width 8 height 4
click at [16, 120] on div at bounding box center [15, 118] width 5 height 5
click at [106, 277] on div "Shapes" at bounding box center [112, 327] width 15 height 4
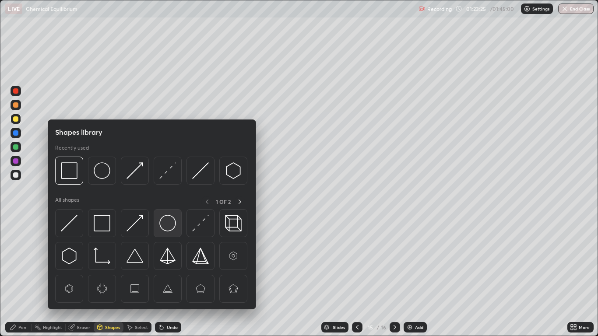
click at [167, 225] on img at bounding box center [167, 223] width 17 height 17
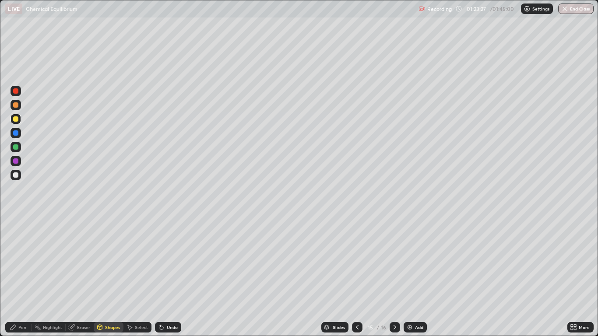
click at [19, 277] on div "Pen" at bounding box center [22, 327] width 8 height 4
click at [15, 147] on div at bounding box center [15, 146] width 5 height 5
click at [357, 277] on icon at bounding box center [357, 327] width 7 height 7
click at [352, 277] on div at bounding box center [357, 328] width 11 height 18
click at [394, 277] on icon at bounding box center [394, 327] width 7 height 7
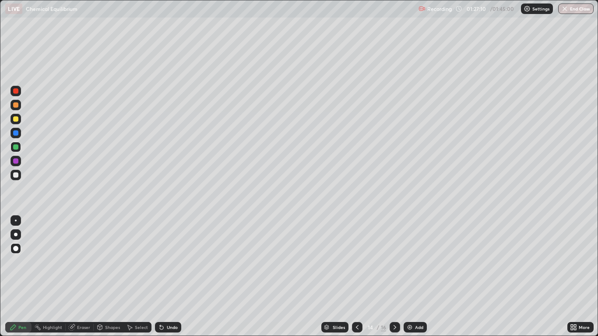
click at [394, 277] on icon at bounding box center [394, 327] width 7 height 7
click at [410, 277] on img at bounding box center [409, 327] width 7 height 7
click at [108, 277] on div "Shapes" at bounding box center [109, 327] width 30 height 11
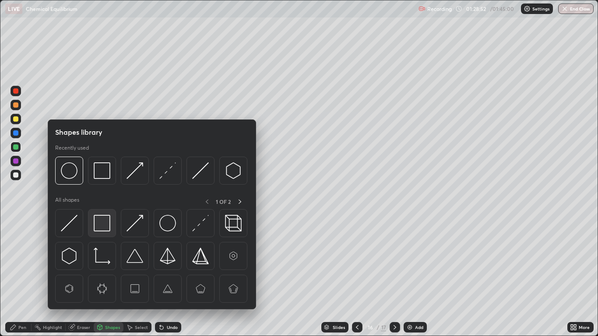
click at [102, 223] on img at bounding box center [102, 223] width 17 height 17
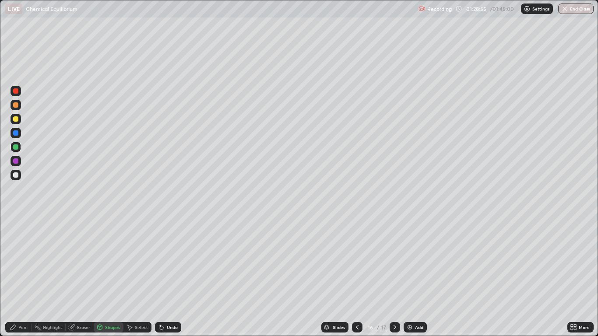
click at [16, 277] on div "Pen" at bounding box center [18, 327] width 26 height 11
click at [15, 120] on div at bounding box center [15, 118] width 5 height 5
click at [108, 277] on div "Shapes" at bounding box center [112, 327] width 15 height 4
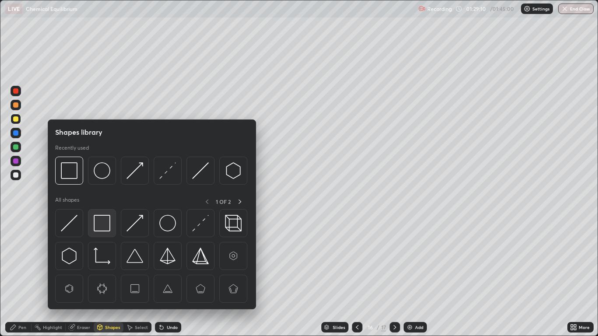
click at [102, 225] on img at bounding box center [102, 223] width 17 height 17
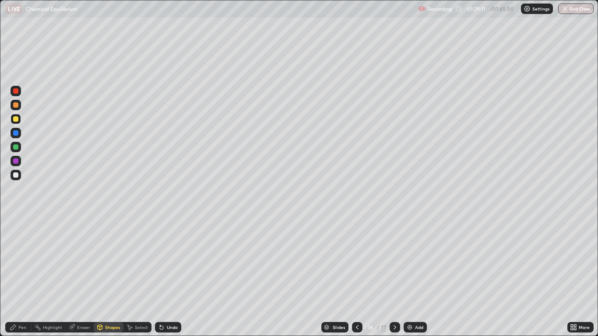
click at [17, 149] on div at bounding box center [15, 146] width 5 height 5
click at [102, 277] on icon at bounding box center [99, 327] width 7 height 7
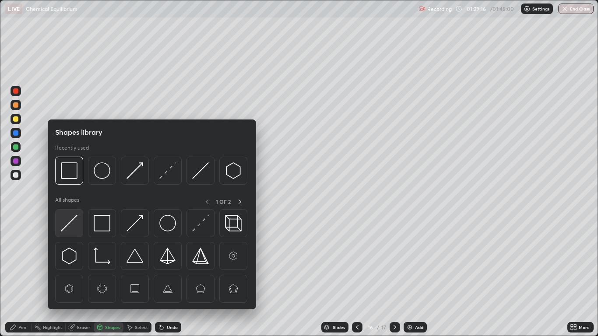
click at [68, 223] on img at bounding box center [69, 223] width 17 height 17
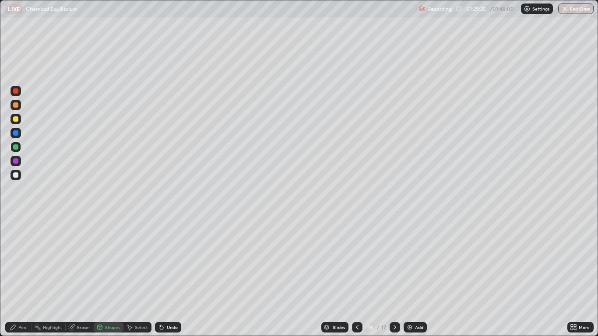
click at [18, 133] on div at bounding box center [15, 132] width 5 height 5
click at [165, 277] on div "Undo" at bounding box center [168, 327] width 26 height 11
click at [19, 277] on div "Pen" at bounding box center [22, 327] width 8 height 4
click at [17, 162] on div at bounding box center [15, 160] width 5 height 5
click at [80, 277] on div "Eraser" at bounding box center [83, 327] width 13 height 4
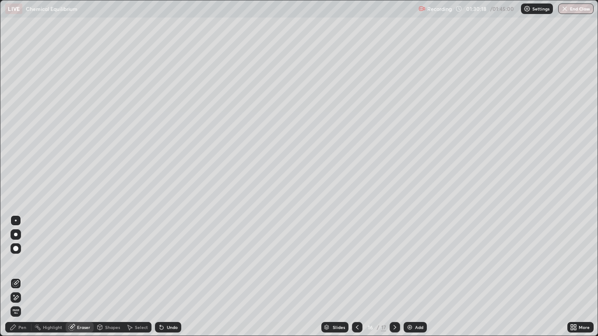
click at [20, 277] on div "Pen" at bounding box center [22, 327] width 8 height 4
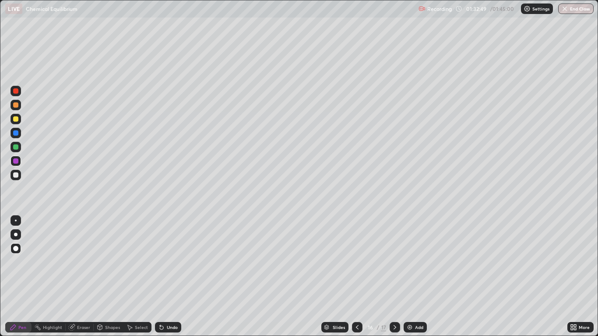
click at [414, 277] on div "Add" at bounding box center [415, 327] width 23 height 11
click at [22, 277] on div "Pen" at bounding box center [22, 327] width 8 height 4
click at [108, 277] on div "Shapes" at bounding box center [112, 327] width 15 height 4
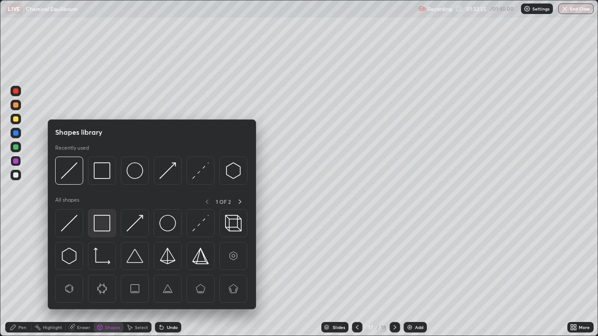
click at [103, 217] on img at bounding box center [102, 223] width 17 height 17
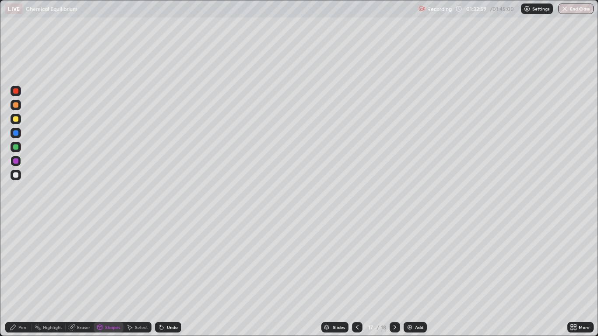
click at [111, 277] on div "Shapes" at bounding box center [112, 327] width 15 height 4
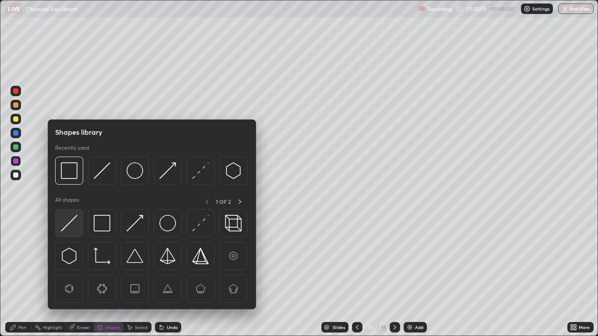
click at [75, 223] on img at bounding box center [69, 223] width 17 height 17
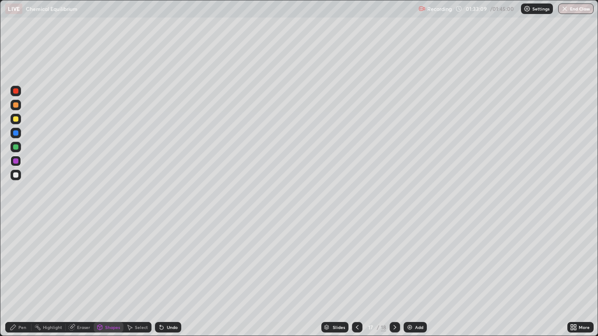
click at [26, 277] on div "Pen" at bounding box center [22, 327] width 8 height 4
click at [17, 118] on div at bounding box center [15, 118] width 5 height 5
click at [173, 277] on div "Undo" at bounding box center [172, 327] width 11 height 4
click at [394, 277] on div at bounding box center [395, 328] width 11 height 18
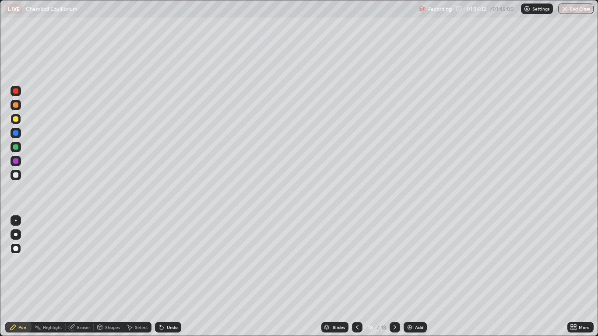
click at [394, 277] on icon at bounding box center [394, 327] width 7 height 7
click at [358, 277] on icon at bounding box center [357, 327] width 7 height 7
click at [109, 277] on div "Shapes" at bounding box center [112, 327] width 15 height 4
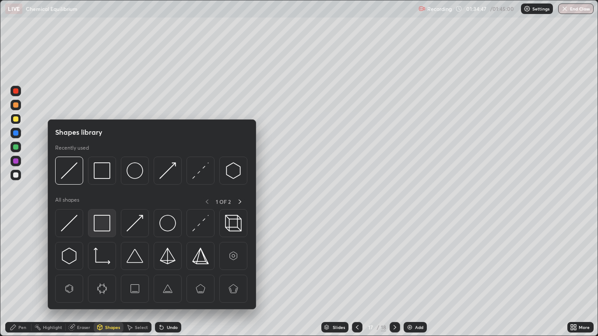
click at [99, 220] on img at bounding box center [102, 223] width 17 height 17
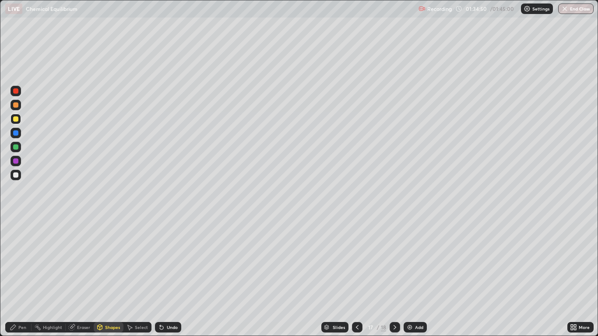
click at [14, 106] on div at bounding box center [15, 104] width 5 height 5
click at [21, 277] on div "Pen" at bounding box center [22, 327] width 8 height 4
click at [410, 277] on img at bounding box center [409, 327] width 7 height 7
click at [113, 277] on div "Shapes" at bounding box center [112, 327] width 15 height 4
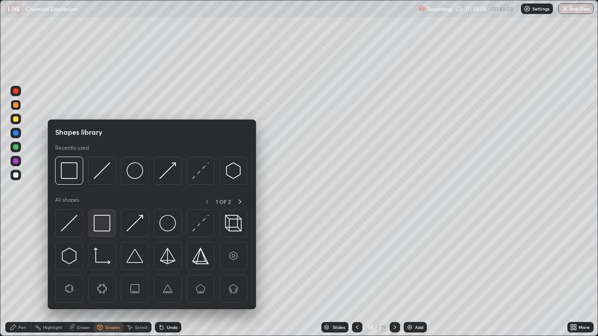
click at [102, 222] on img at bounding box center [102, 223] width 17 height 17
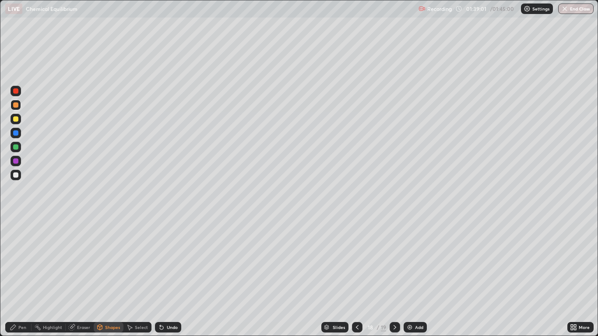
click at [16, 277] on icon at bounding box center [13, 327] width 7 height 7
click at [15, 120] on div at bounding box center [15, 118] width 5 height 5
click at [418, 277] on div "Add" at bounding box center [419, 327] width 8 height 4
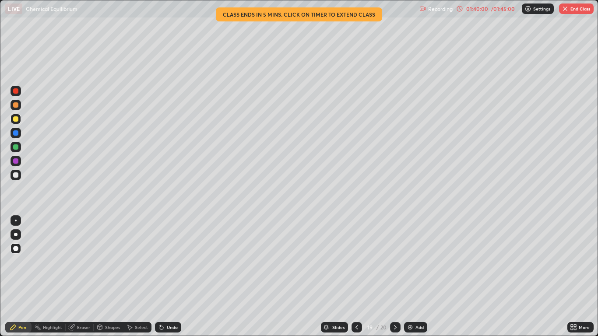
click at [355, 277] on icon at bounding box center [356, 327] width 7 height 7
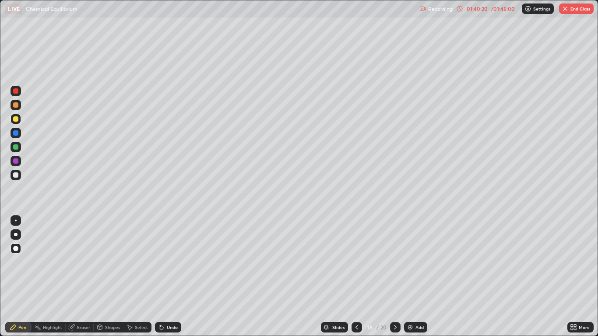
click at [484, 10] on div "01:40:20" at bounding box center [477, 8] width 25 height 5
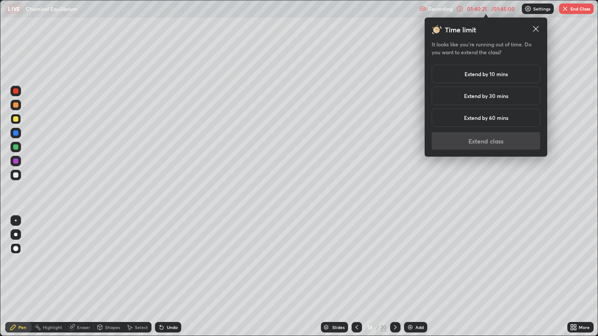
click at [497, 73] on h5 "Extend by 10 mins" at bounding box center [486, 74] width 43 height 8
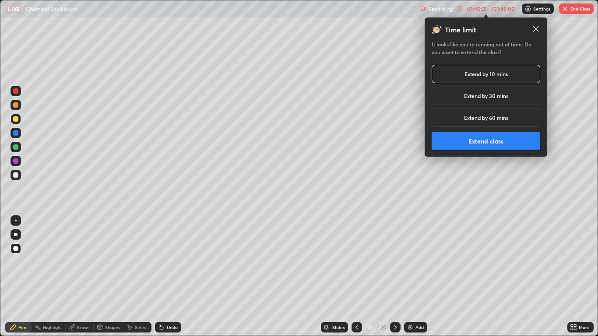
click at [495, 144] on button "Extend class" at bounding box center [486, 141] width 109 height 18
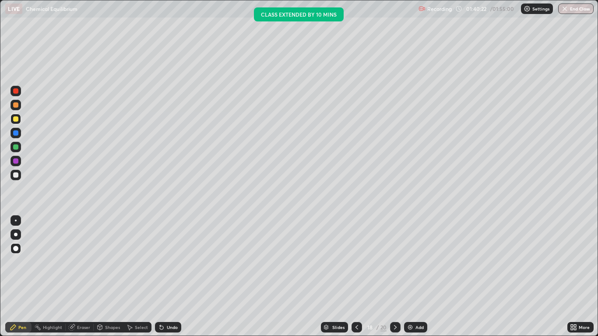
click at [395, 277] on icon at bounding box center [395, 327] width 3 height 4
click at [109, 277] on div "Shapes" at bounding box center [112, 327] width 15 height 4
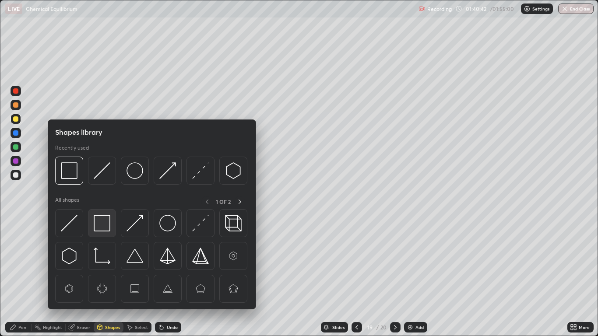
click at [104, 220] on img at bounding box center [102, 223] width 17 height 17
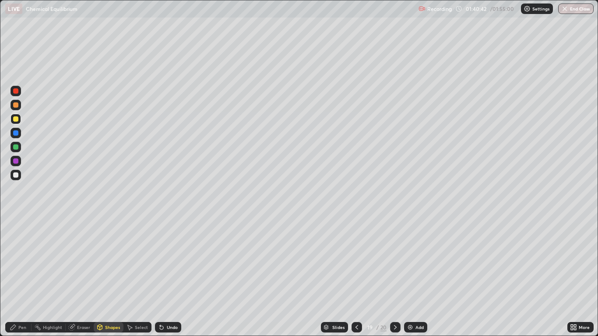
click at [19, 160] on div at bounding box center [16, 161] width 11 height 11
click at [23, 277] on div "Pen" at bounding box center [18, 327] width 26 height 11
click at [109, 277] on div "Shapes" at bounding box center [109, 327] width 30 height 11
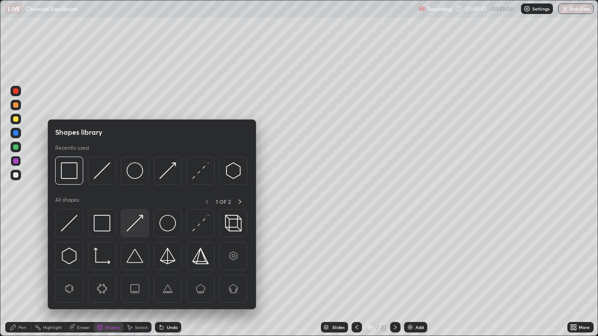
click at [131, 227] on img at bounding box center [135, 223] width 17 height 17
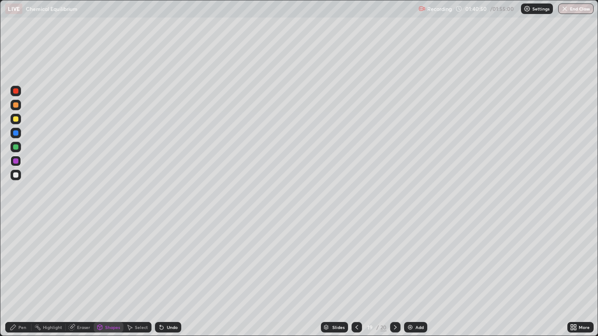
click at [15, 277] on icon at bounding box center [13, 327] width 7 height 7
click at [112, 277] on div "Shapes" at bounding box center [112, 327] width 15 height 4
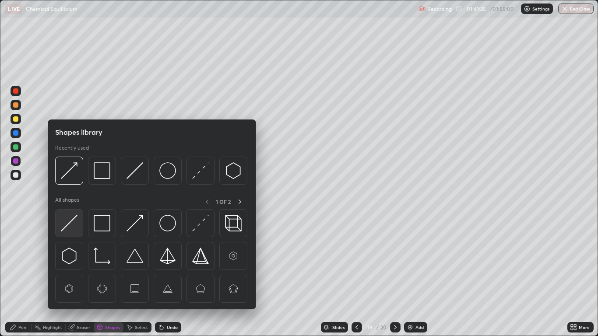
click at [76, 220] on img at bounding box center [69, 223] width 17 height 17
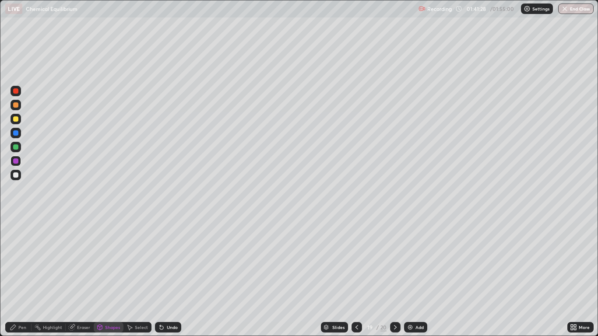
click at [23, 277] on div "Pen" at bounding box center [22, 327] width 8 height 4
click at [19, 133] on div at bounding box center [16, 133] width 11 height 11
click at [415, 277] on div "Add" at bounding box center [415, 327] width 23 height 11
click at [109, 277] on div "Shapes" at bounding box center [112, 327] width 15 height 4
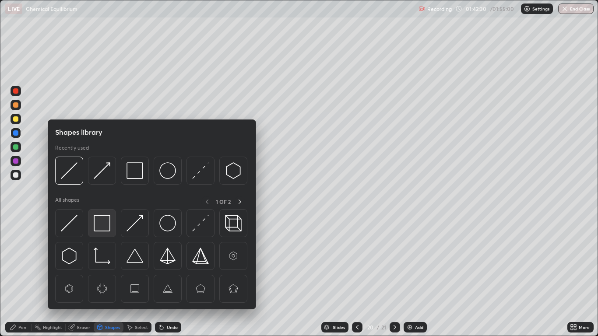
click at [102, 224] on img at bounding box center [102, 223] width 17 height 17
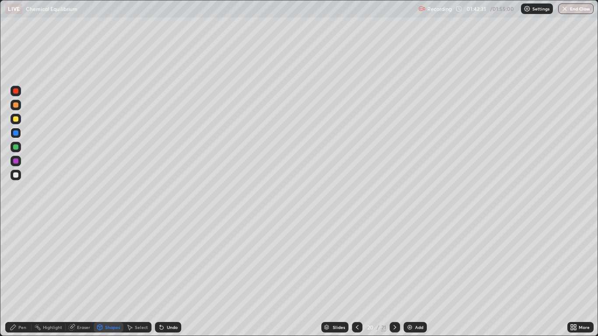
click at [18, 149] on div at bounding box center [15, 146] width 5 height 5
click at [357, 277] on icon at bounding box center [357, 327] width 7 height 7
click at [358, 277] on div at bounding box center [357, 327] width 11 height 11
click at [357, 277] on icon at bounding box center [357, 327] width 7 height 7
click at [394, 277] on icon at bounding box center [395, 327] width 3 height 4
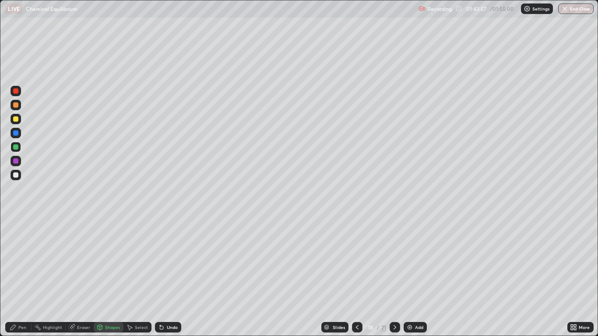
click at [395, 277] on icon at bounding box center [395, 327] width 3 height 4
click at [396, 277] on div at bounding box center [395, 328] width 11 height 18
click at [356, 277] on icon at bounding box center [357, 327] width 7 height 7
click at [395, 277] on icon at bounding box center [395, 327] width 3 height 4
click at [356, 277] on div at bounding box center [357, 327] width 11 height 11
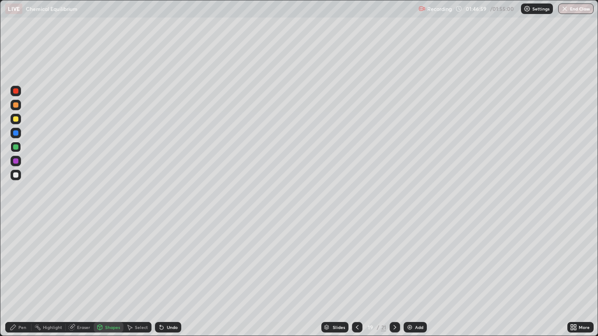
click at [395, 277] on icon at bounding box center [394, 327] width 7 height 7
click at [357, 277] on icon at bounding box center [357, 327] width 7 height 7
click at [574, 5] on button "End Class" at bounding box center [575, 9] width 35 height 11
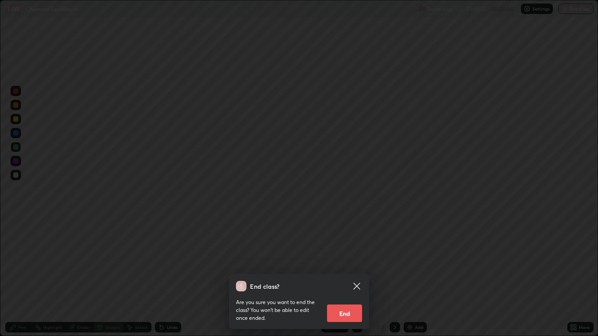
click at [346, 277] on button "End" at bounding box center [344, 314] width 35 height 18
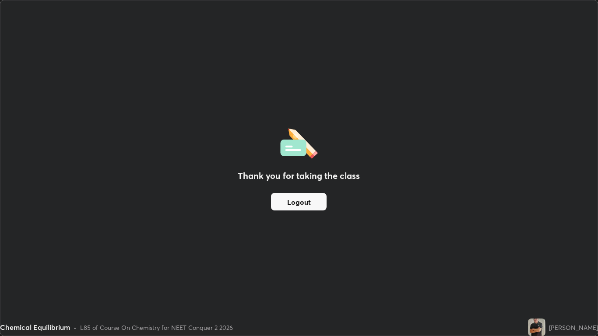
click at [306, 197] on button "Logout" at bounding box center [299, 202] width 56 height 18
